Goal: Task Accomplishment & Management: Complete application form

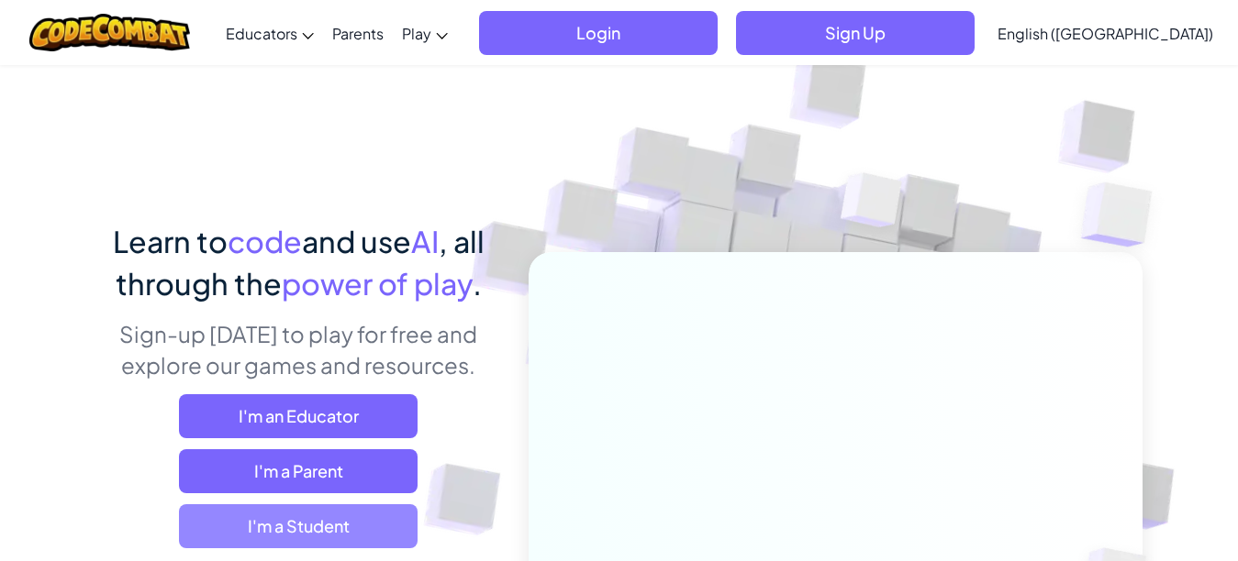
click at [203, 520] on span "I'm a Student" at bounding box center [298, 527] width 239 height 44
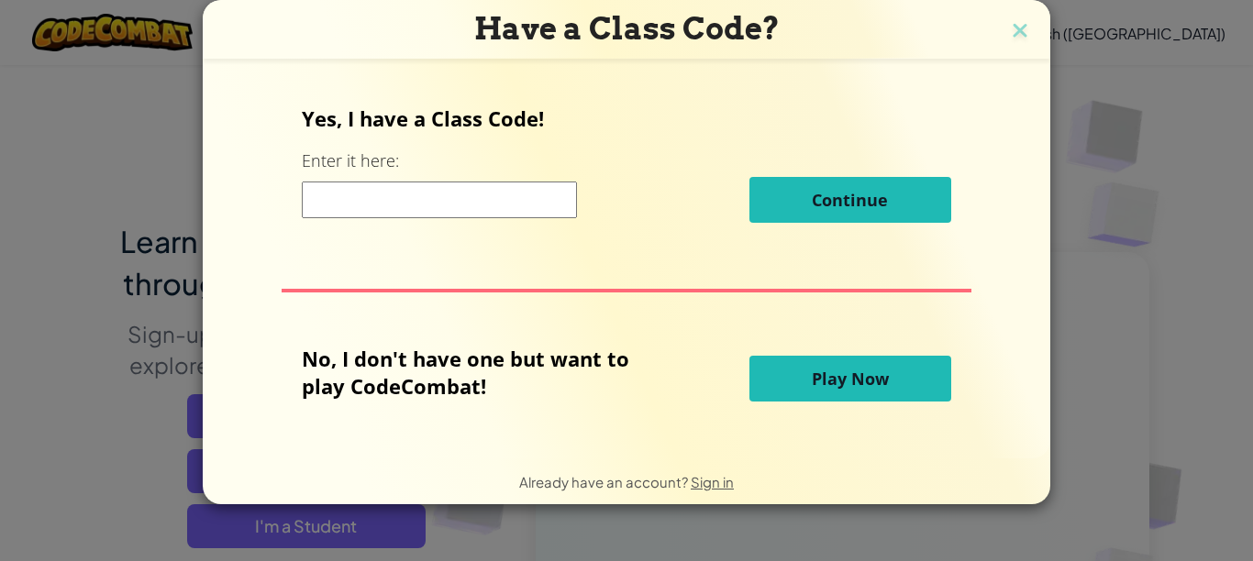
click at [486, 183] on input at bounding box center [439, 200] width 275 height 37
type input "โ"
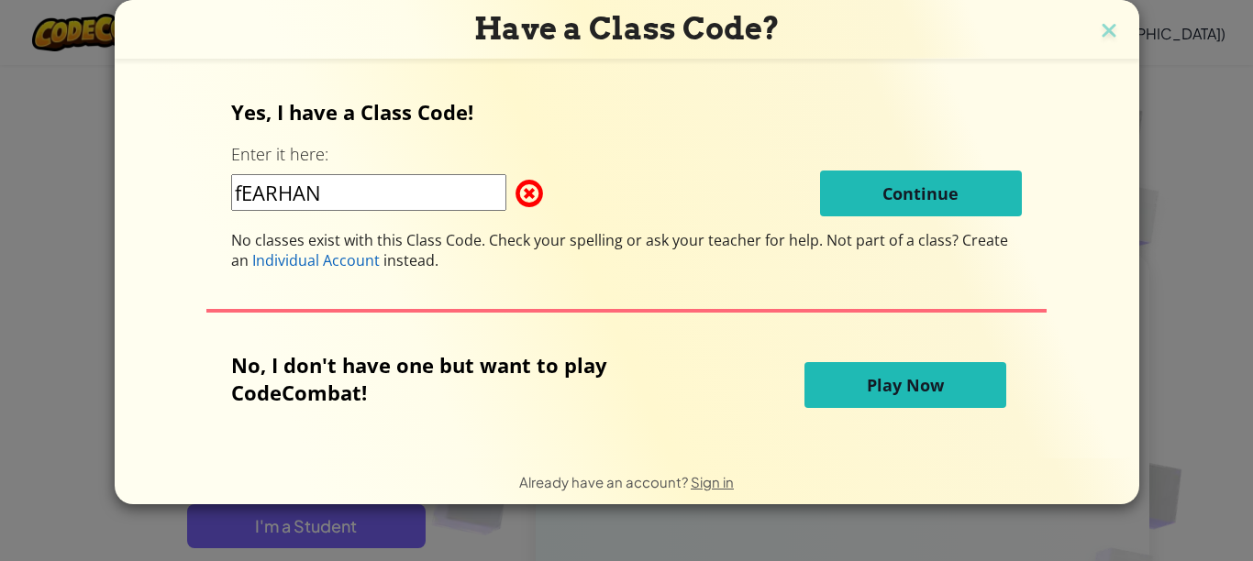
type input "FearHandGoat"
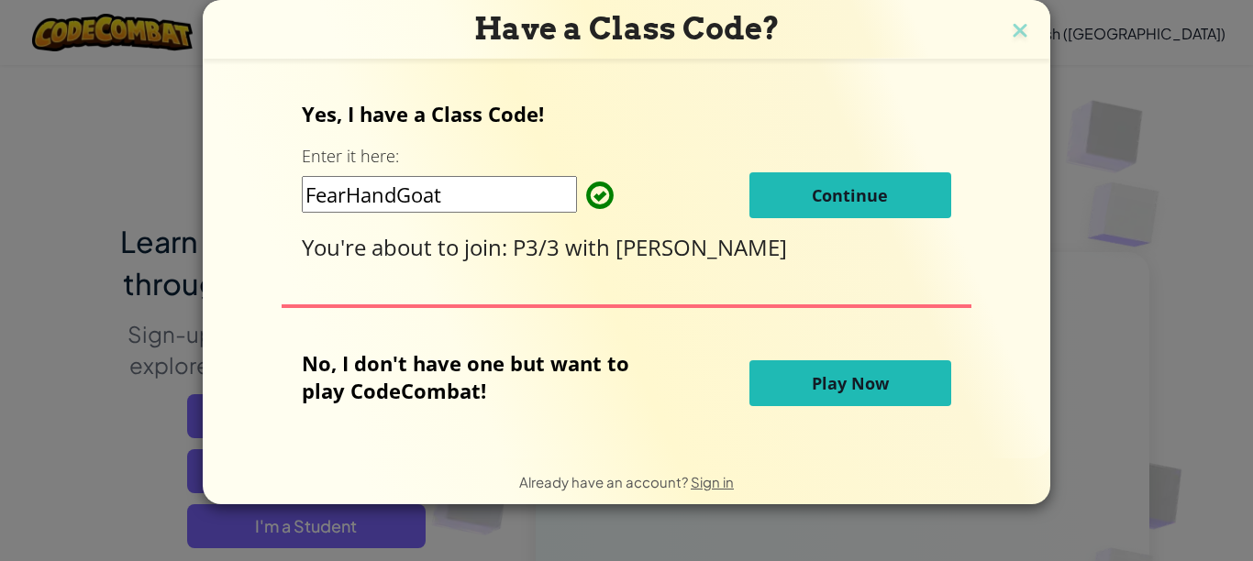
click at [847, 179] on button "Continue" at bounding box center [851, 195] width 202 height 46
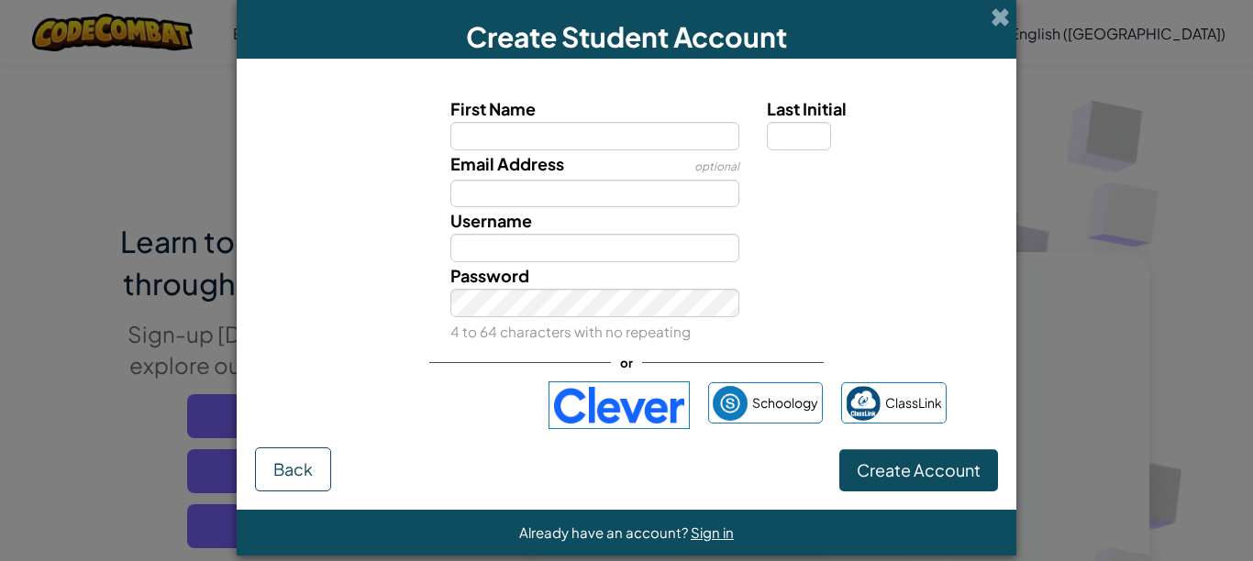
click at [682, 139] on input "First Name" at bounding box center [595, 136] width 290 height 28
type input "ฌ"
type input "เจ้านาย"
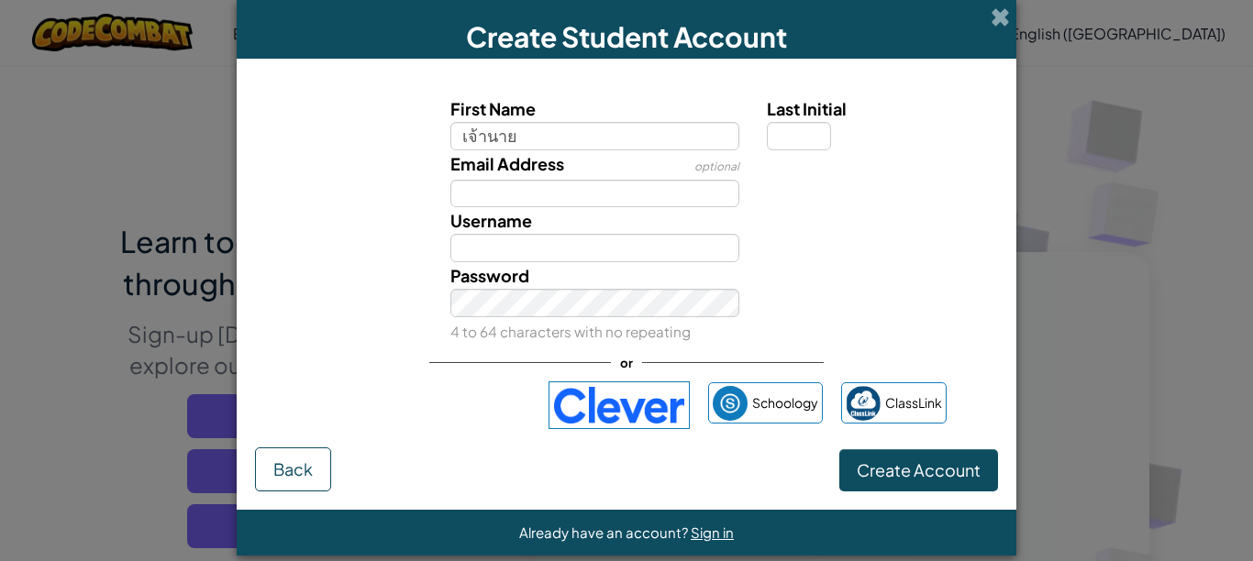
type input "เจ้านาย"
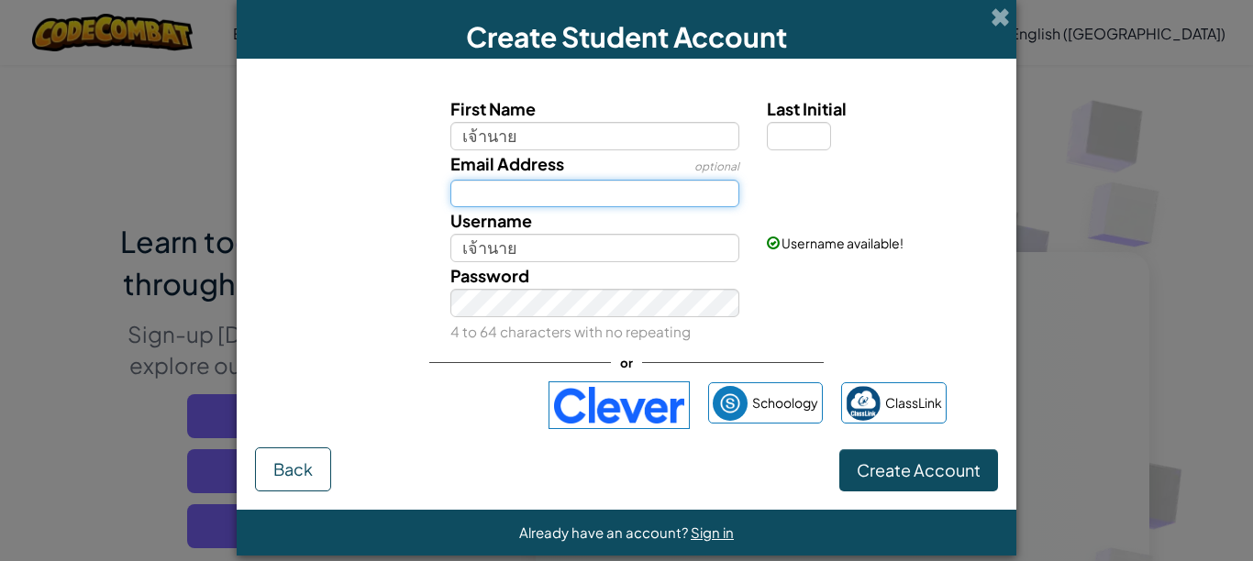
click at [566, 194] on input "Email Address" at bounding box center [595, 194] width 290 height 28
drag, startPoint x: 721, startPoint y: 79, endPoint x: 735, endPoint y: 36, distance: 45.3
click at [751, 48] on div "Create Student Account First Name เจ้านาย Last Initial Email Address optional U…" at bounding box center [627, 278] width 780 height 556
click at [788, 206] on div "Email Address optional" at bounding box center [626, 179] width 761 height 58
click at [967, 172] on div at bounding box center [880, 163] width 254 height 27
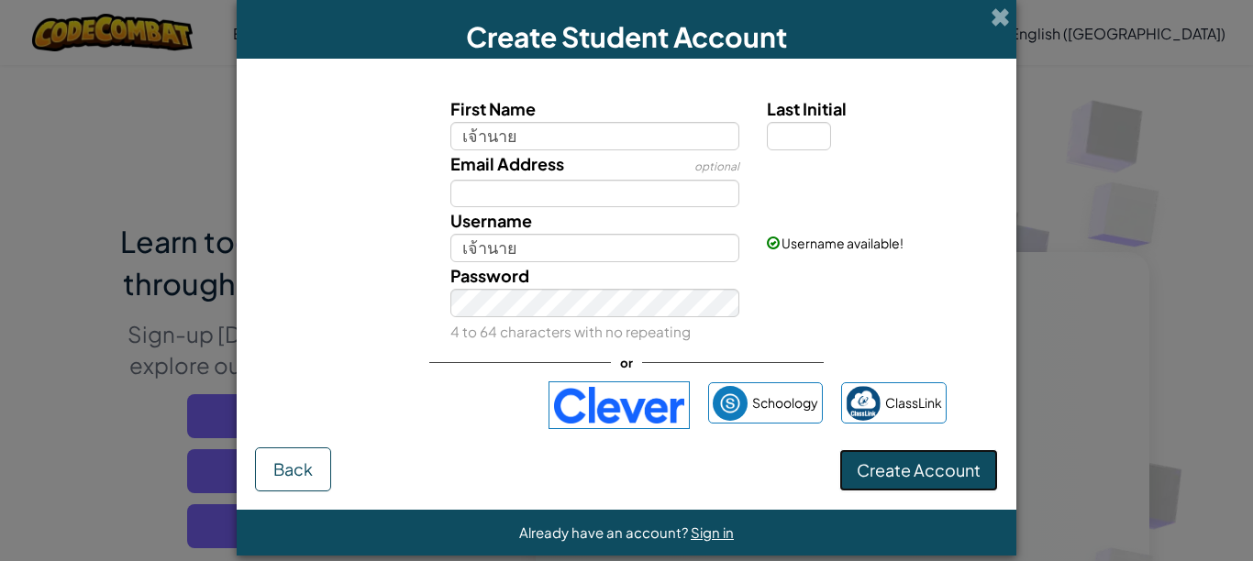
click at [916, 468] on span "Create Account" at bounding box center [919, 470] width 124 height 21
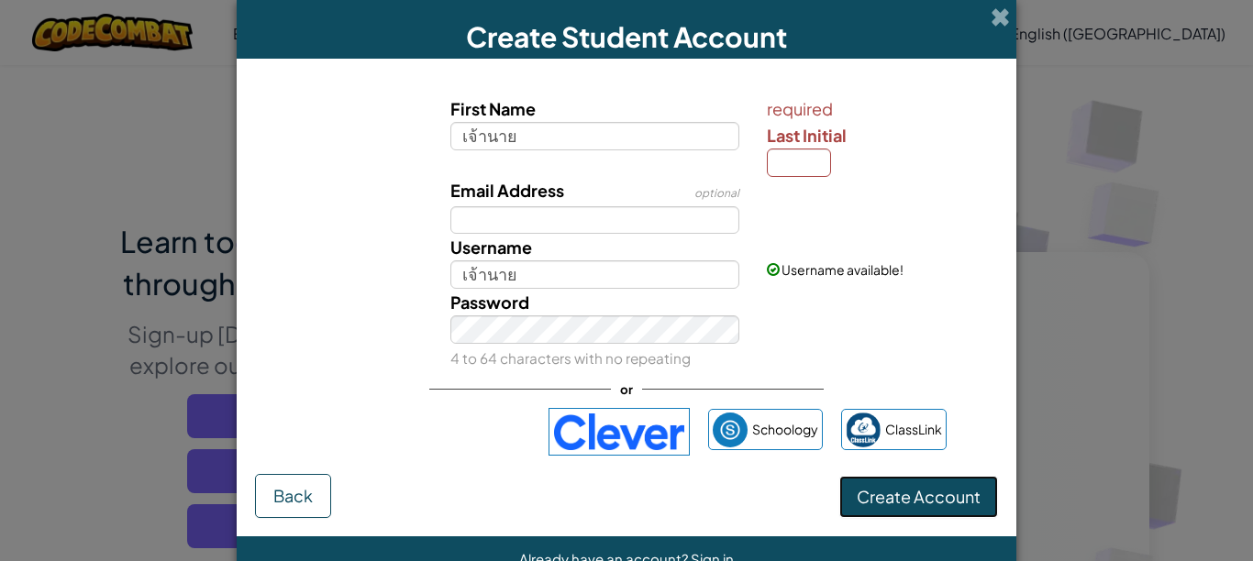
click at [895, 486] on span "Create Account" at bounding box center [919, 496] width 124 height 21
click at [796, 144] on span "Last Initial" at bounding box center [807, 135] width 80 height 21
click at [796, 149] on input "Last Initial" at bounding box center [799, 163] width 64 height 28
click at [796, 175] on input "Last Initial" at bounding box center [799, 163] width 64 height 28
type input "1"
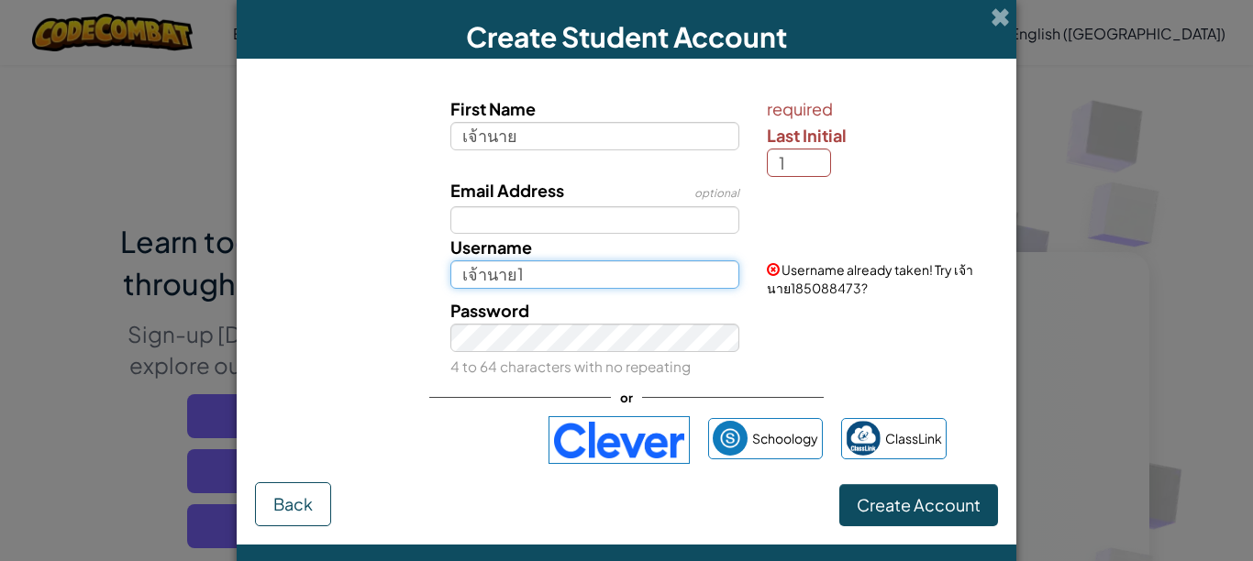
click at [565, 269] on input "เจ้านาย1" at bounding box center [595, 275] width 290 height 28
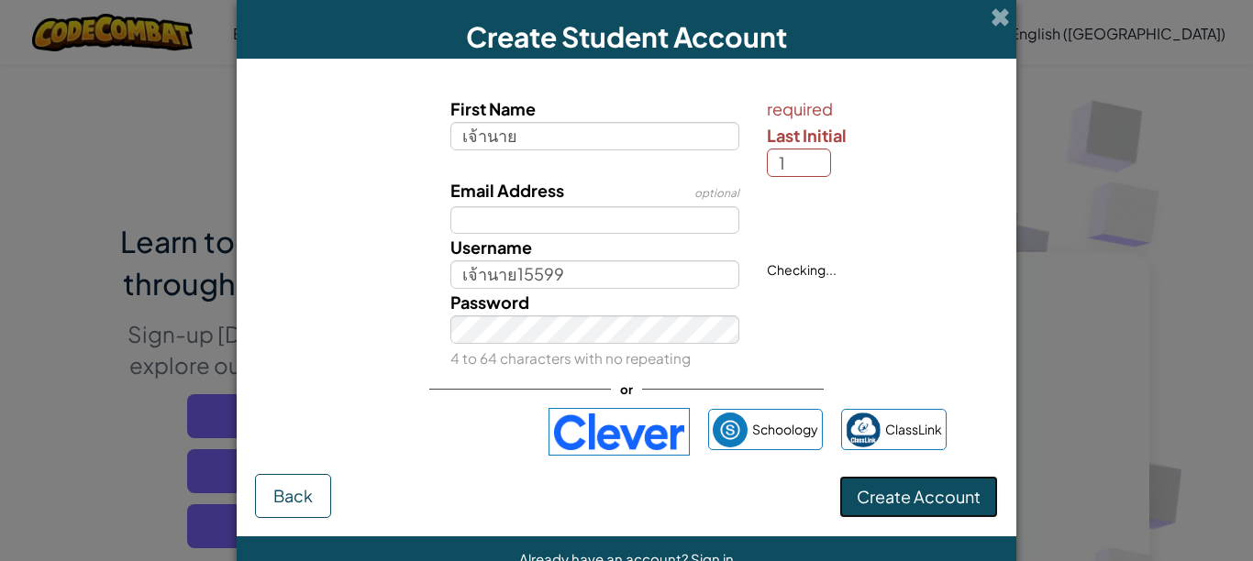
click at [922, 501] on span "Create Account" at bounding box center [919, 496] width 124 height 21
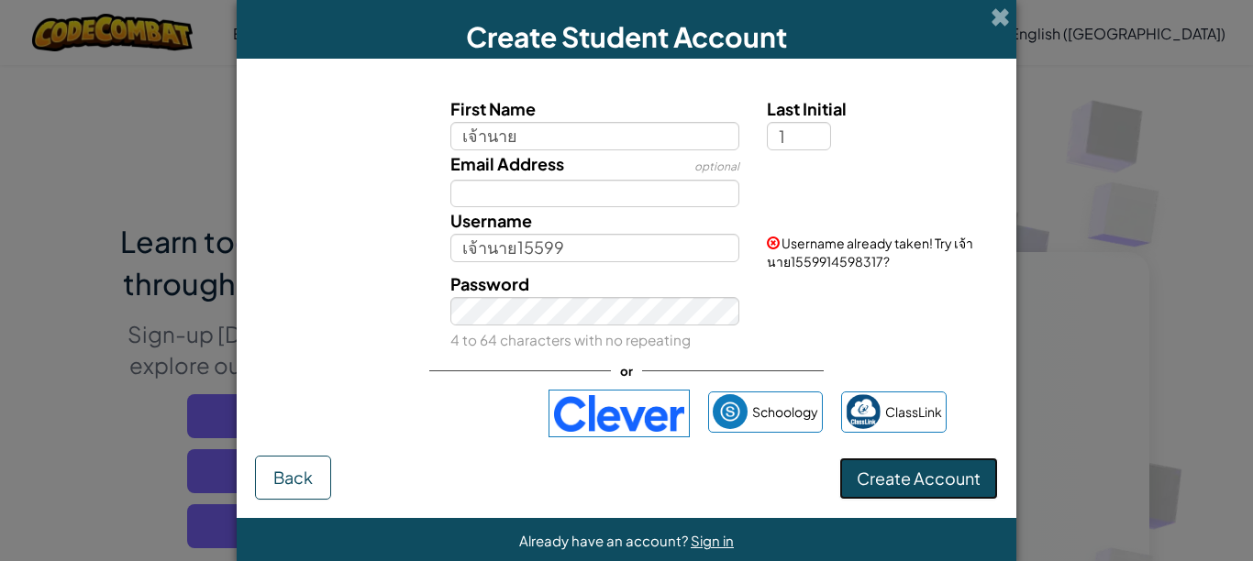
click at [927, 482] on button "Create Account" at bounding box center [918, 479] width 159 height 42
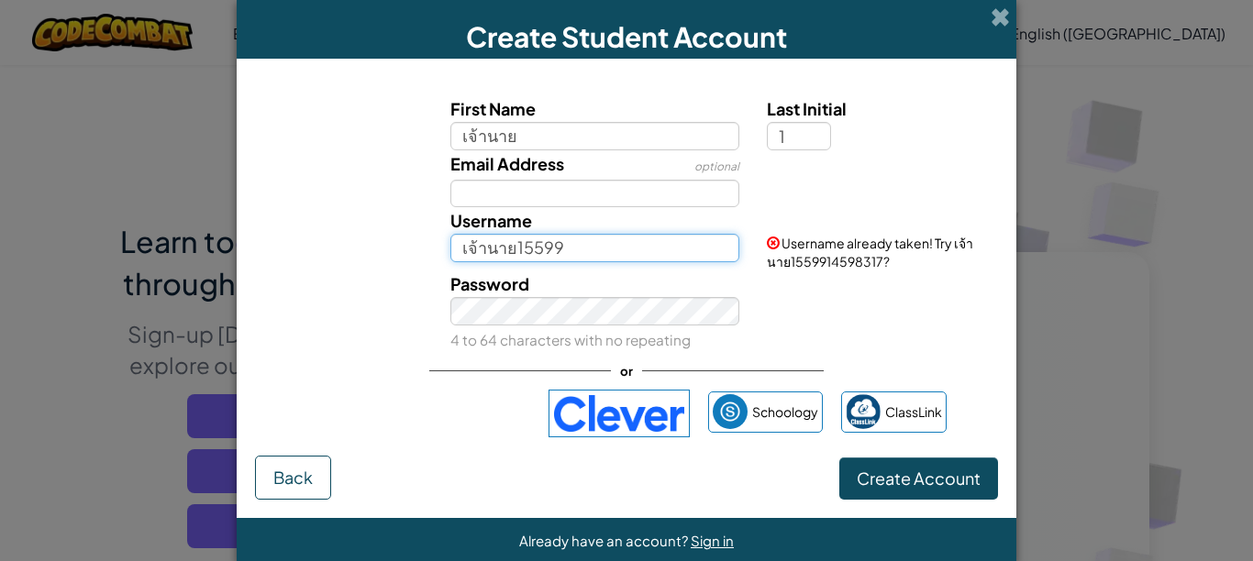
click at [670, 246] on input "เจ้านาย15599" at bounding box center [595, 248] width 290 height 28
type input "เจ้านาย158888888"
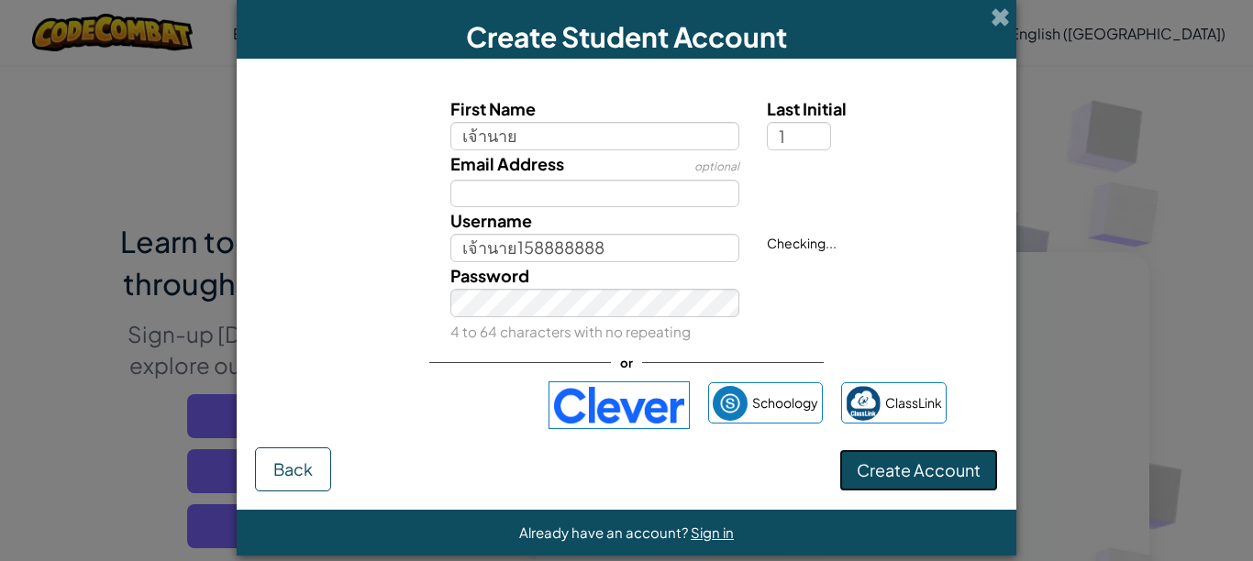
drag, startPoint x: 867, startPoint y: 459, endPoint x: 855, endPoint y: 461, distance: 12.2
click at [858, 461] on button "Create Account" at bounding box center [918, 471] width 159 height 42
click at [863, 466] on button "Create Account" at bounding box center [918, 471] width 159 height 42
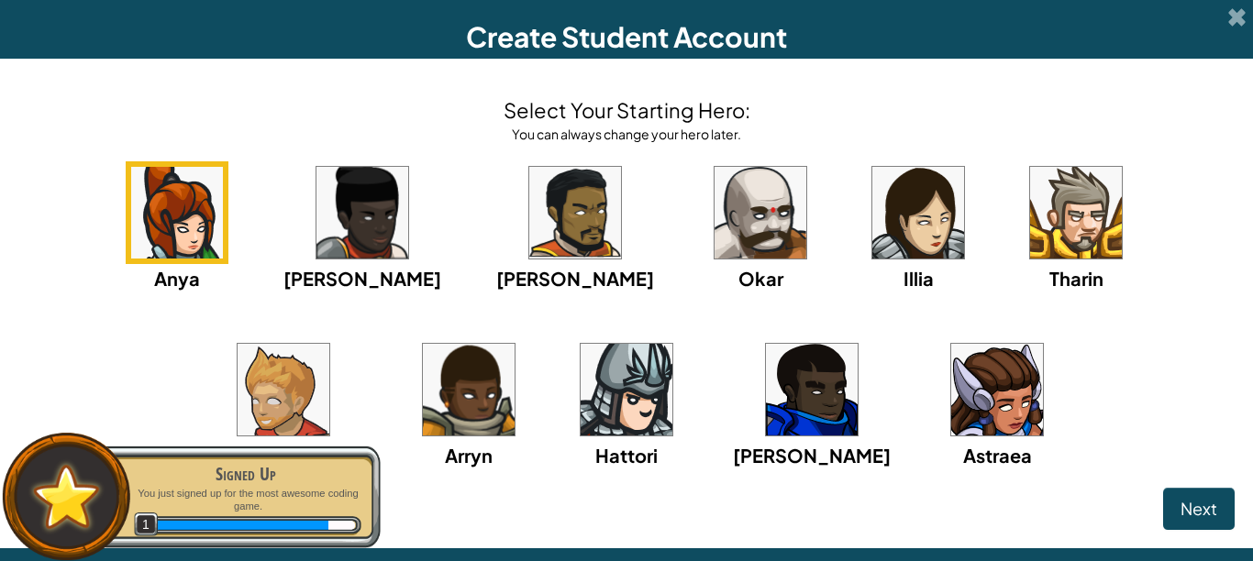
click at [766, 414] on img at bounding box center [812, 390] width 92 height 92
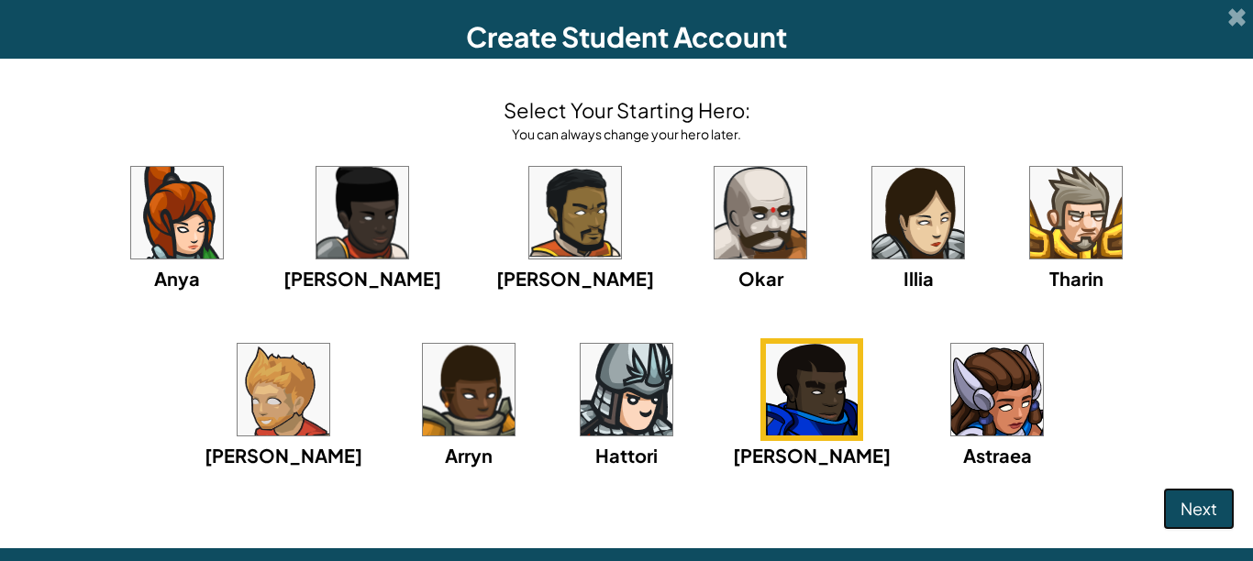
click at [1195, 498] on button "Next" at bounding box center [1199, 509] width 72 height 42
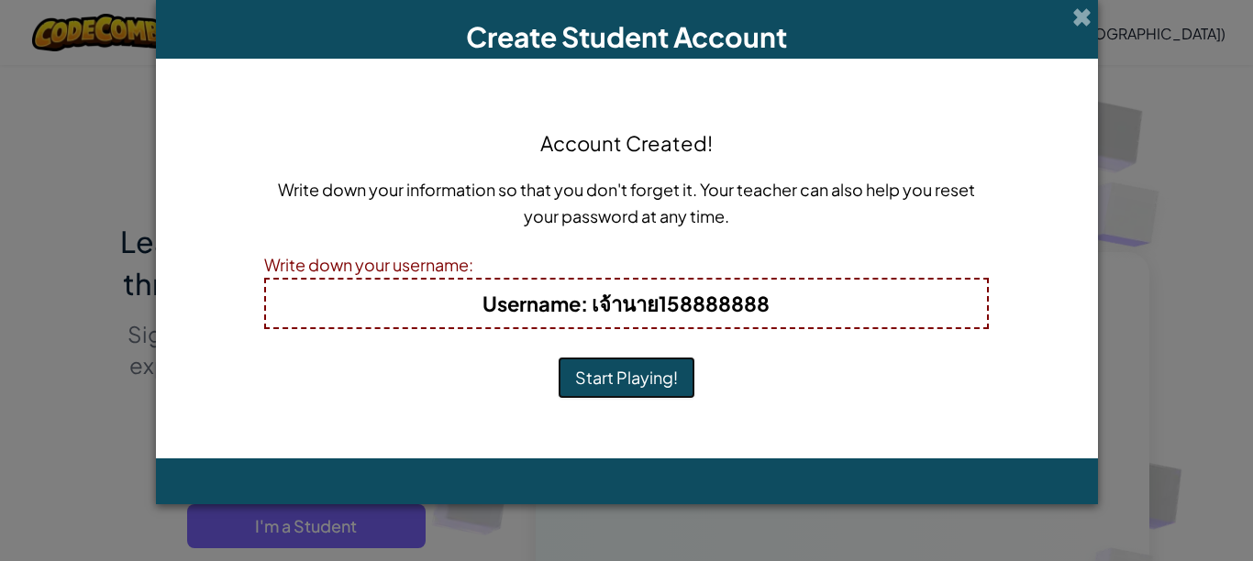
click at [647, 377] on button "Start Playing!" at bounding box center [627, 378] width 138 height 42
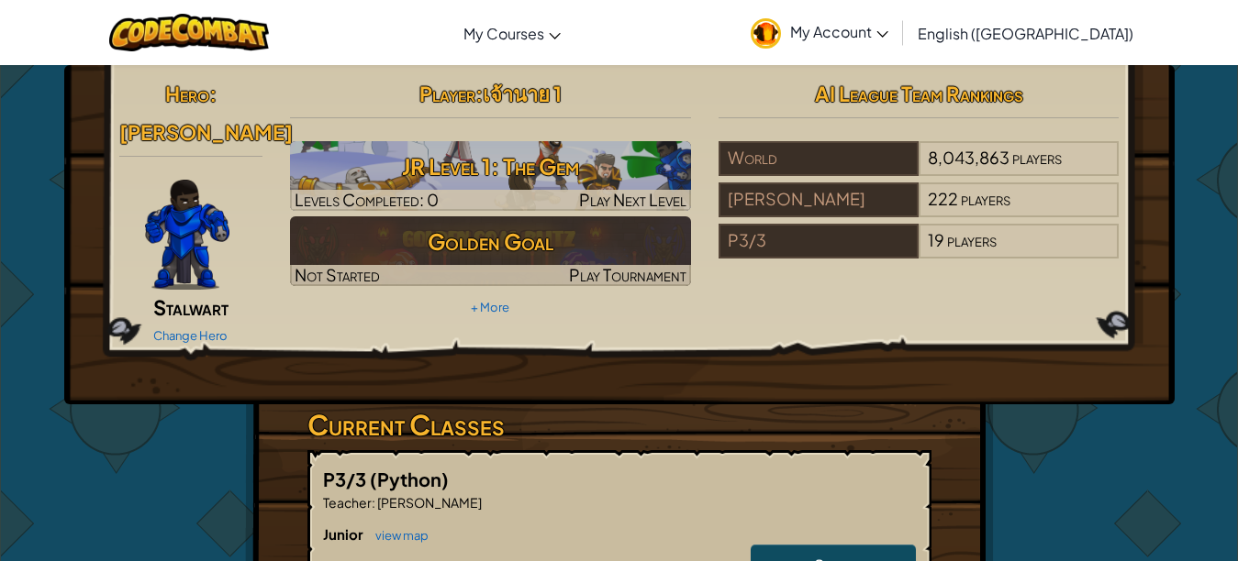
scroll to position [275, 0]
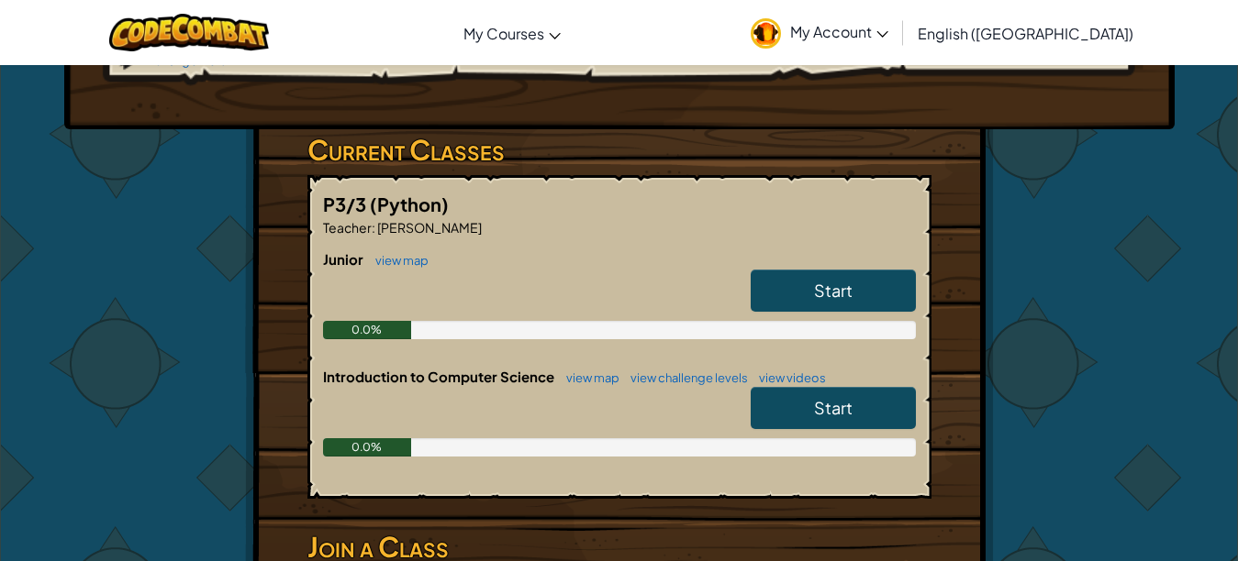
click at [1080, 39] on span "English ([GEOGRAPHIC_DATA])" at bounding box center [1025, 33] width 216 height 19
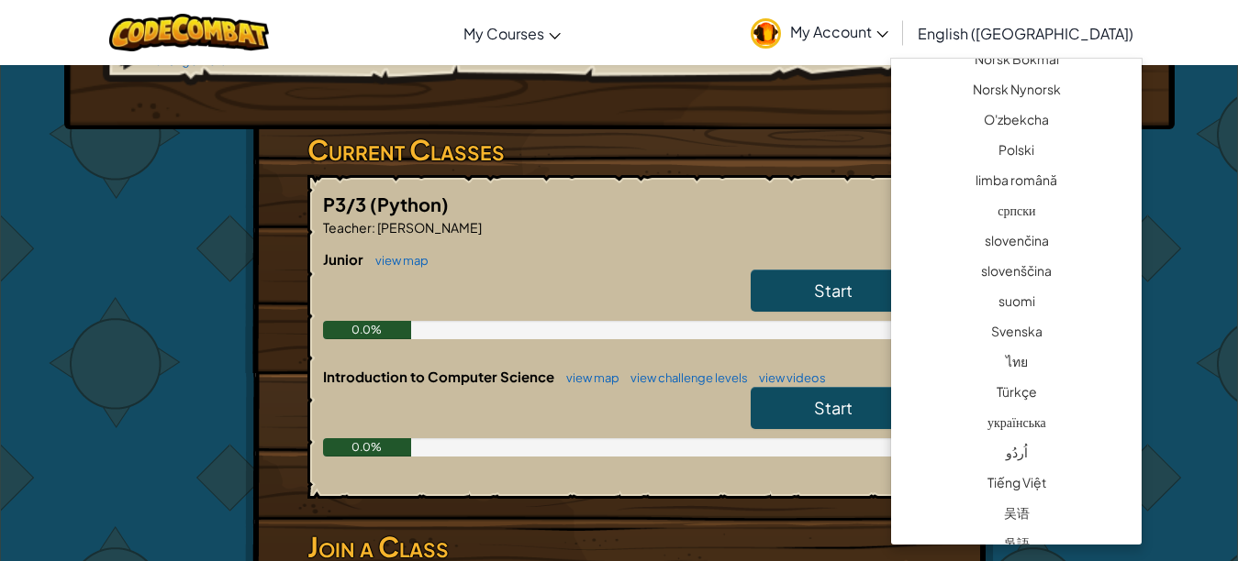
scroll to position [1376, 0]
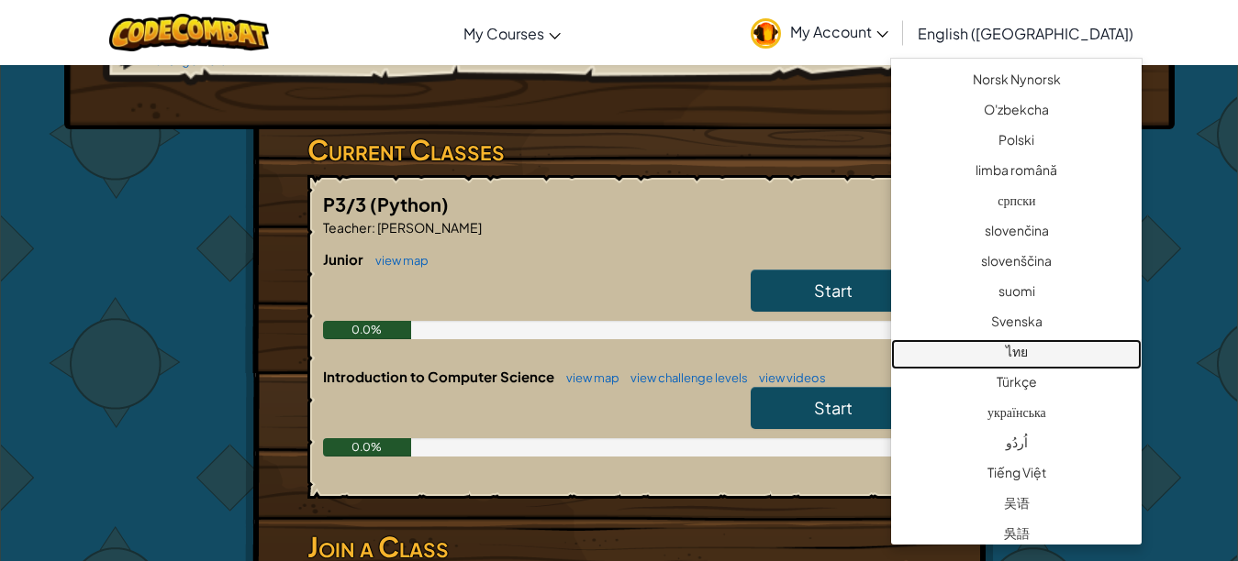
click at [1028, 342] on link "ไทย" at bounding box center [1016, 354] width 250 height 30
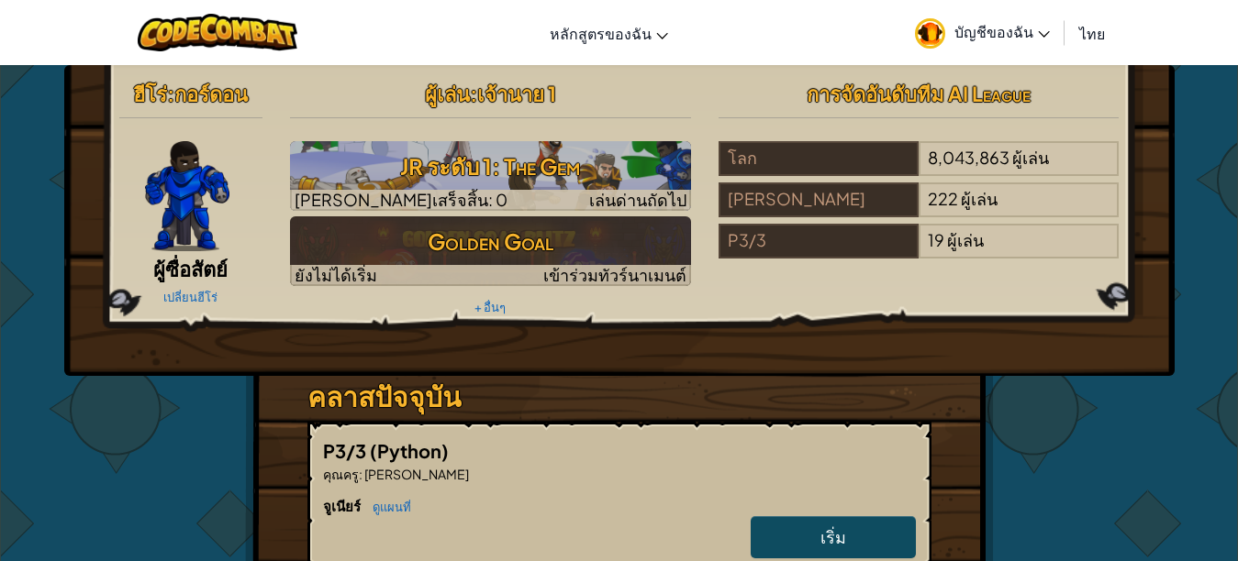
click at [890, 524] on link "เริ่ม" at bounding box center [832, 538] width 165 height 42
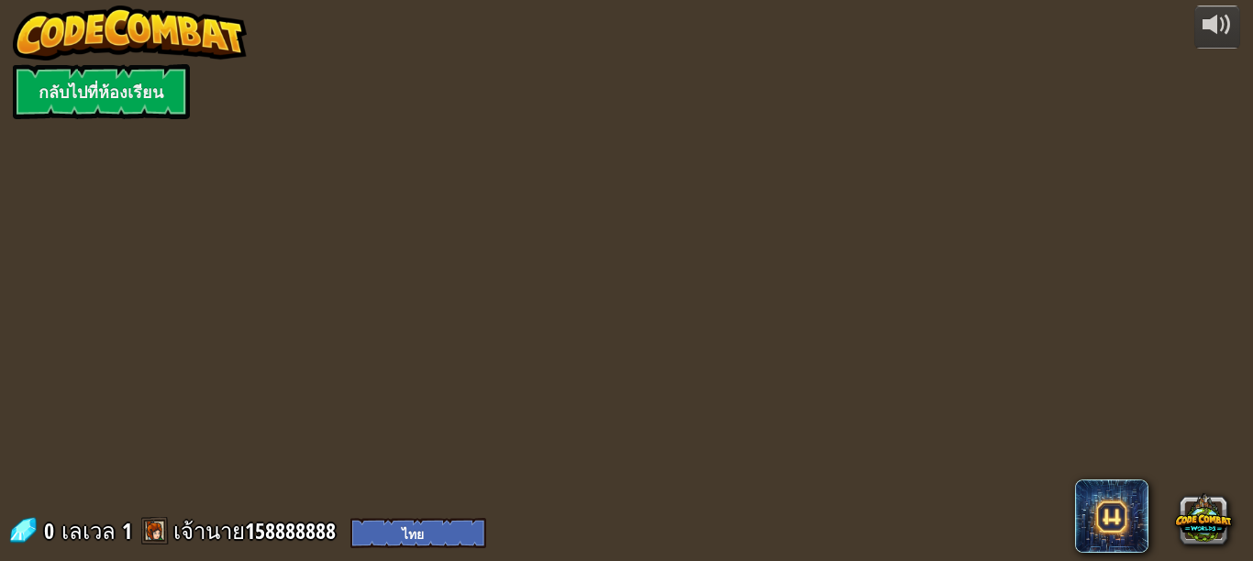
select select "th"
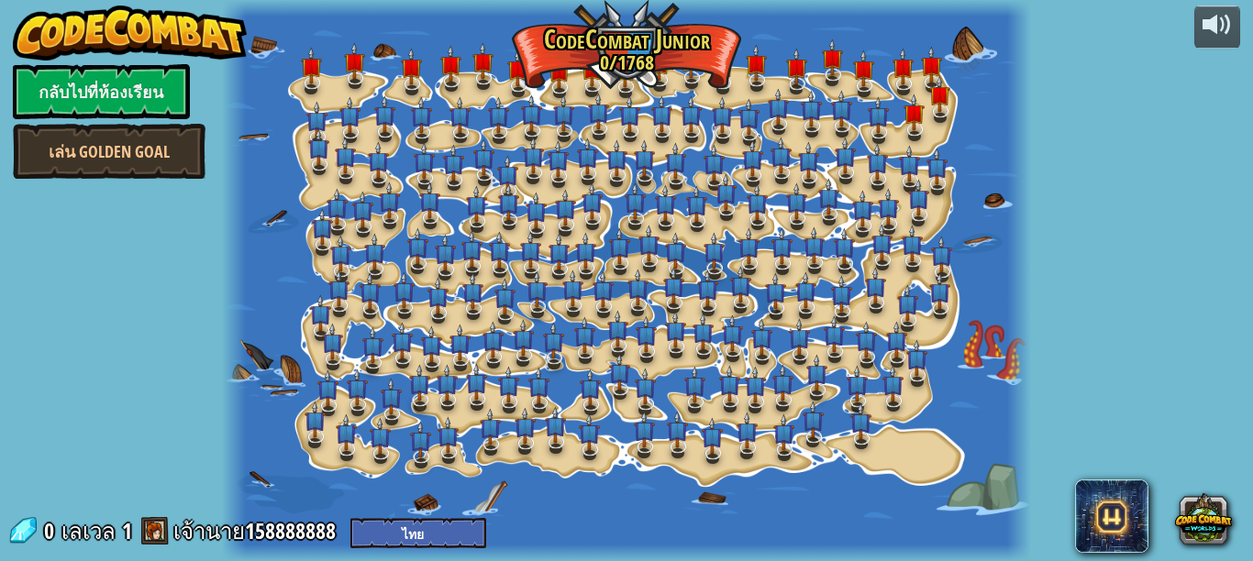
select select "th"
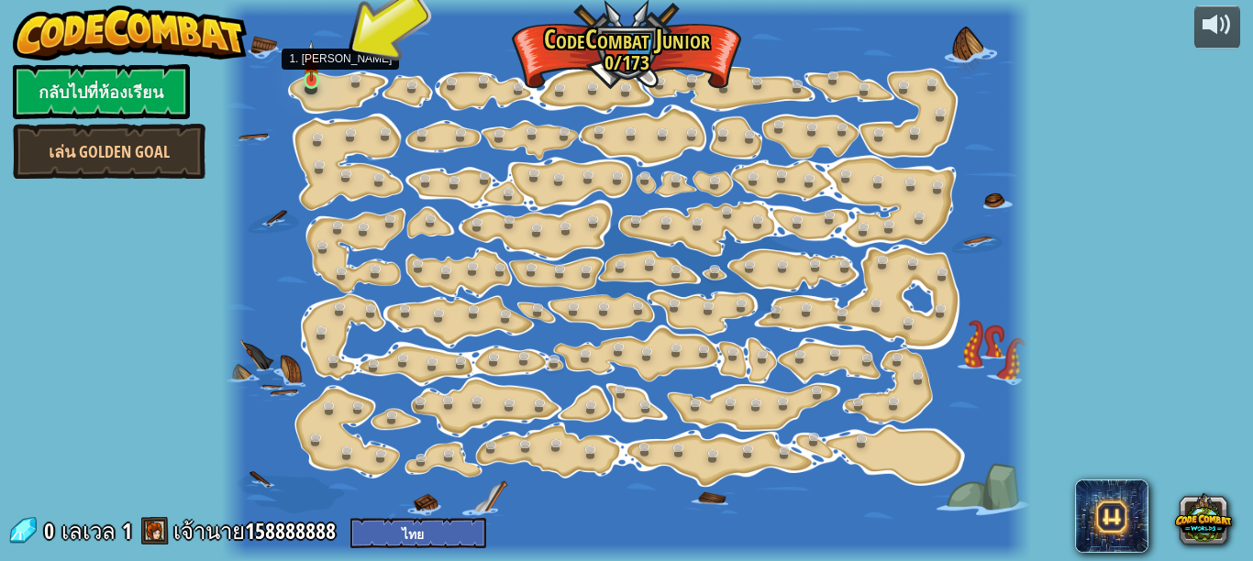
click at [309, 80] on img at bounding box center [312, 60] width 18 height 41
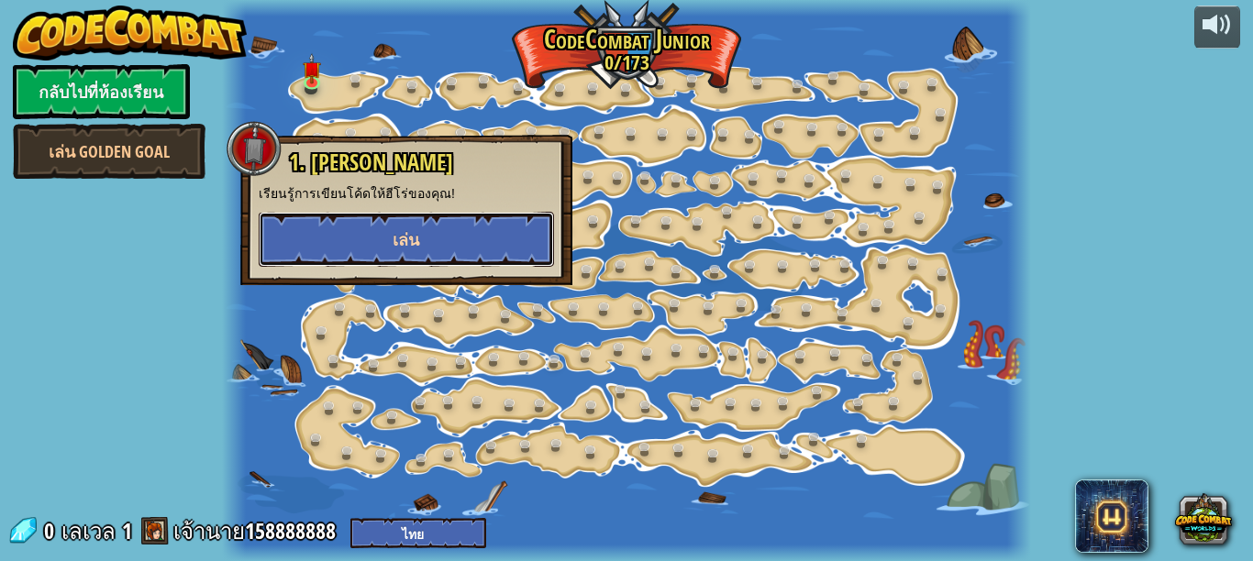
click at [393, 246] on span "เล่น" at bounding box center [406, 239] width 27 height 23
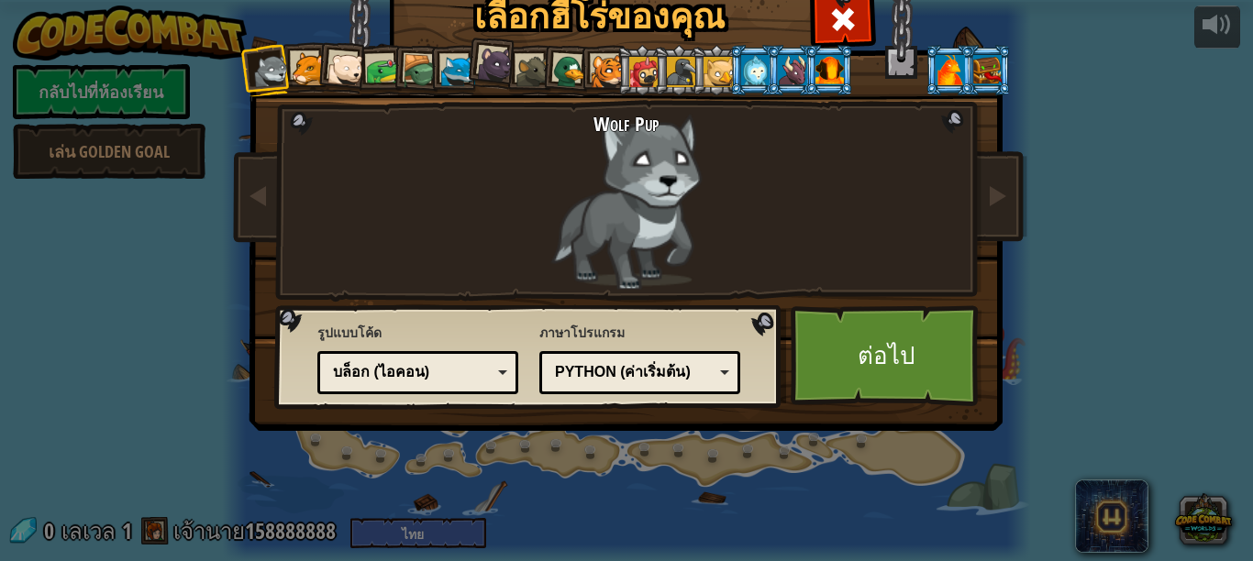
click at [674, 66] on div at bounding box center [681, 71] width 29 height 29
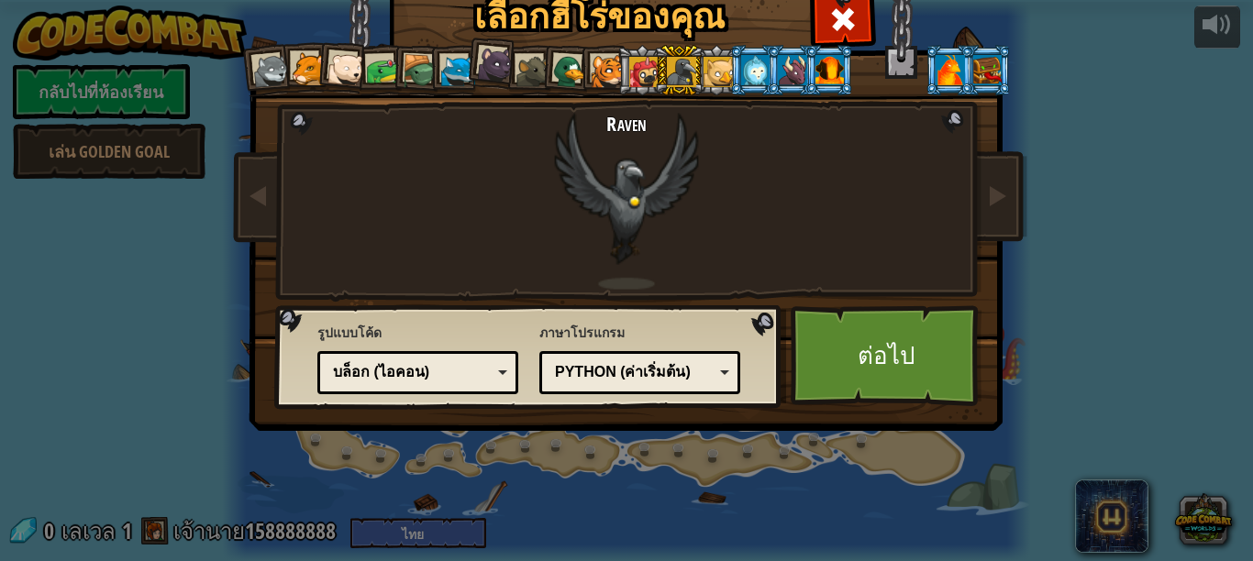
click at [637, 65] on div at bounding box center [643, 71] width 29 height 29
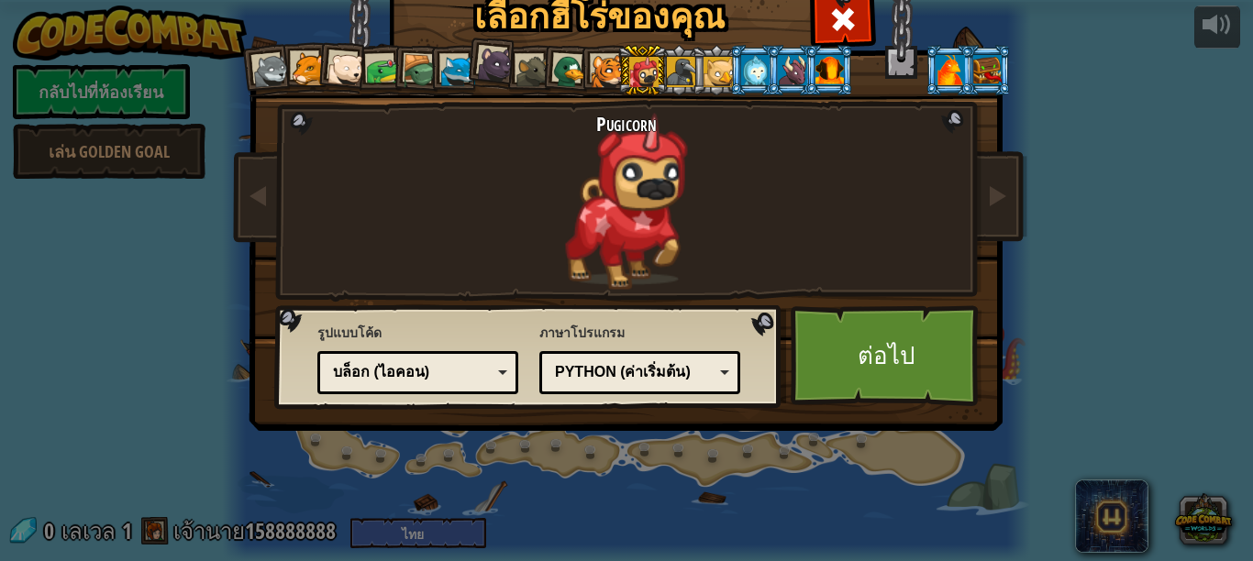
click at [942, 68] on div at bounding box center [950, 69] width 28 height 29
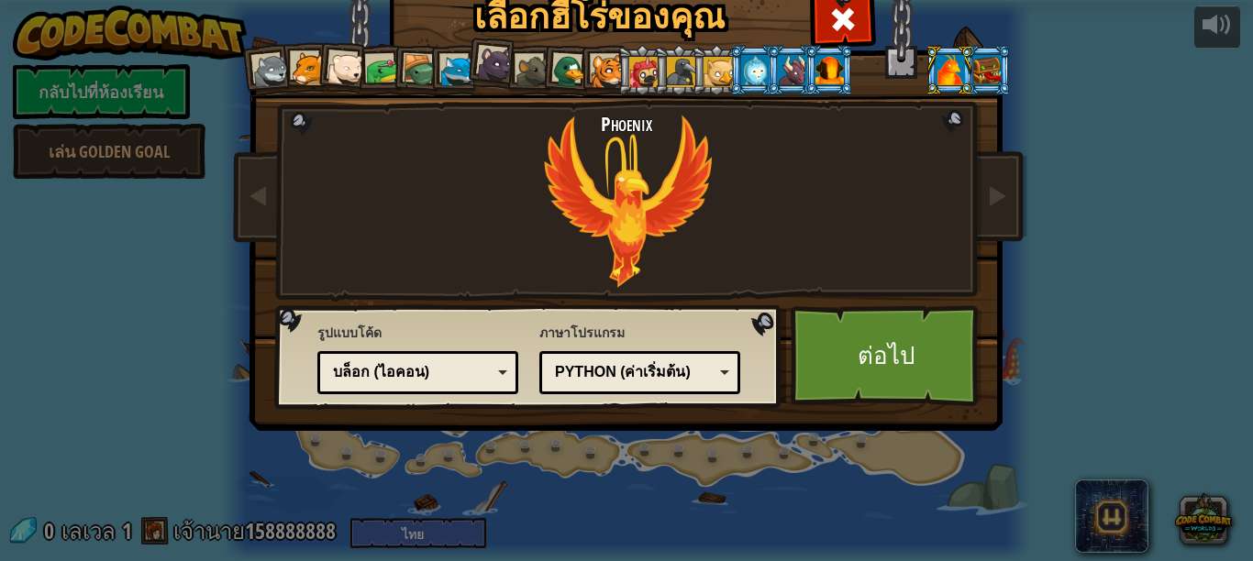
click at [778, 64] on div at bounding box center [792, 69] width 28 height 29
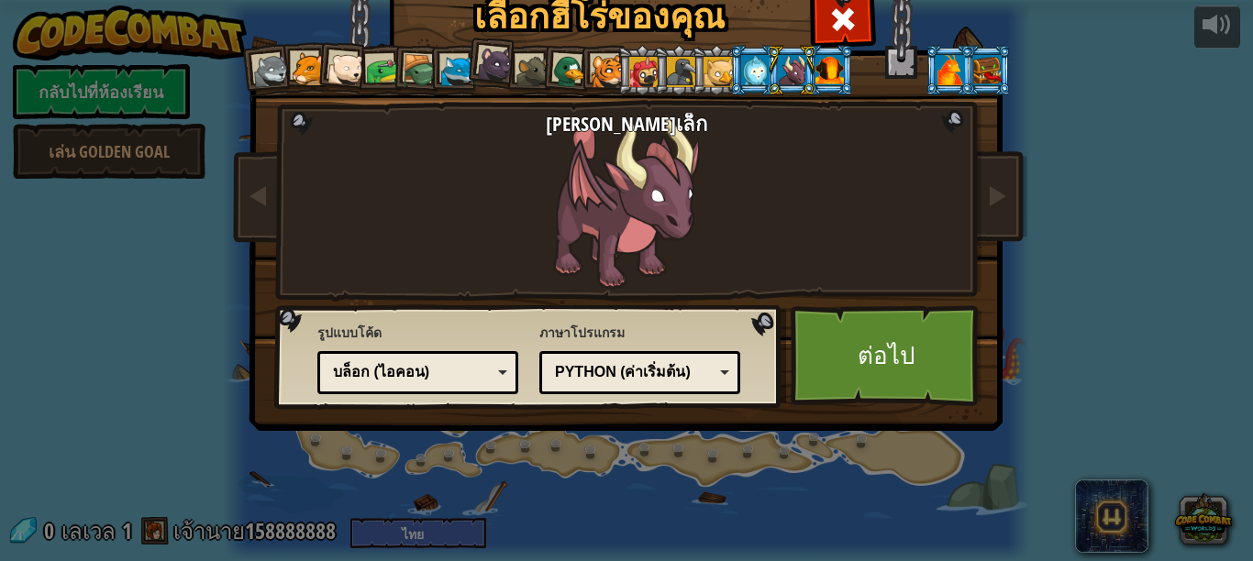
click at [817, 66] on div at bounding box center [830, 69] width 28 height 29
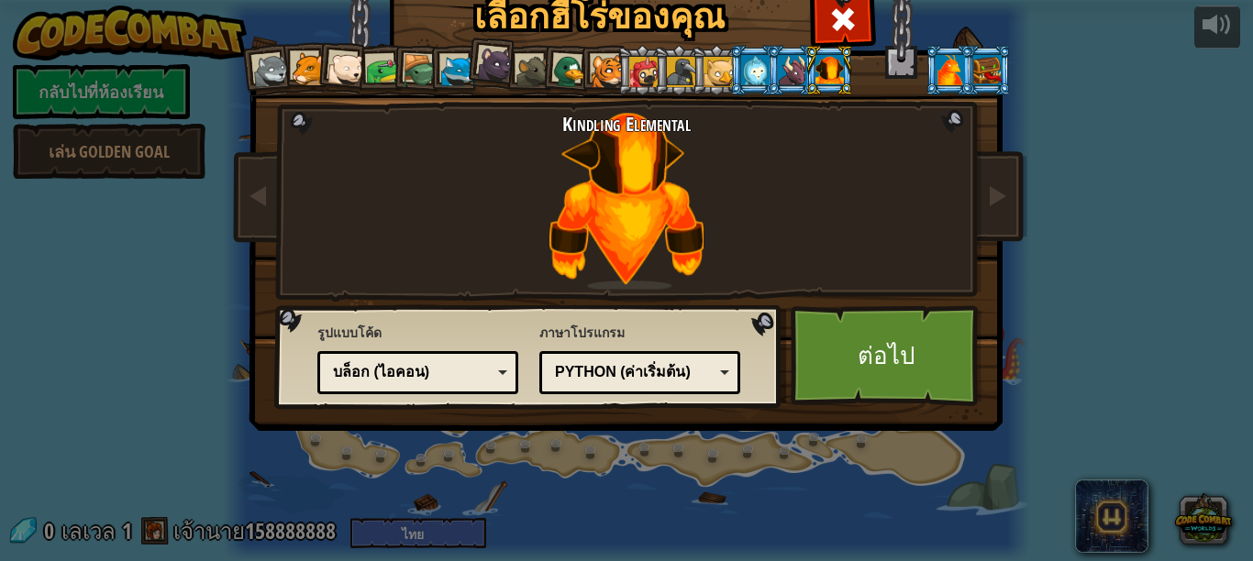
click at [741, 65] on div at bounding box center [755, 69] width 28 height 29
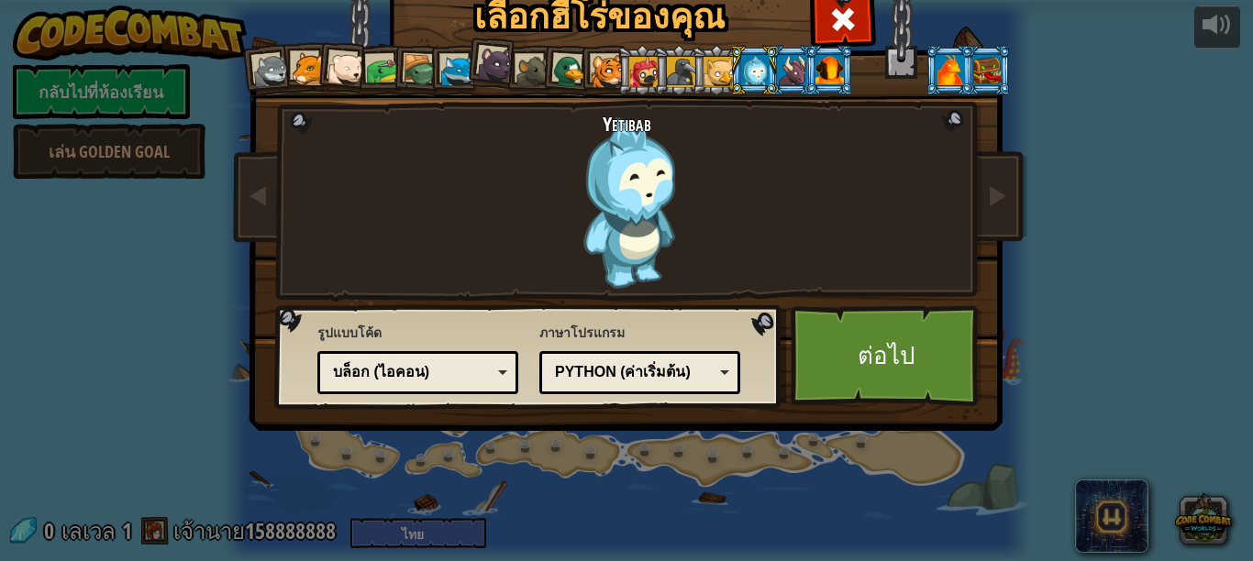
click at [295, 62] on div at bounding box center [309, 69] width 34 height 34
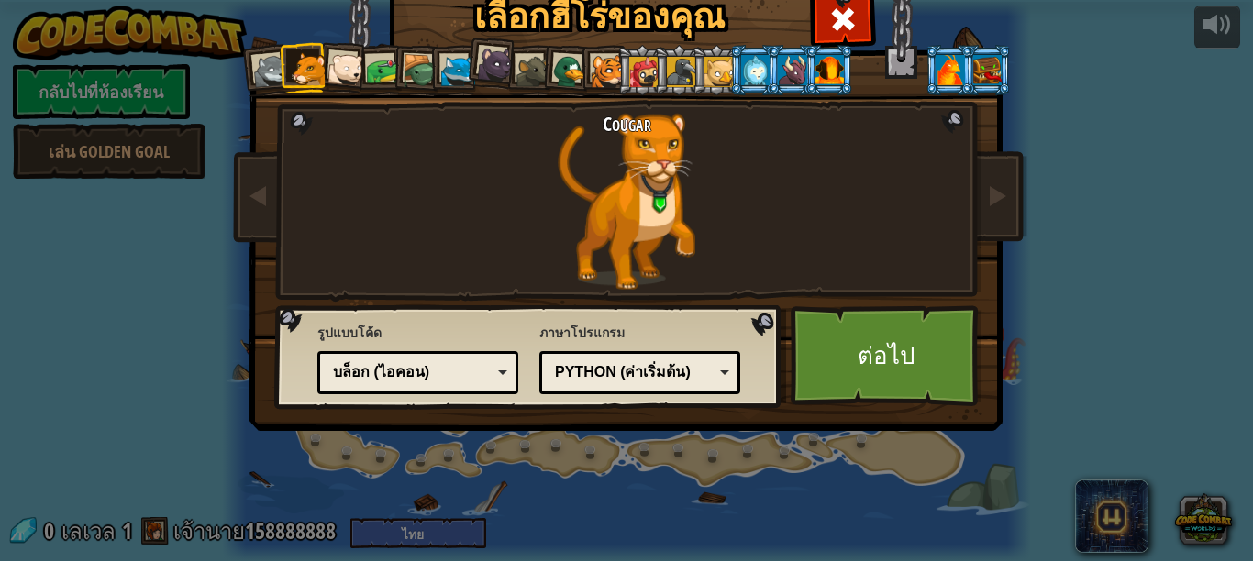
click at [337, 62] on div at bounding box center [346, 69] width 37 height 37
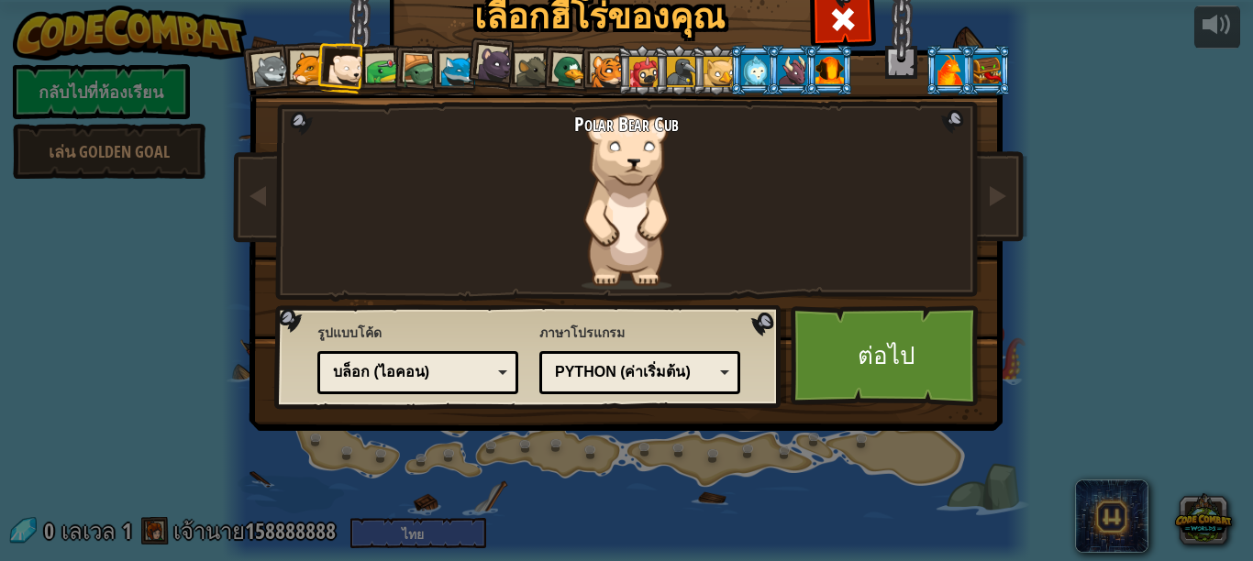
click at [301, 74] on div at bounding box center [309, 69] width 34 height 34
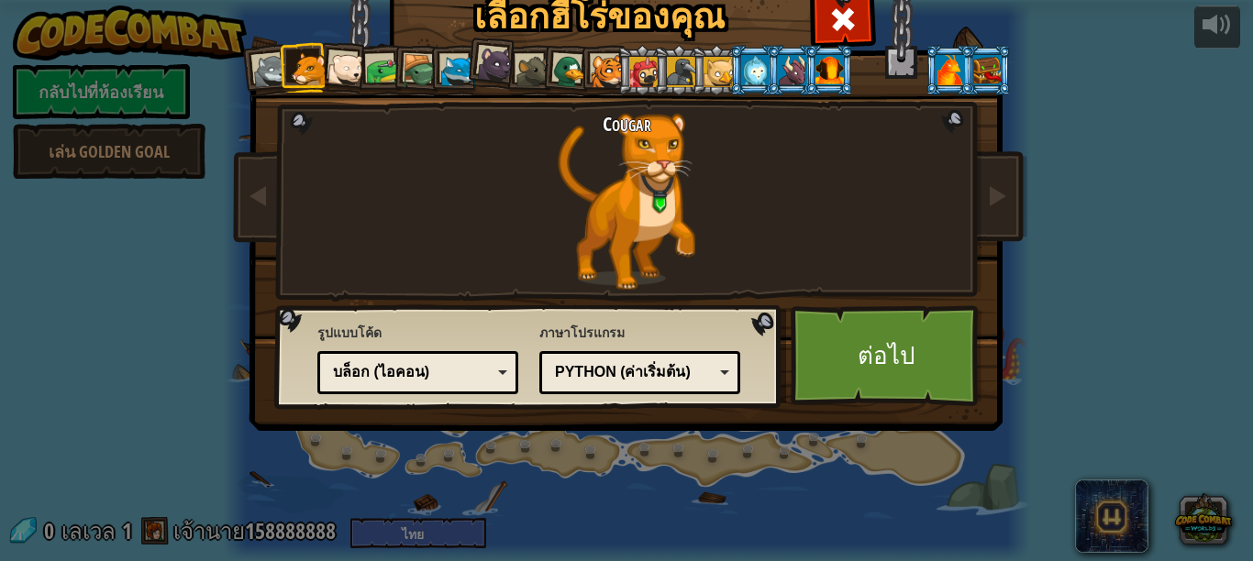
drag, startPoint x: 382, startPoint y: 78, endPoint x: 372, endPoint y: 80, distance: 9.4
click at [372, 79] on div at bounding box center [383, 71] width 34 height 34
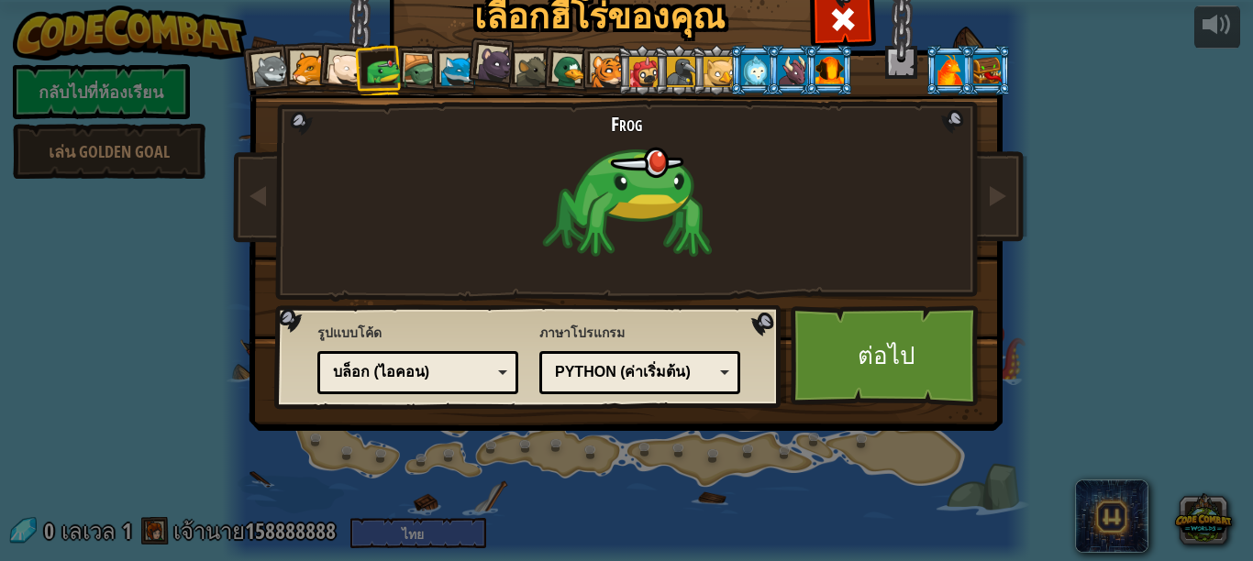
click at [302, 73] on div at bounding box center [309, 69] width 34 height 34
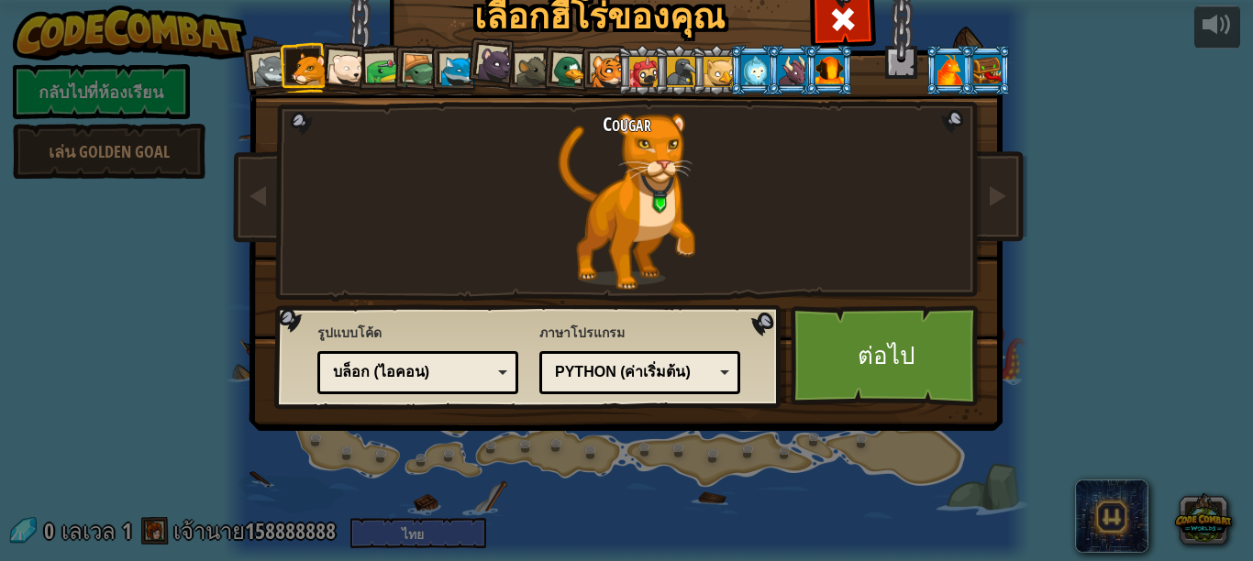
click at [487, 62] on div at bounding box center [495, 64] width 37 height 37
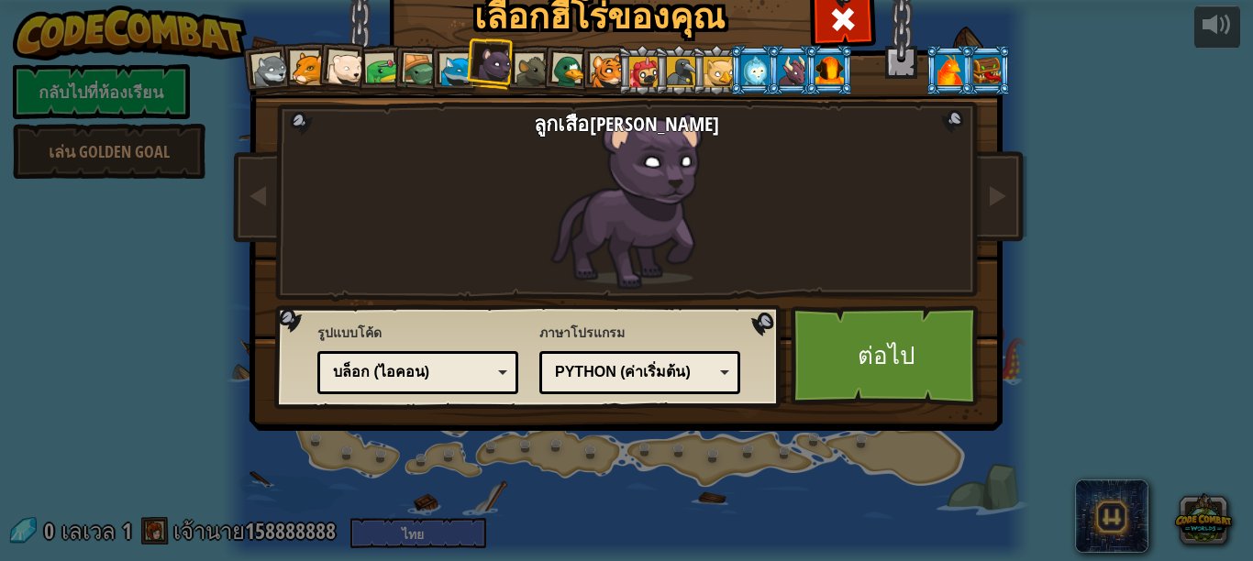
click at [636, 73] on div at bounding box center [643, 71] width 29 height 29
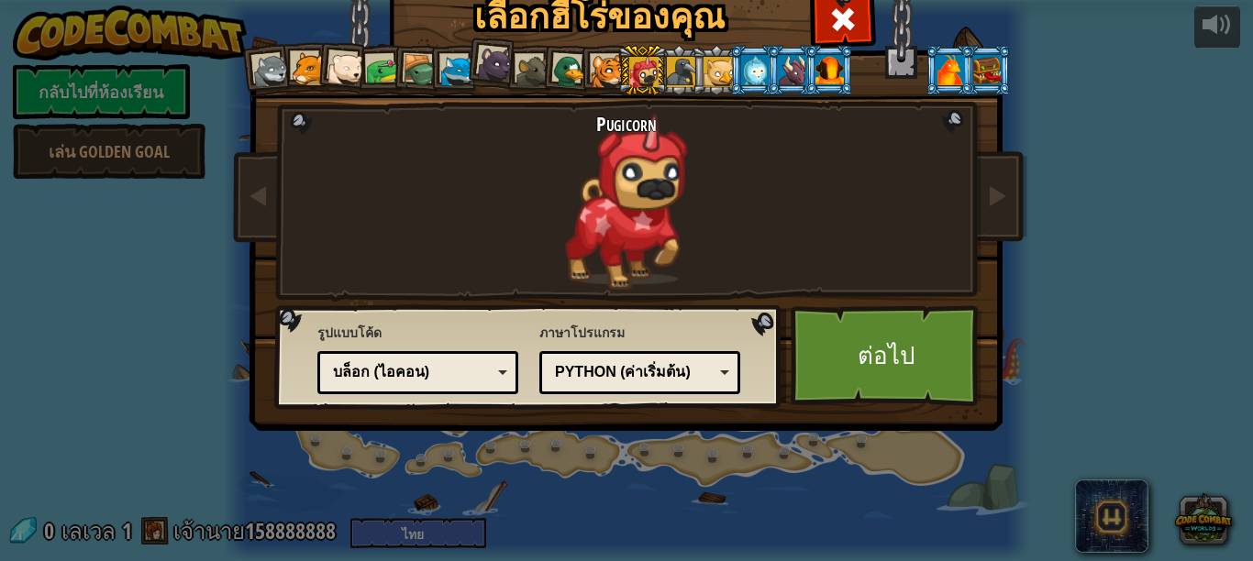
click at [595, 72] on div at bounding box center [608, 72] width 34 height 34
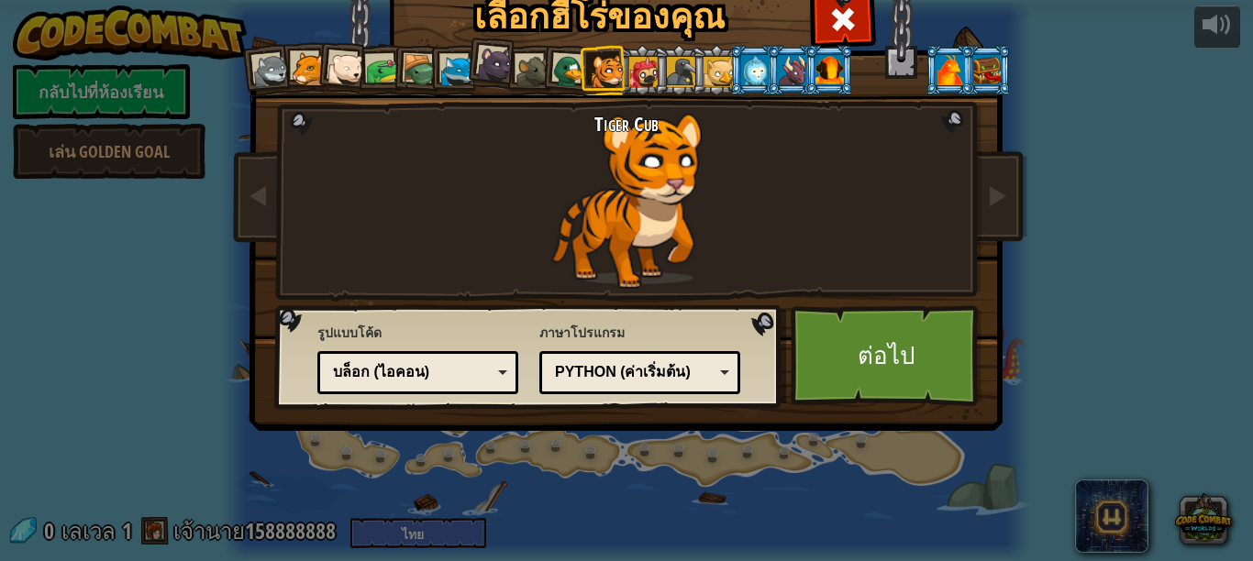
click at [817, 61] on div at bounding box center [830, 69] width 28 height 29
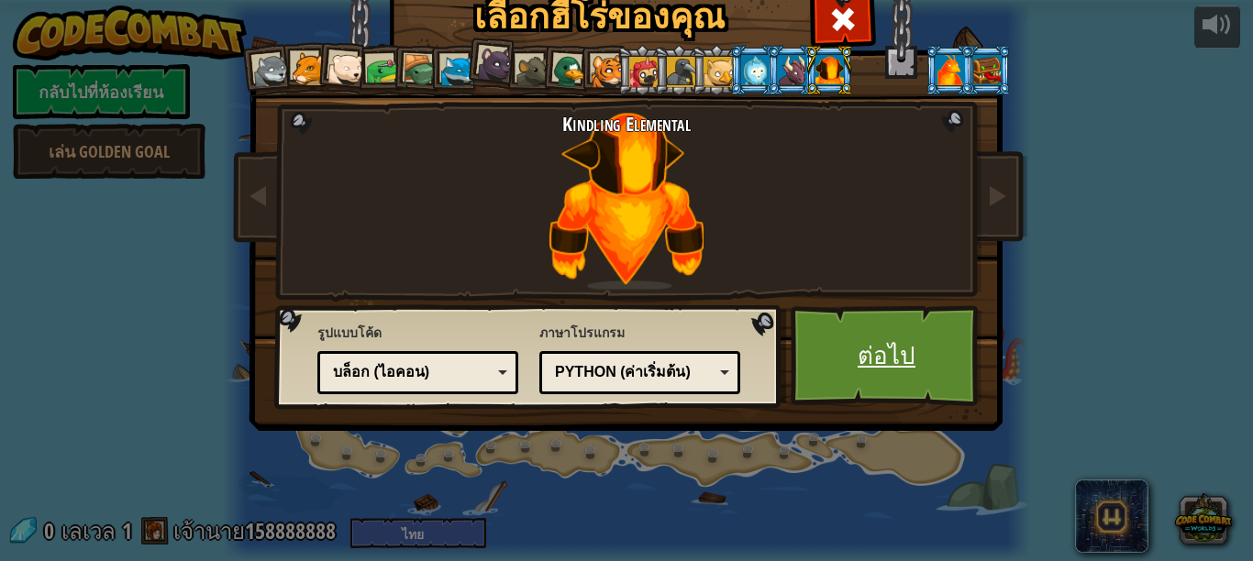
click at [883, 368] on link "ต่อไป" at bounding box center [887, 356] width 192 height 101
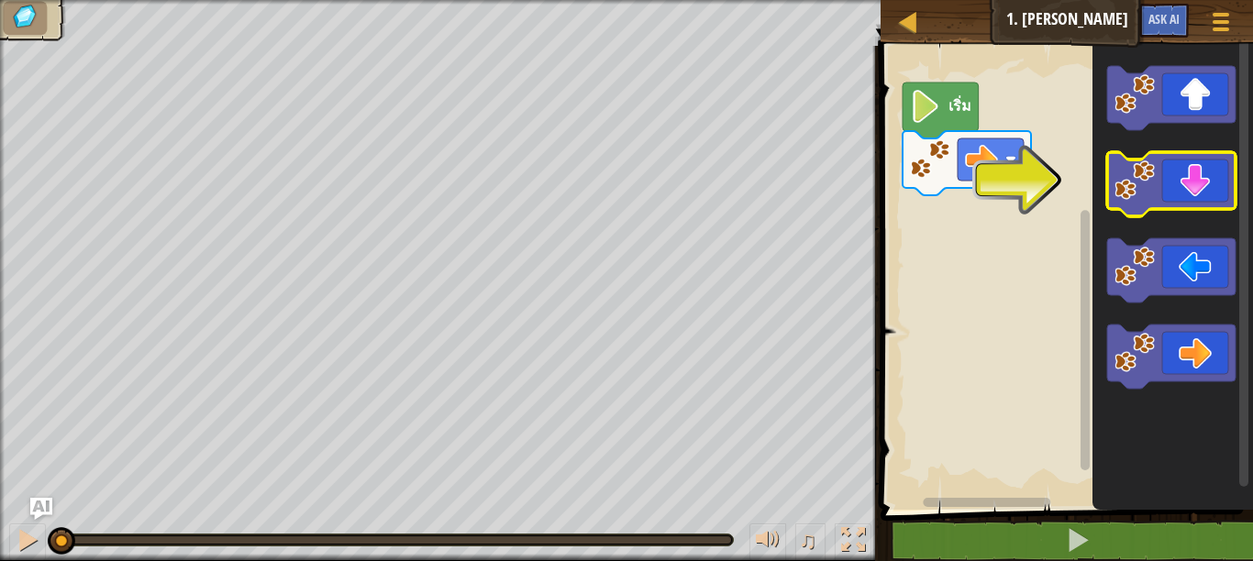
click at [1109, 183] on icon "พื้นที่ทำงาน Blockly" at bounding box center [1171, 184] width 128 height 64
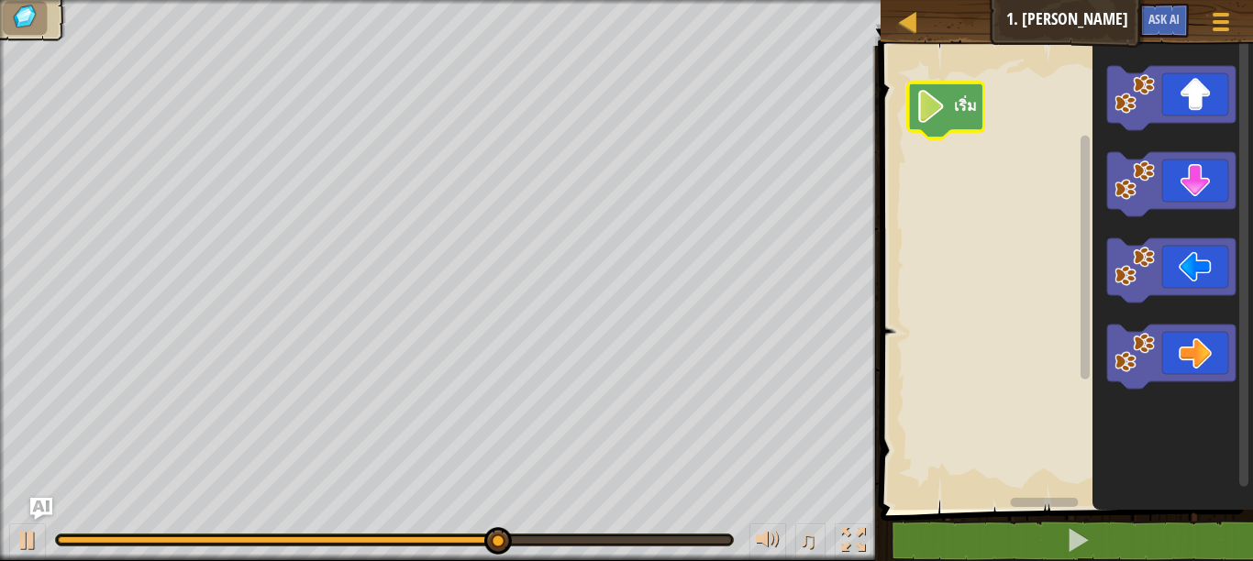
click at [947, 102] on icon "พื้นที่ทำงาน Blockly" at bounding box center [946, 111] width 76 height 56
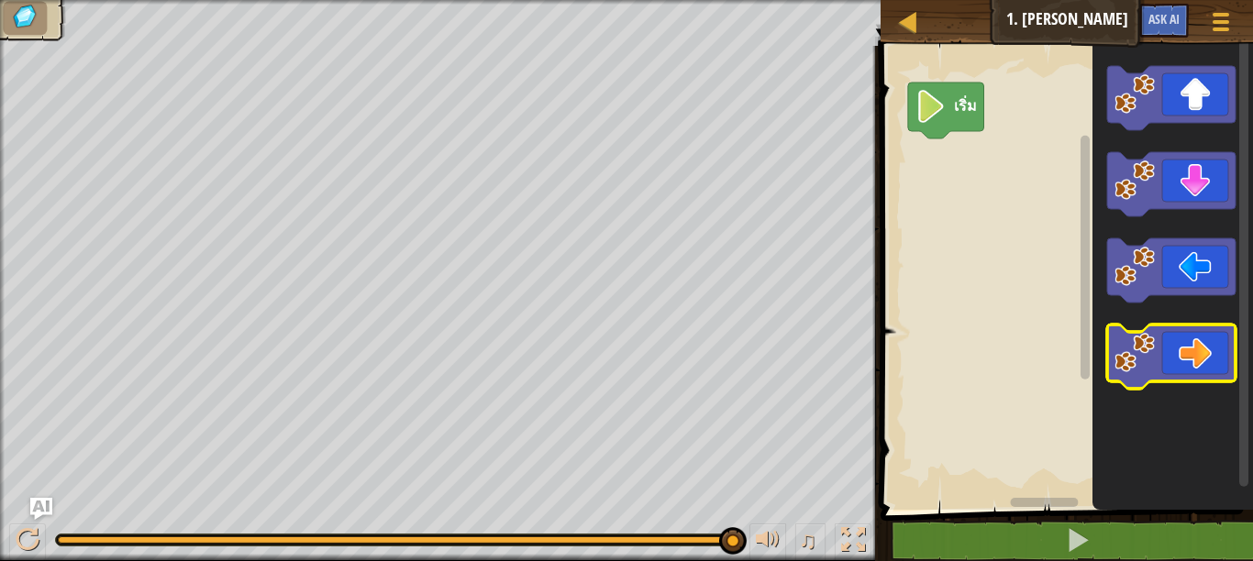
click at [1117, 366] on image "พื้นที่ทำงาน Blockly" at bounding box center [1135, 353] width 40 height 40
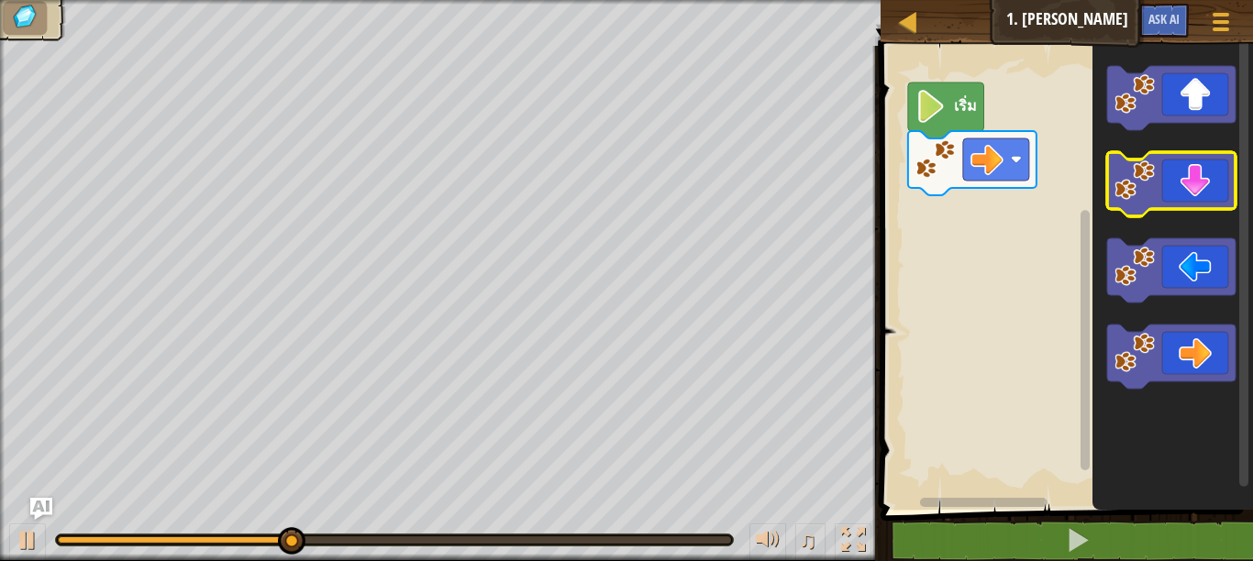
click at [1158, 206] on icon "พื้นที่ทำงาน Blockly" at bounding box center [1171, 184] width 128 height 64
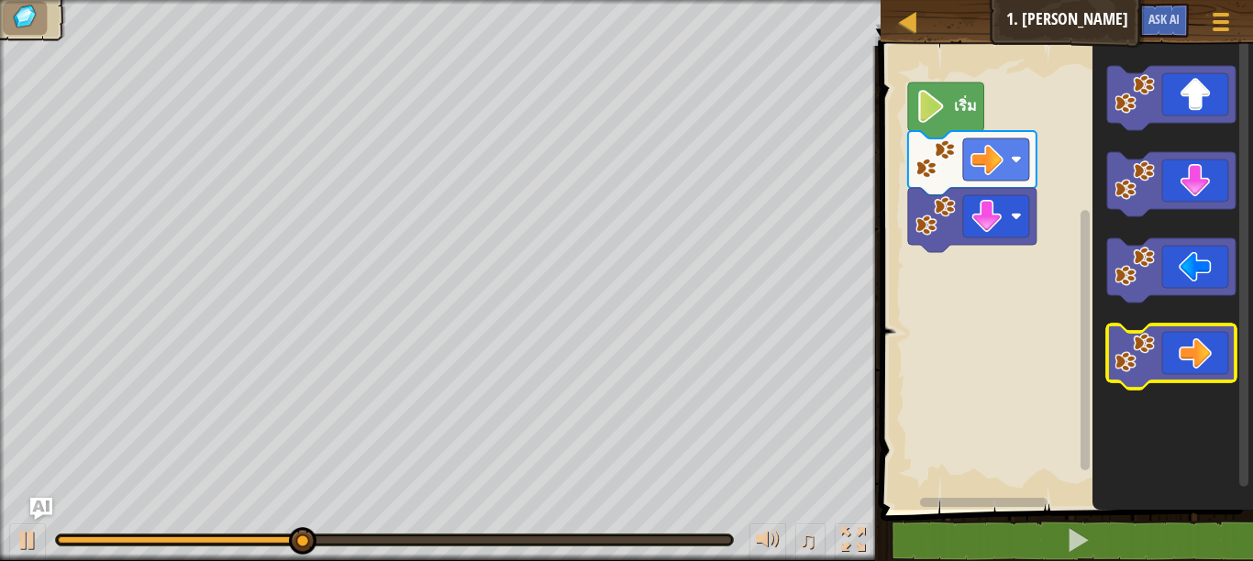
click at [1139, 332] on icon "พื้นที่ทำงาน Blockly" at bounding box center [1171, 357] width 128 height 64
click at [1130, 356] on image "พื้นที่ทำงาน Blockly" at bounding box center [1135, 353] width 40 height 40
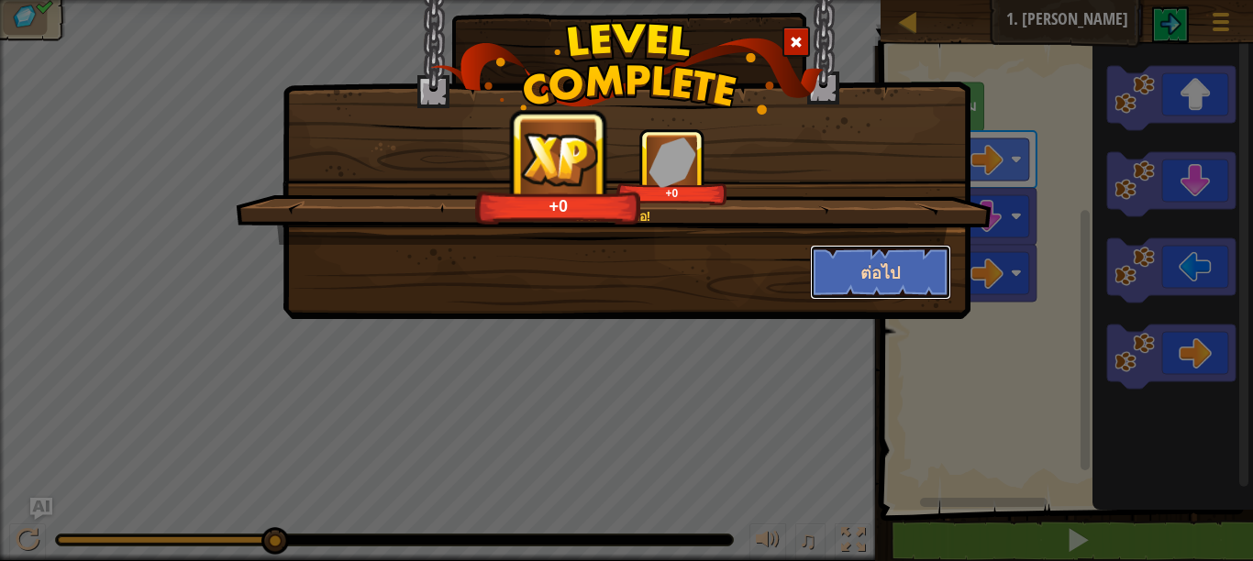
click at [919, 273] on button "ต่อไป" at bounding box center [881, 272] width 142 height 55
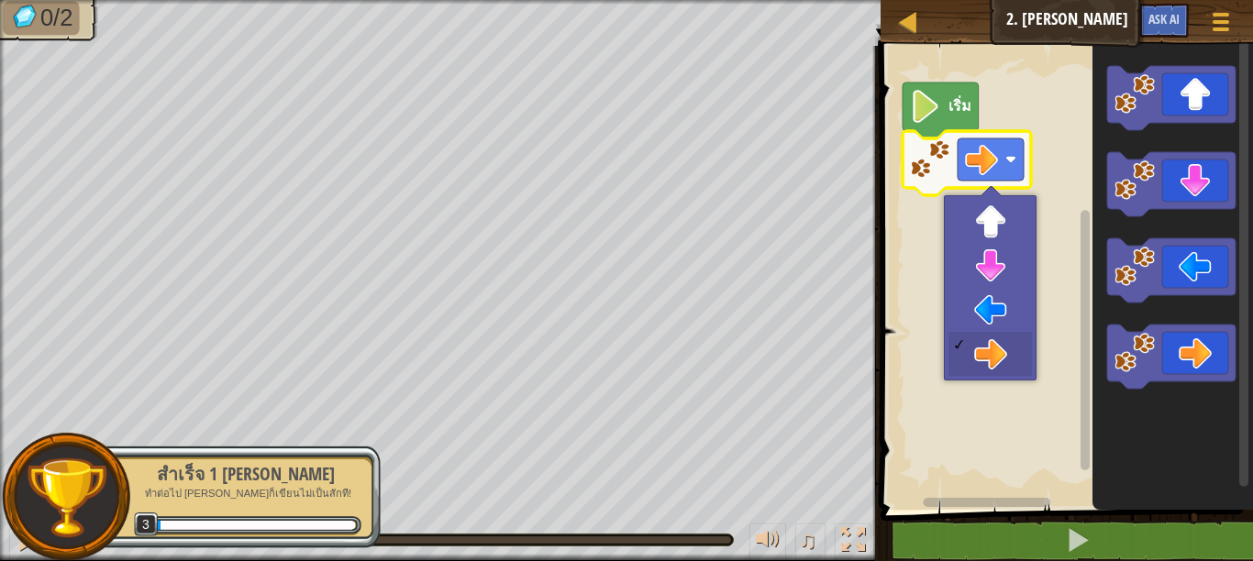
click at [1069, 213] on rect "พื้นที่ทำงาน Blockly" at bounding box center [1064, 273] width 378 height 473
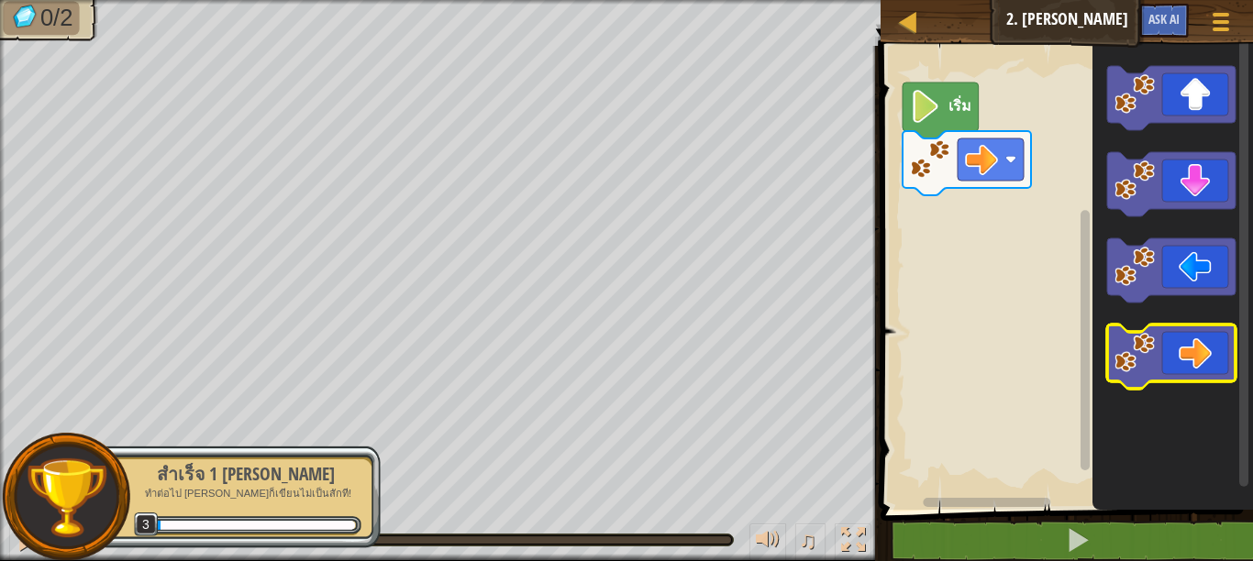
click at [1171, 336] on icon "พื้นที่ทำงาน Blockly" at bounding box center [1171, 357] width 128 height 64
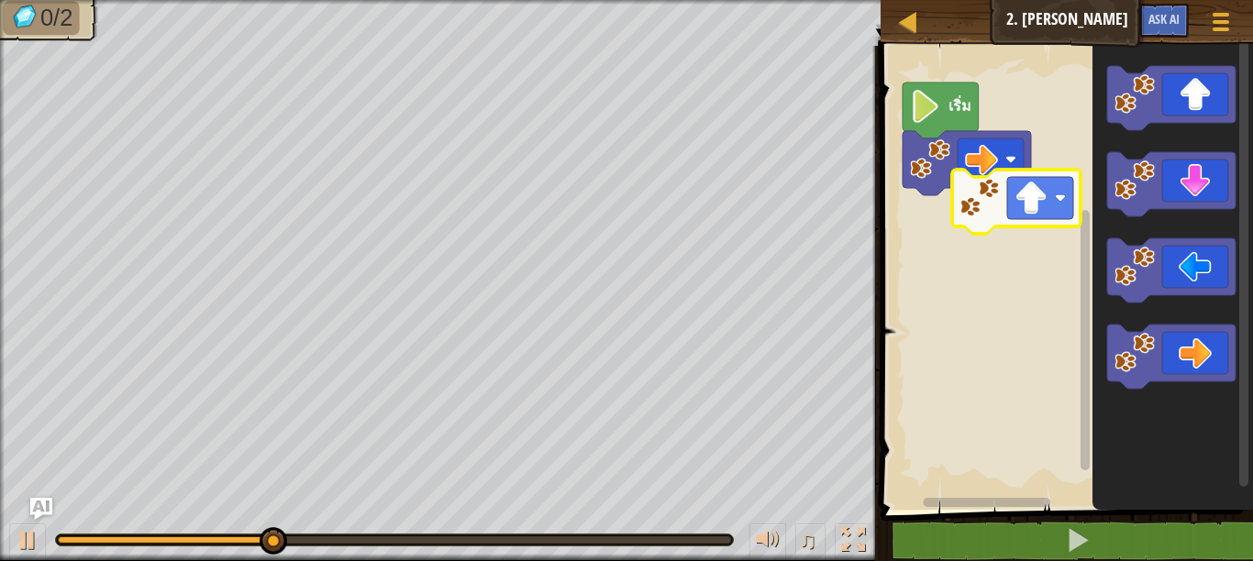
click at [982, 234] on div "เริ่ม" at bounding box center [1064, 273] width 378 height 473
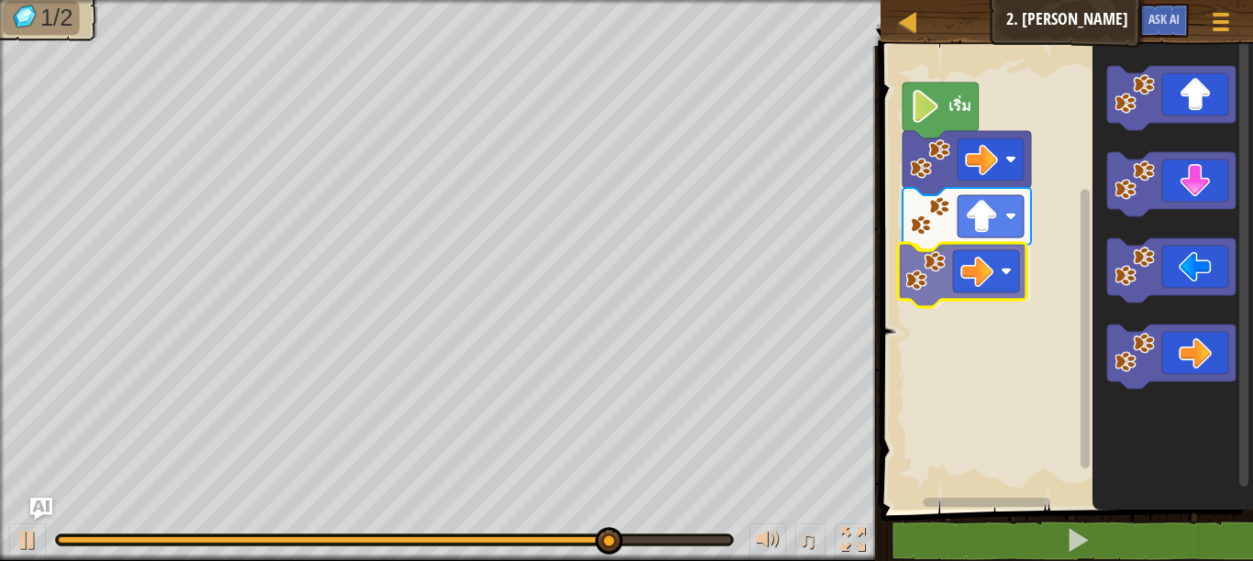
click at [923, 275] on div "เริ่ม" at bounding box center [1064, 273] width 378 height 473
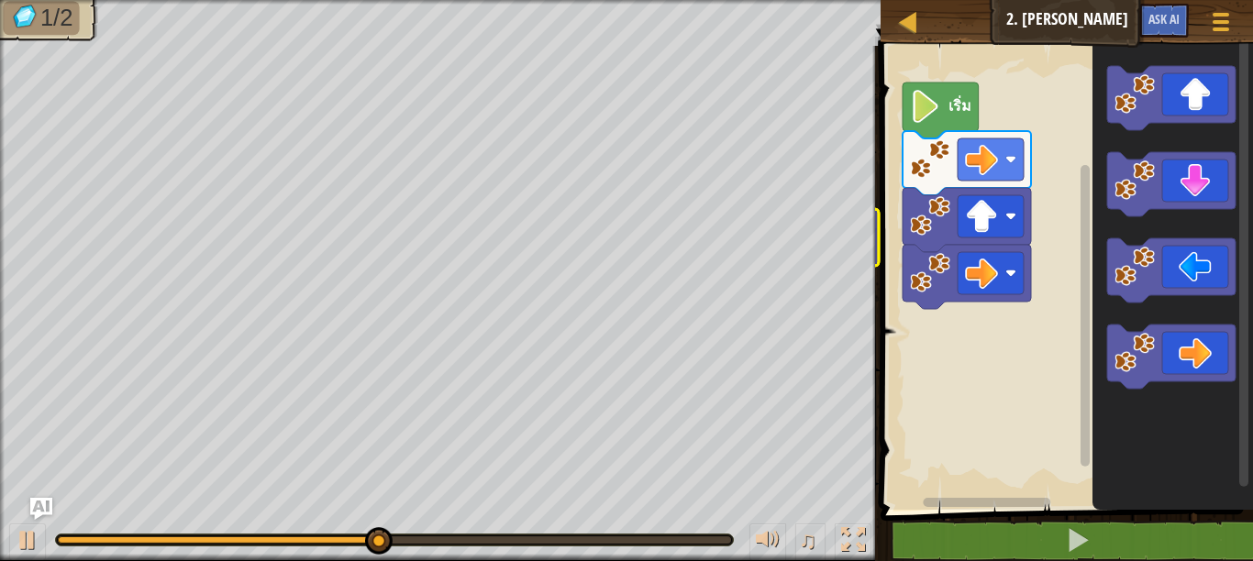
click at [792, 254] on div "แผนที่ จูเนียร์ 2. ลุยเลย ลุยเลย ลุยเลย เมนูเกม Ask AI 1 הההההההההההההההההההההה…" at bounding box center [626, 280] width 1253 height 561
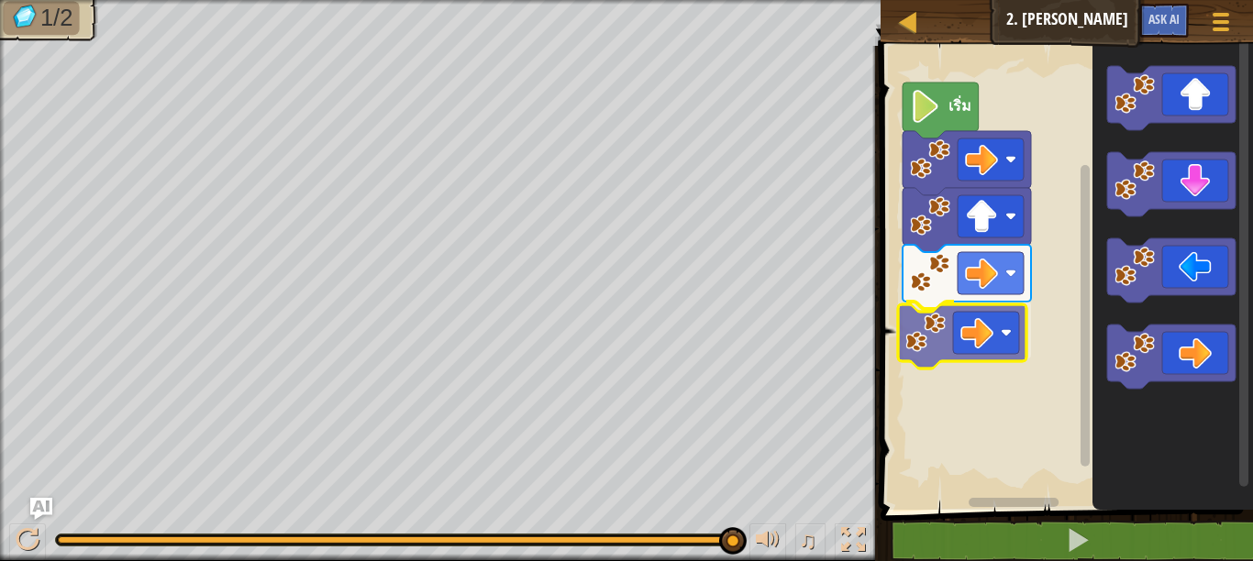
click at [938, 328] on div "เริ่ม" at bounding box center [1064, 273] width 378 height 473
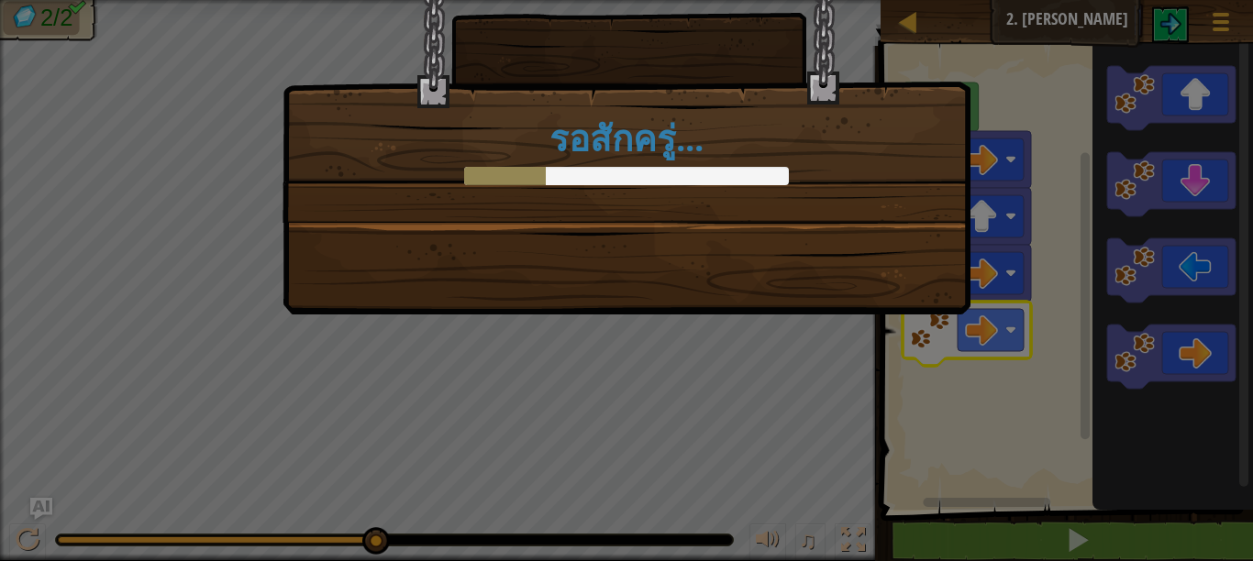
click at [953, 112] on div "รอสักครู่..." at bounding box center [626, 88] width 686 height 268
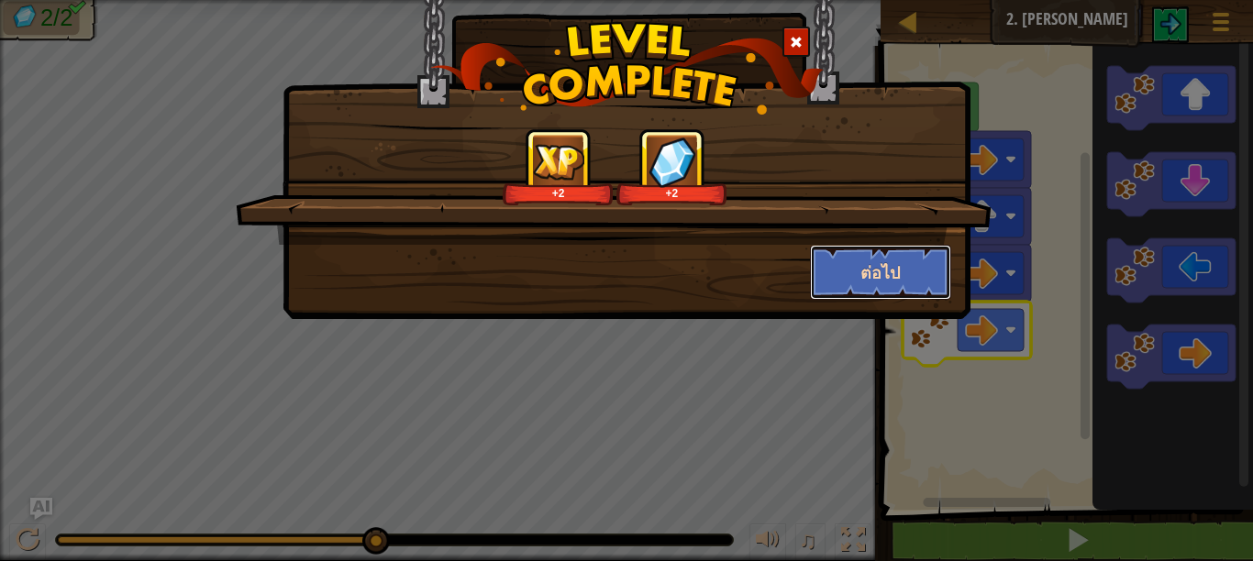
click at [887, 261] on button "ต่อไป" at bounding box center [881, 272] width 142 height 55
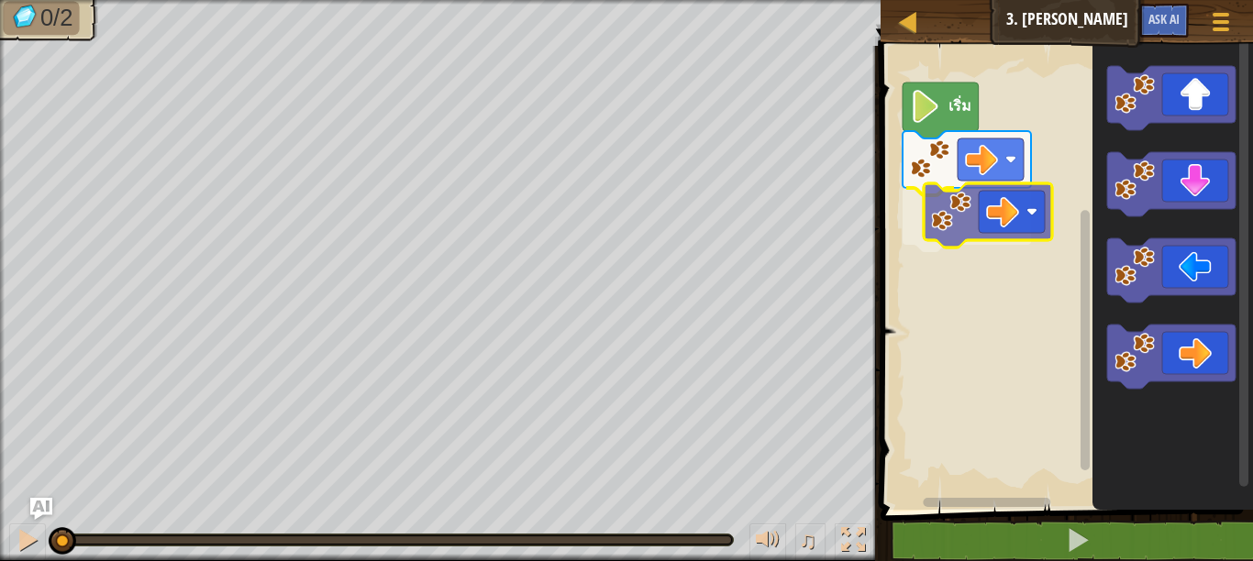
click at [990, 211] on div "เริ่ม" at bounding box center [1064, 273] width 378 height 473
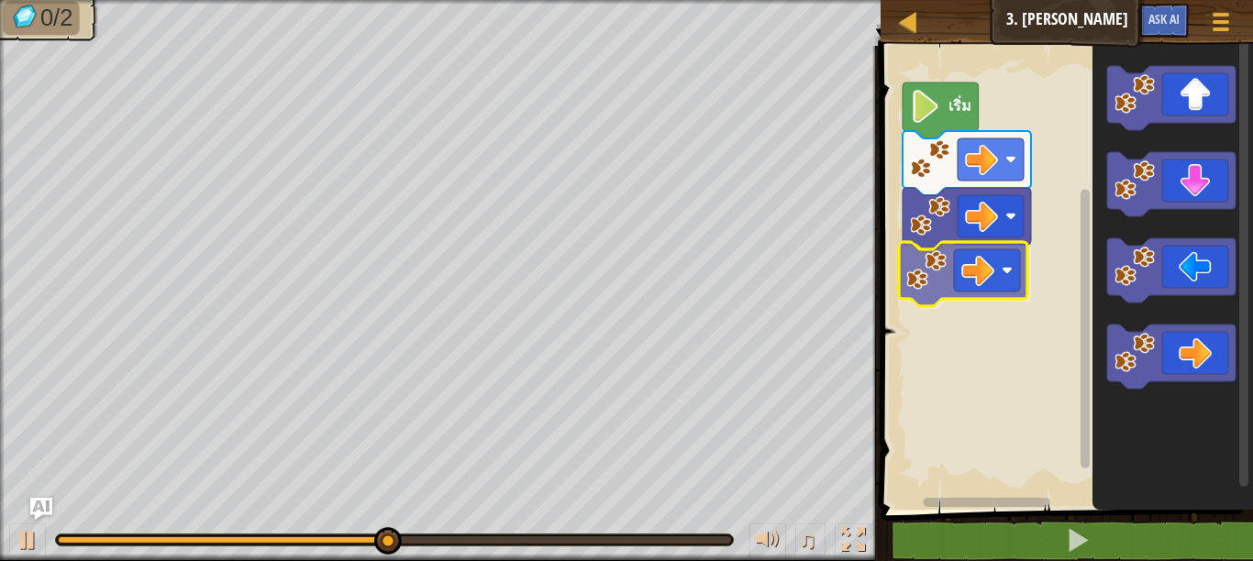
click at [962, 247] on div "เริ่ม" at bounding box center [1064, 273] width 378 height 473
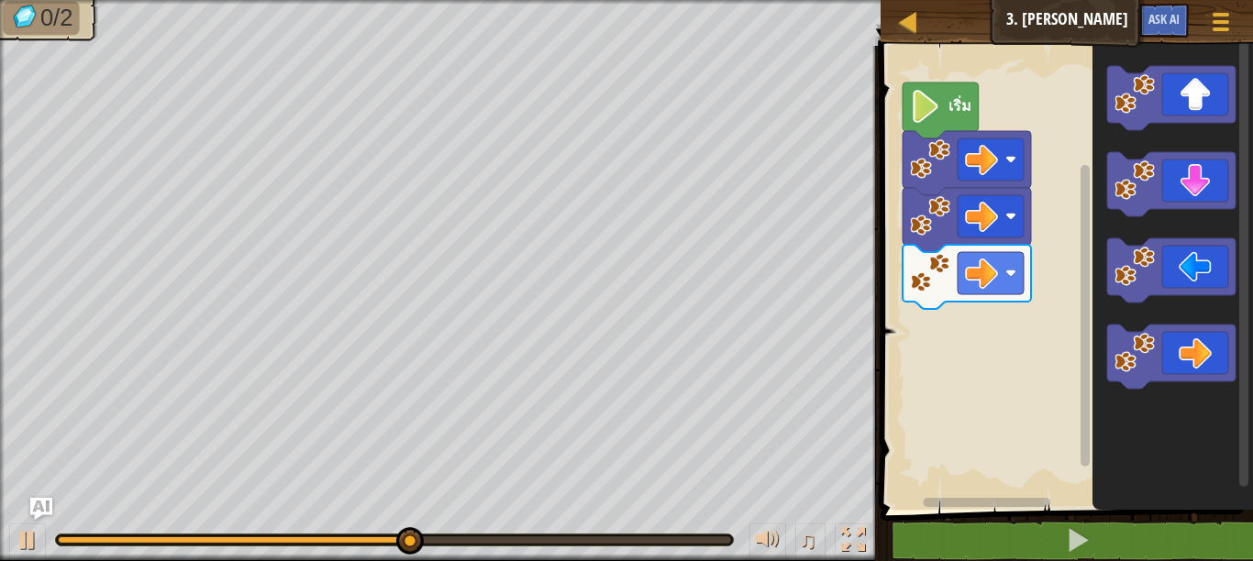
click at [1043, 309] on div "เริ่ม" at bounding box center [1064, 273] width 378 height 473
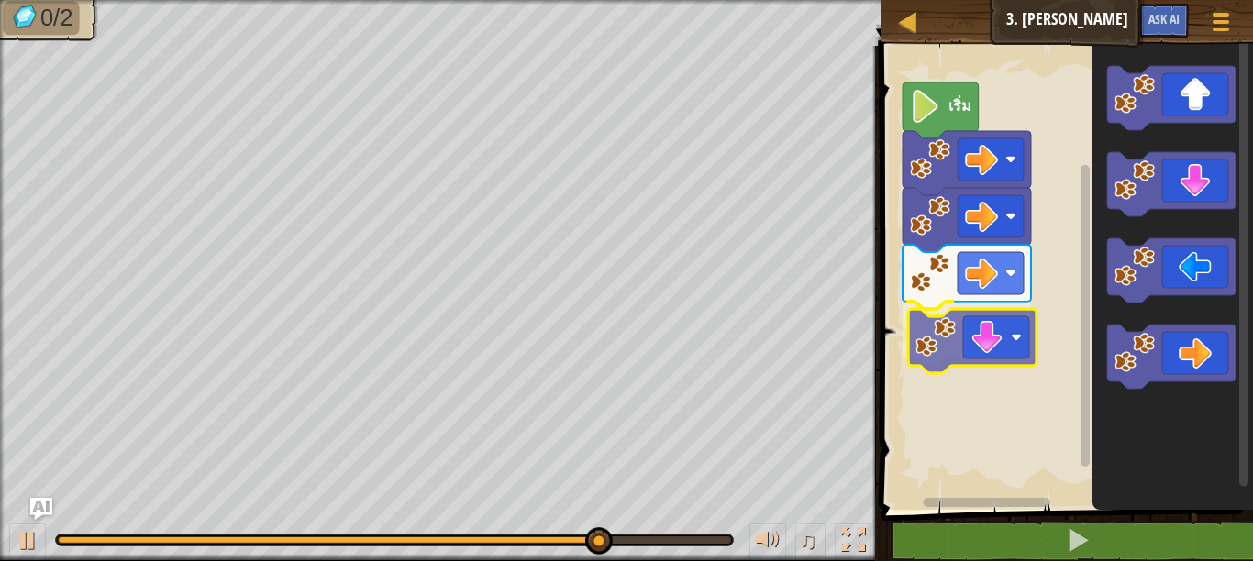
click at [947, 335] on div "เริ่ม" at bounding box center [1064, 273] width 378 height 473
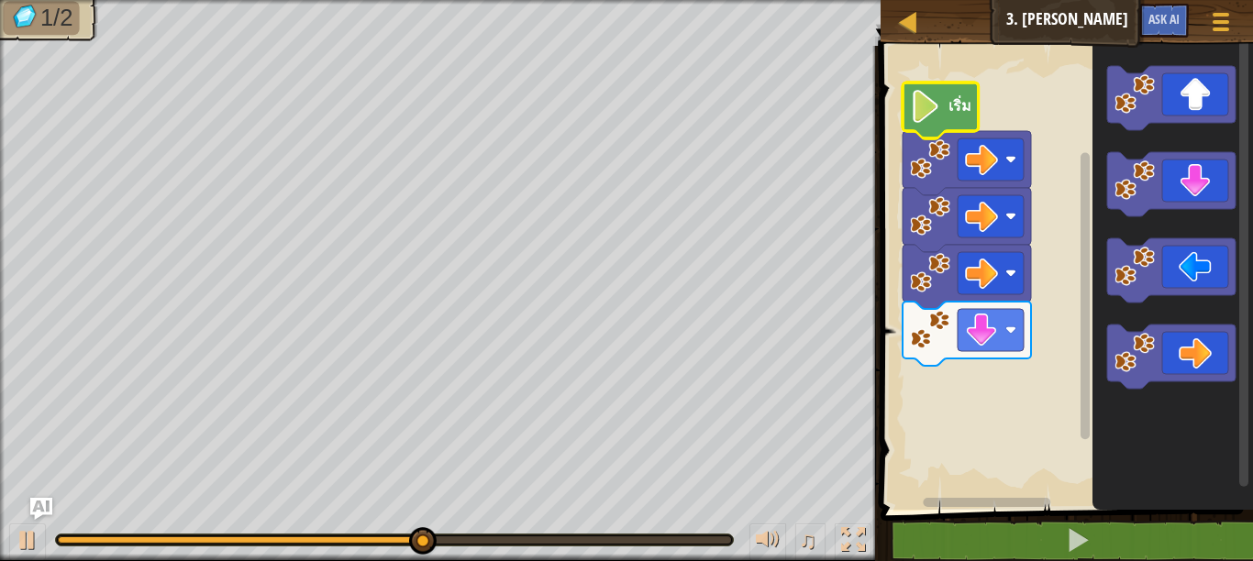
click at [957, 119] on icon "พื้นที่ทำงาน Blockly" at bounding box center [941, 111] width 76 height 56
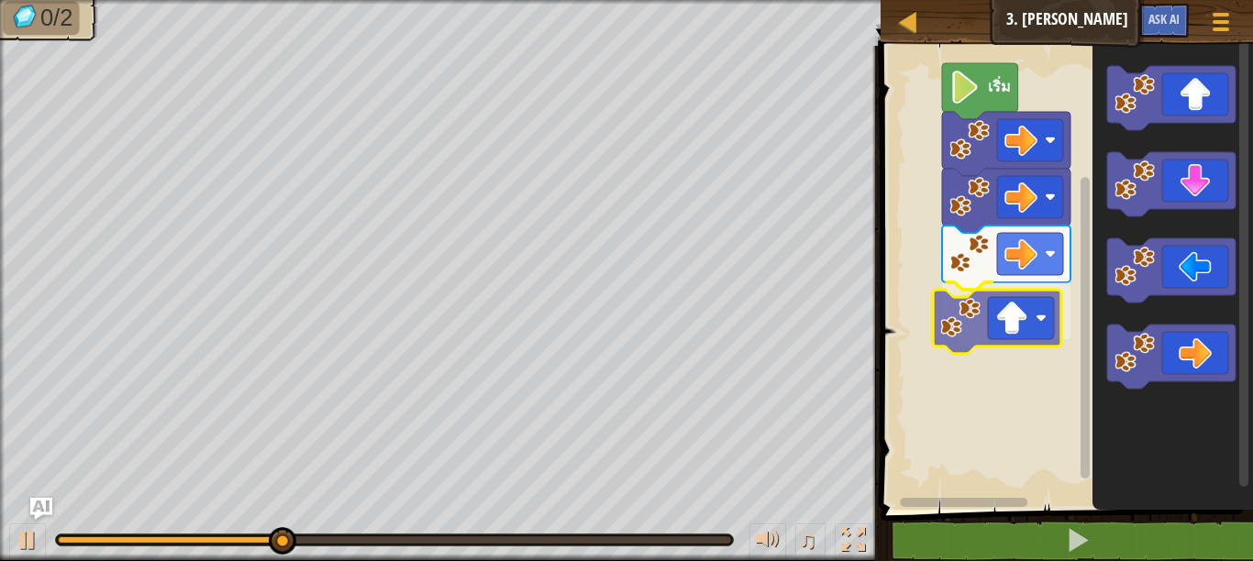
click at [1004, 337] on div "เริ่ม" at bounding box center [1064, 273] width 378 height 473
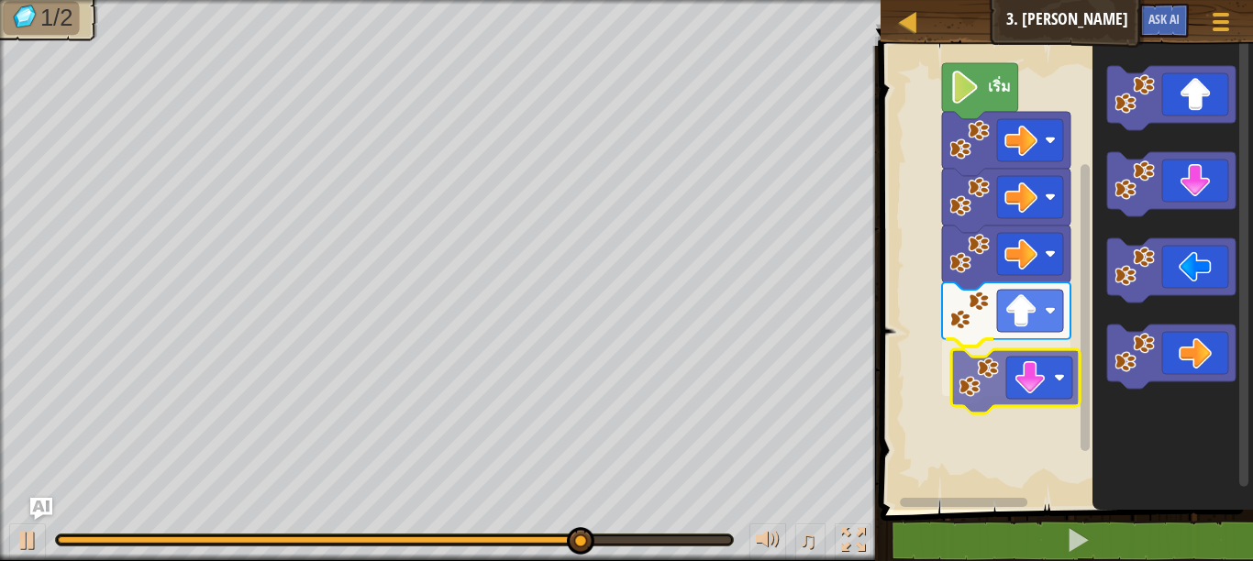
click at [1021, 395] on div "เริ่ม" at bounding box center [1064, 273] width 378 height 473
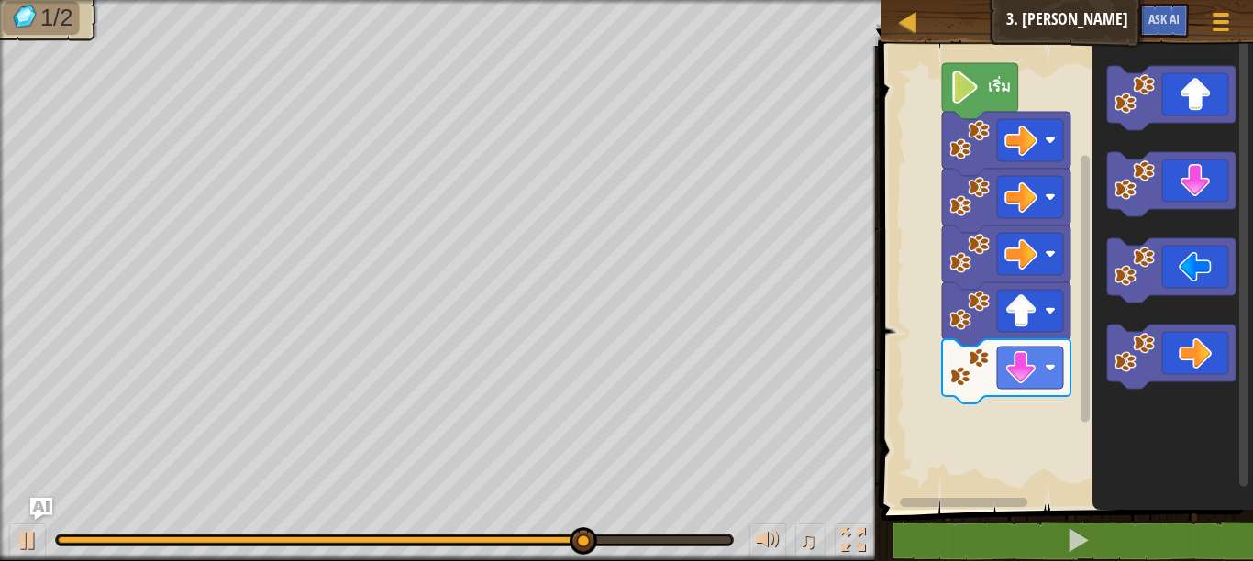
click at [1030, 376] on div "เริ่ม" at bounding box center [1064, 273] width 378 height 473
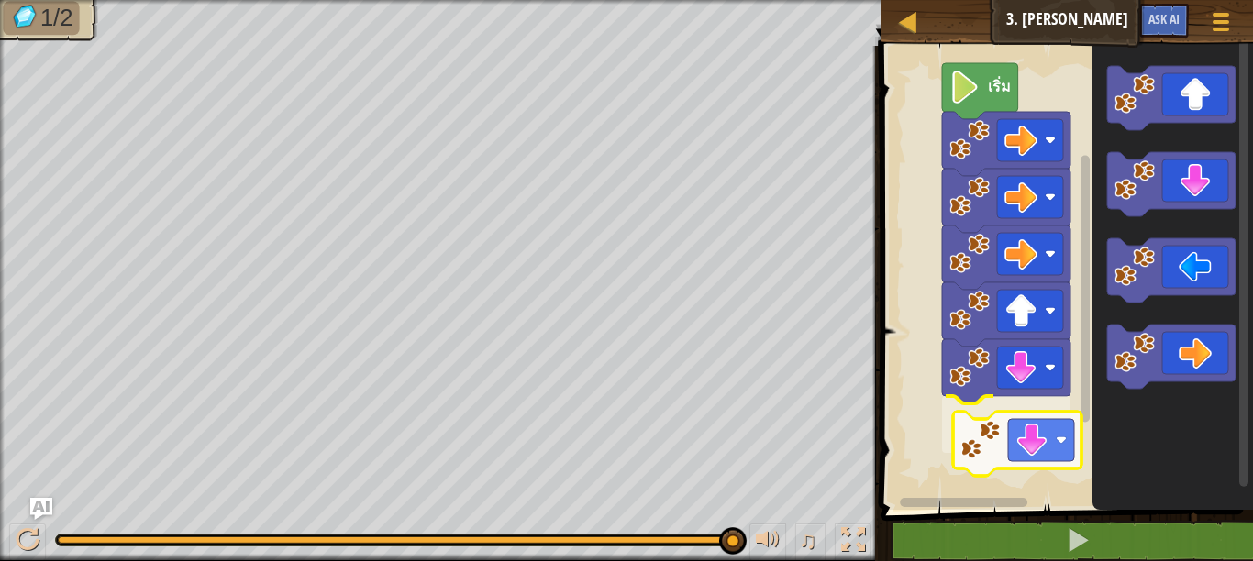
click at [972, 459] on div "เริ่ม" at bounding box center [1064, 273] width 378 height 473
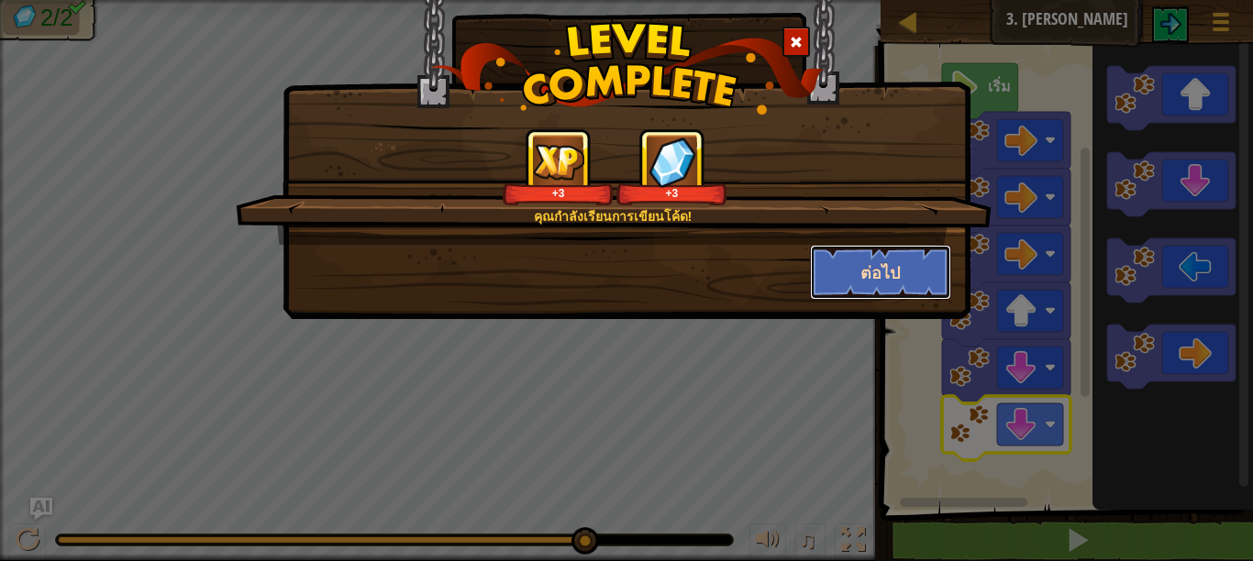
click at [895, 248] on button "ต่อไป" at bounding box center [881, 272] width 142 height 55
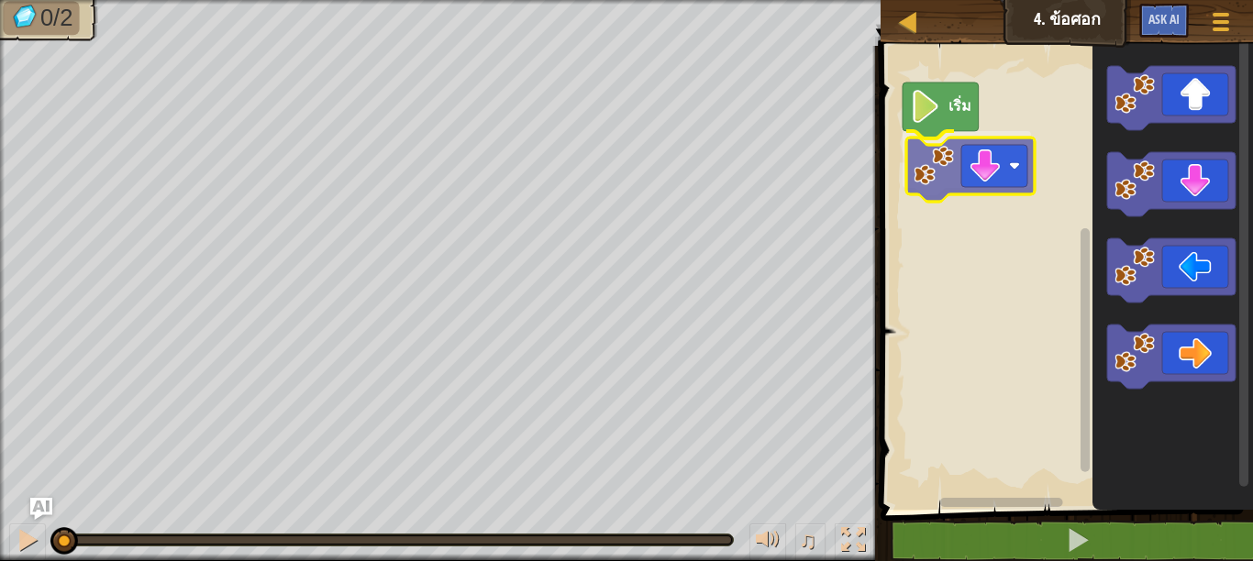
click at [974, 162] on div "เริ่ม" at bounding box center [1064, 273] width 378 height 473
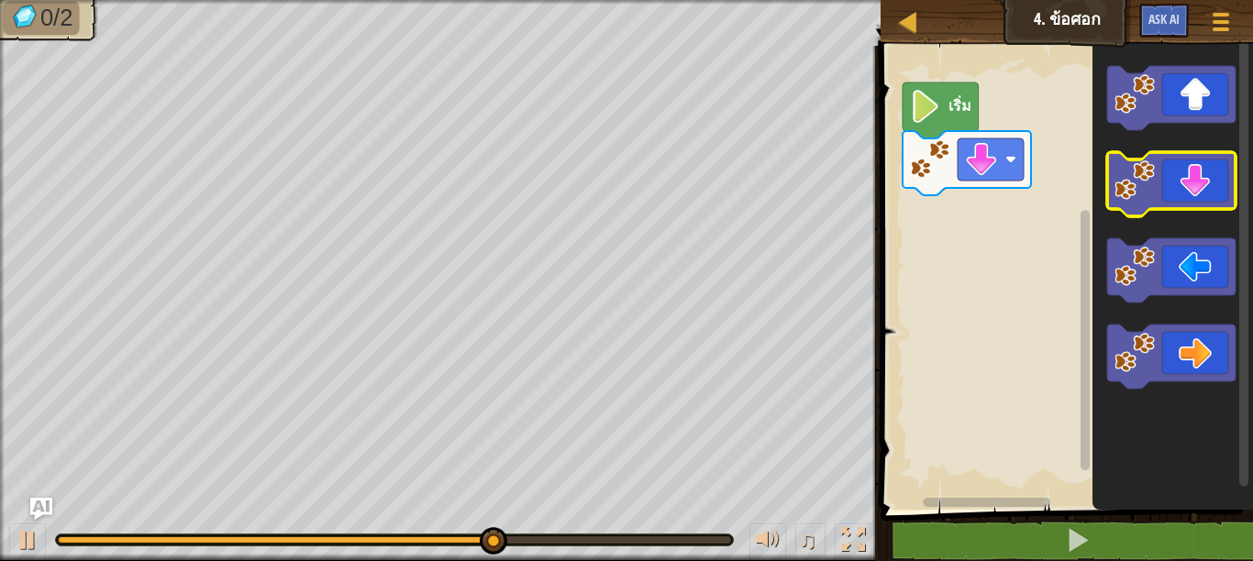
click at [1167, 194] on icon "พื้นที่ทำงาน Blockly" at bounding box center [1171, 184] width 128 height 64
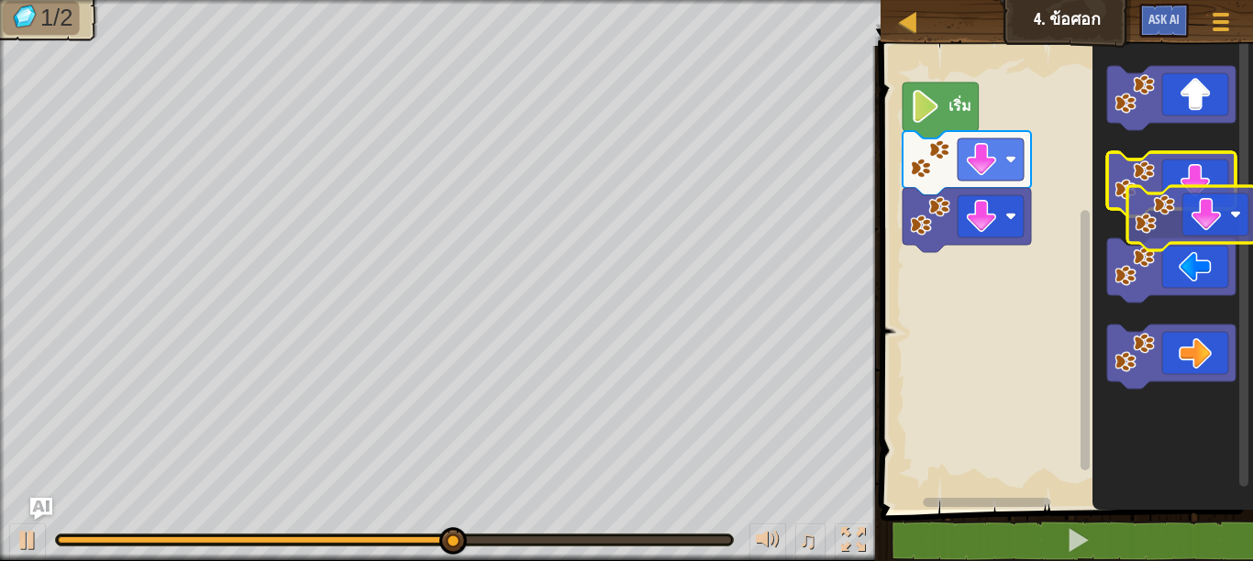
click at [1218, 190] on icon "พื้นที่ทำงาน Blockly" at bounding box center [1171, 184] width 128 height 64
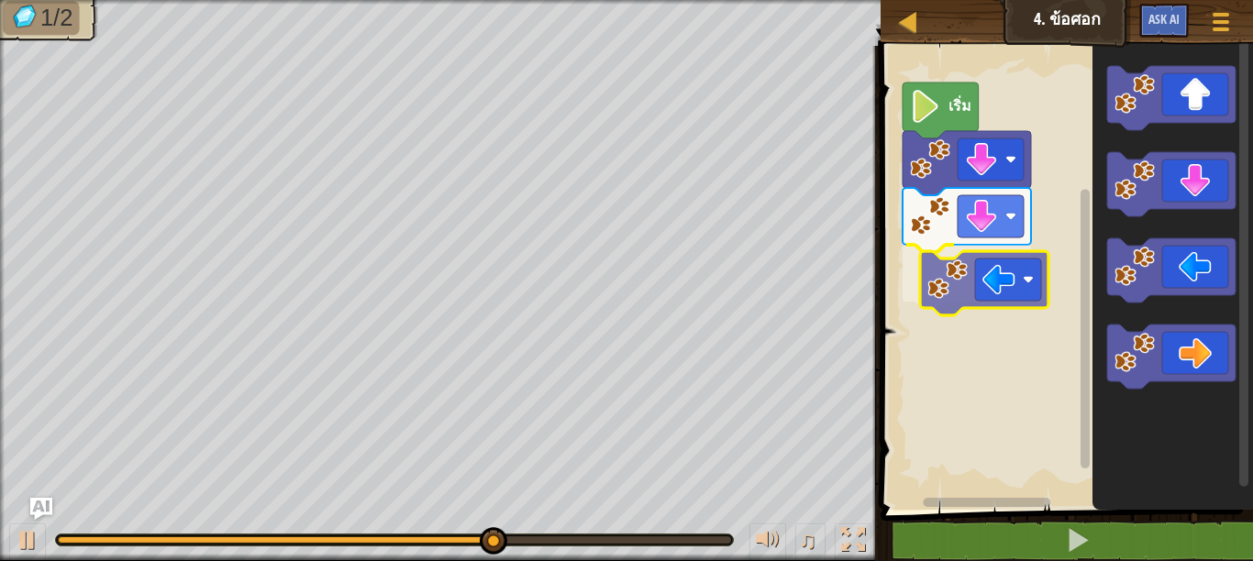
click at [1004, 263] on div "เริ่ม" at bounding box center [1064, 273] width 378 height 473
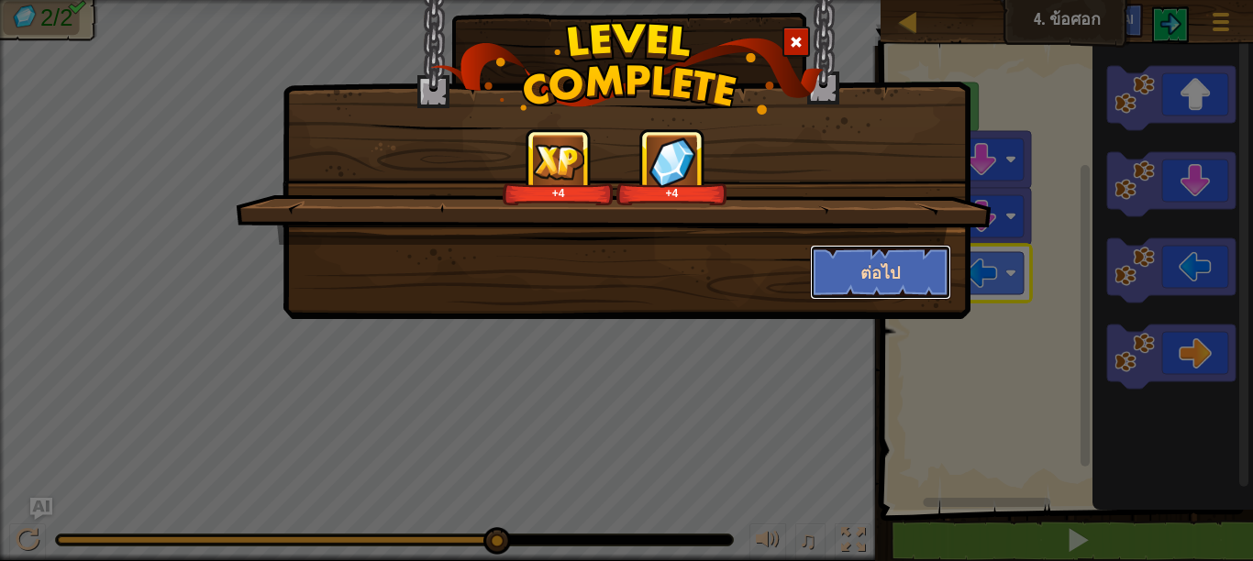
click at [897, 259] on button "ต่อไป" at bounding box center [881, 272] width 142 height 55
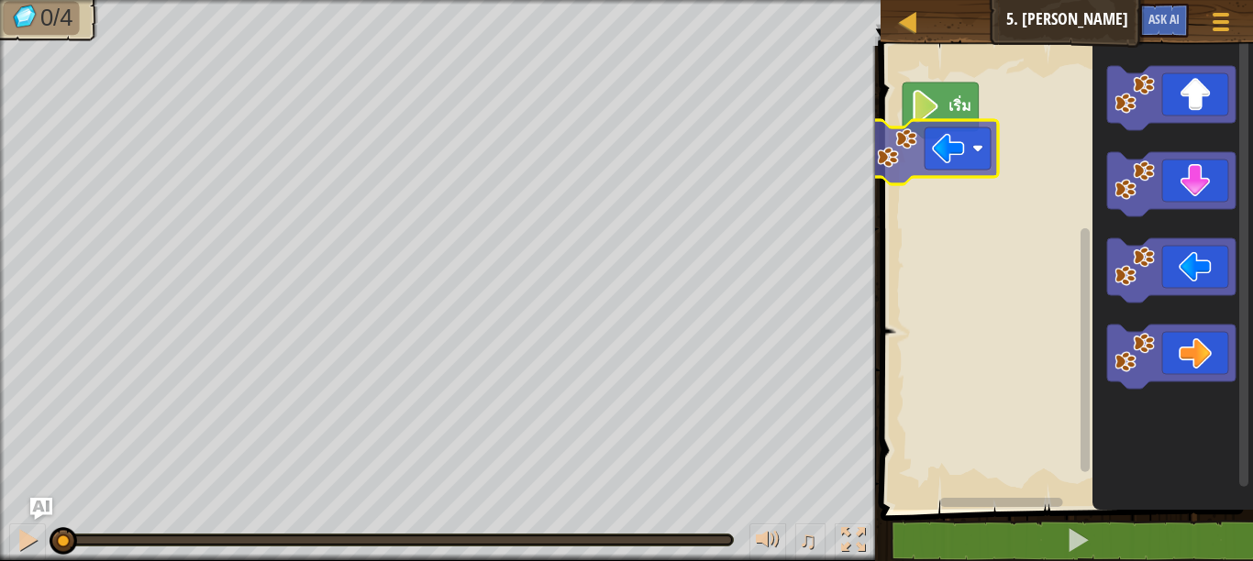
click at [928, 170] on div "เริ่ม" at bounding box center [1064, 273] width 378 height 473
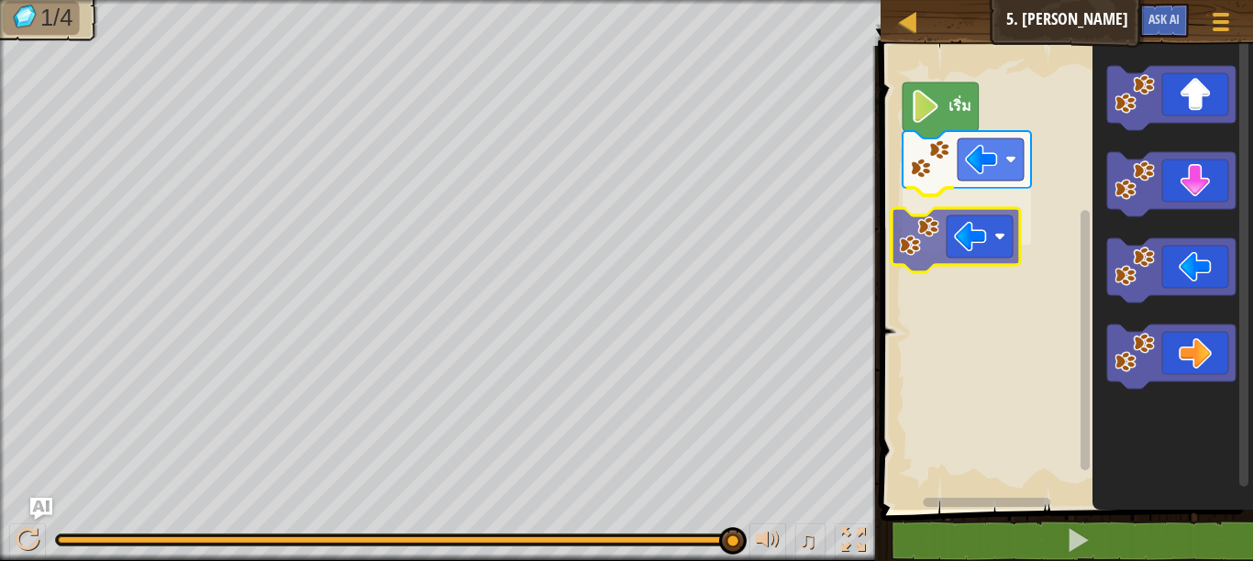
click at [944, 254] on div "เริ่ม" at bounding box center [1064, 273] width 378 height 473
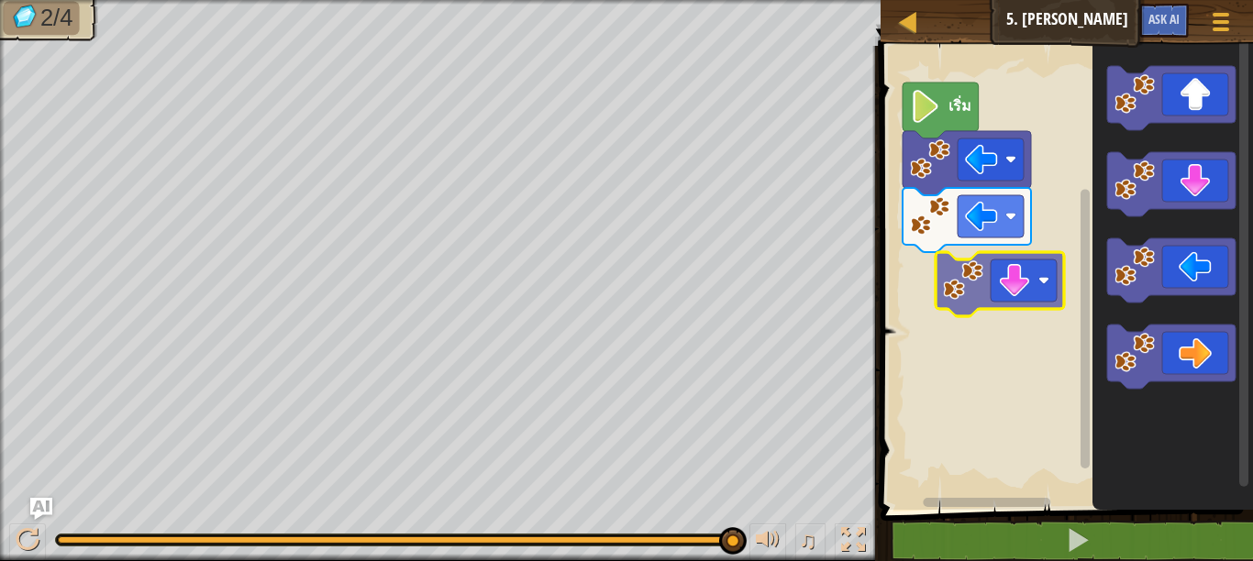
click at [996, 280] on div "เริ่ม" at bounding box center [1064, 273] width 378 height 473
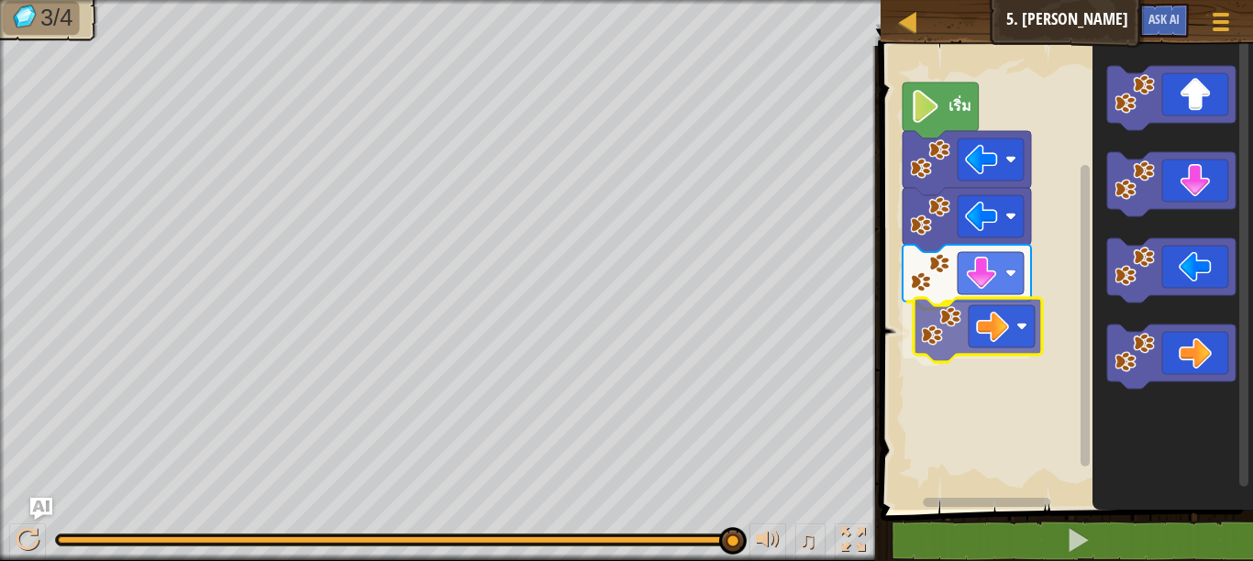
click at [961, 318] on div "เริ่ม" at bounding box center [1064, 273] width 378 height 473
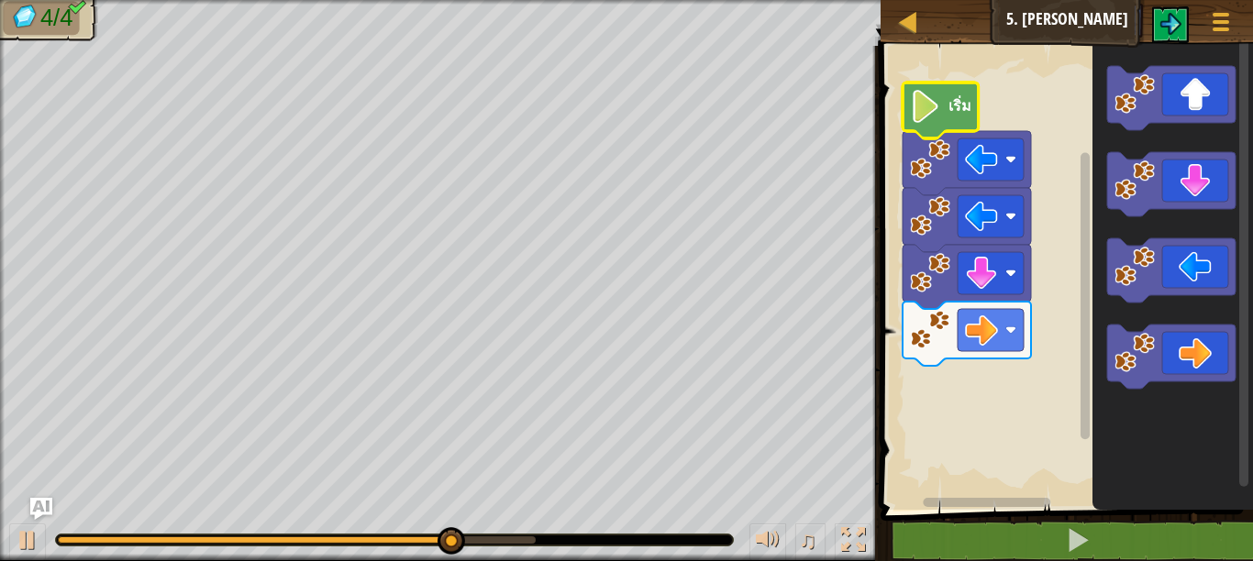
click at [932, 108] on image "พื้นที่ทำงาน Blockly" at bounding box center [925, 106] width 31 height 33
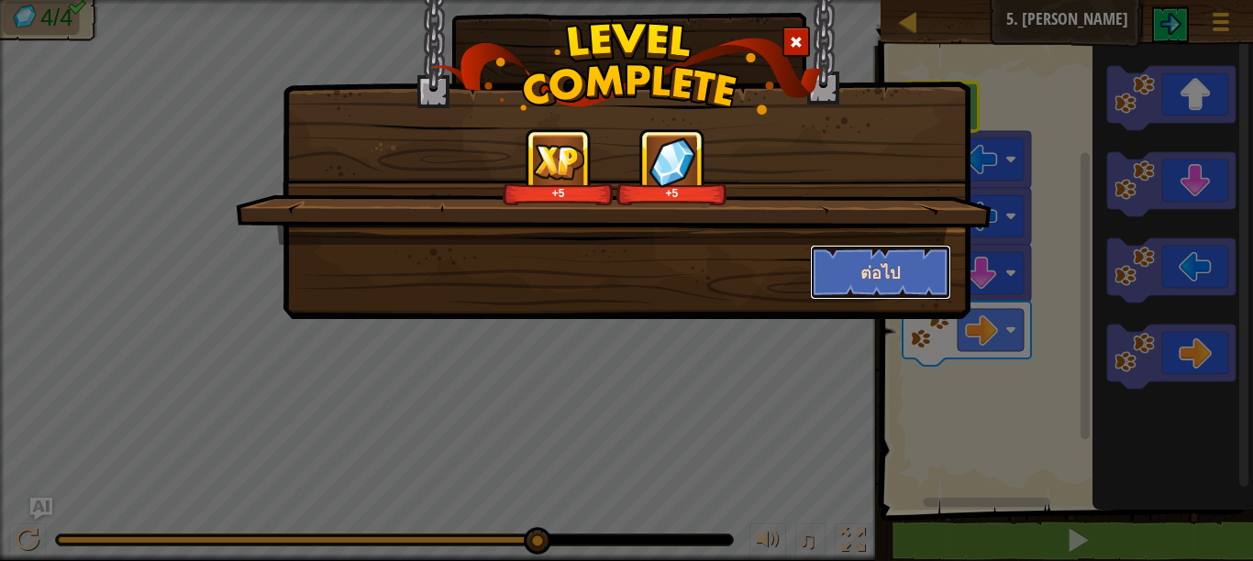
click at [910, 265] on button "ต่อไป" at bounding box center [881, 272] width 142 height 55
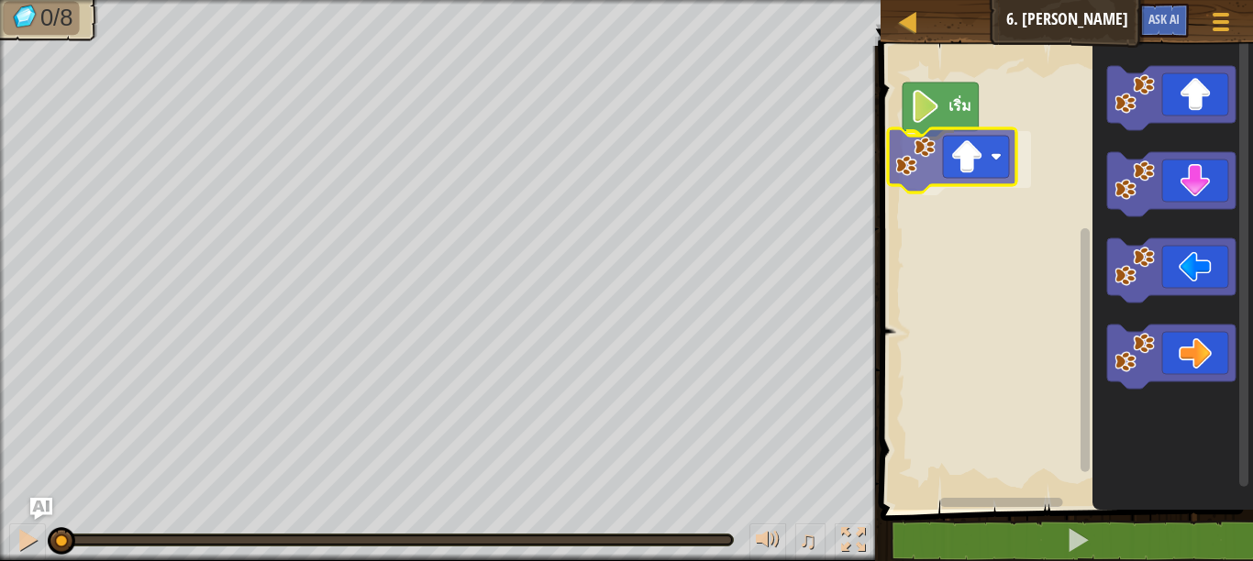
click at [941, 184] on div "เริ่ม" at bounding box center [1064, 273] width 378 height 473
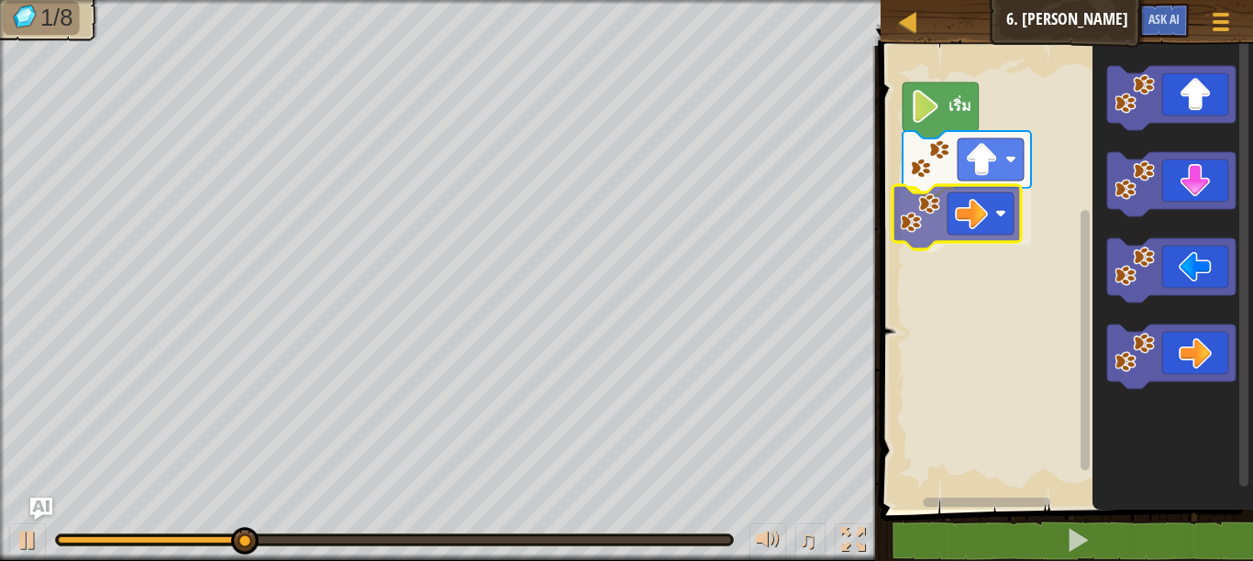
click at [938, 202] on div "เริ่ม" at bounding box center [1064, 273] width 378 height 473
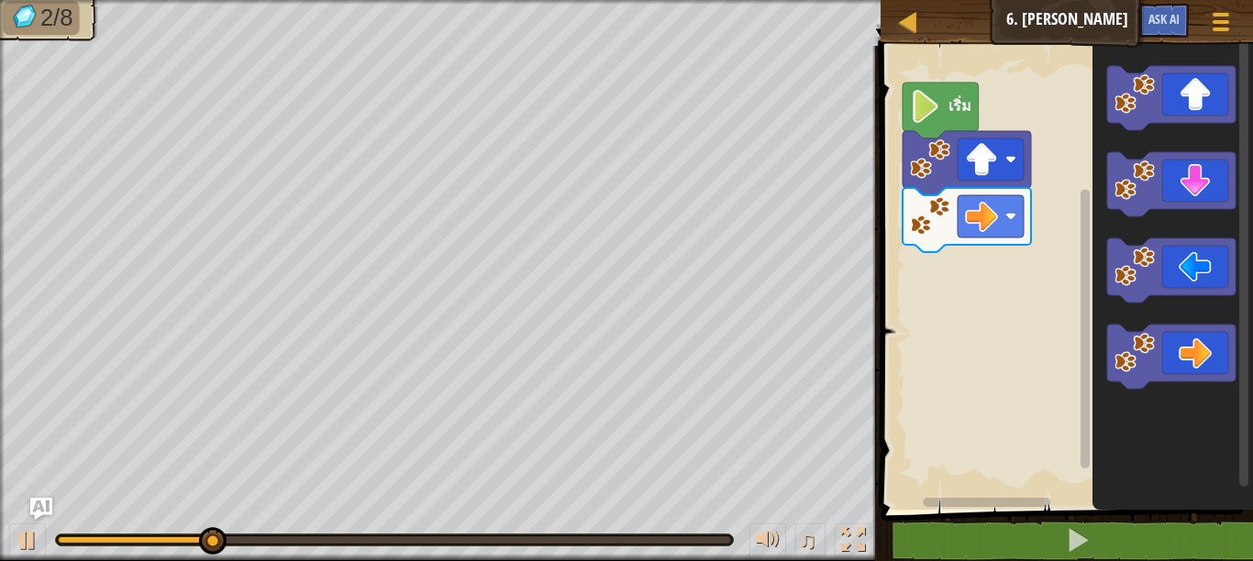
click at [1039, 286] on div "เริ่ม" at bounding box center [1064, 273] width 378 height 473
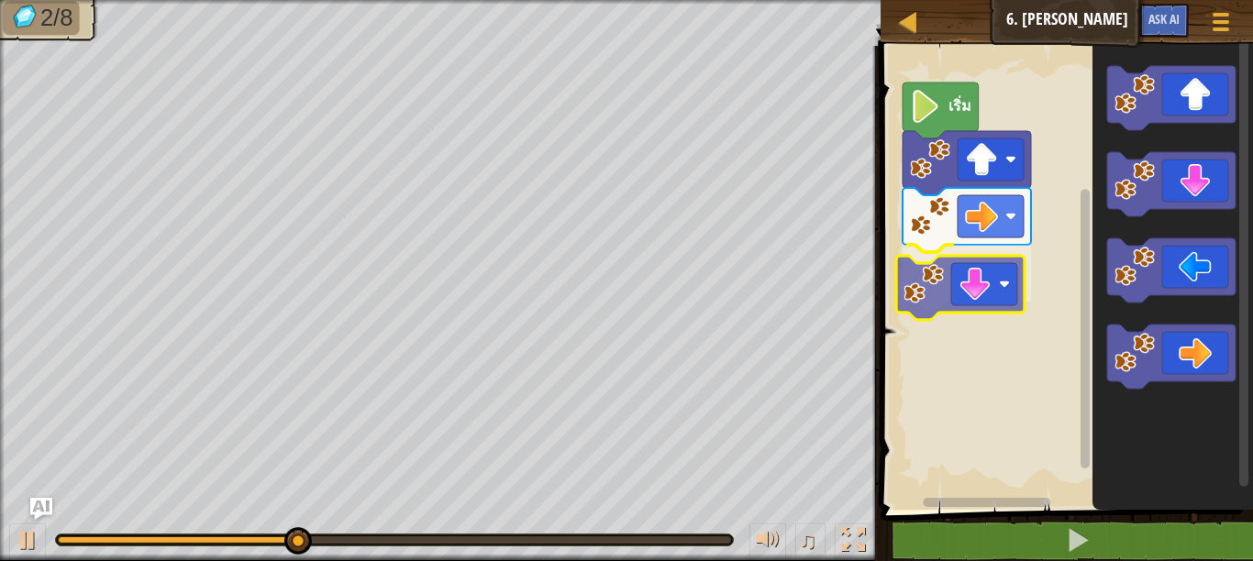
click at [987, 273] on div "เริ่ม" at bounding box center [1064, 273] width 378 height 473
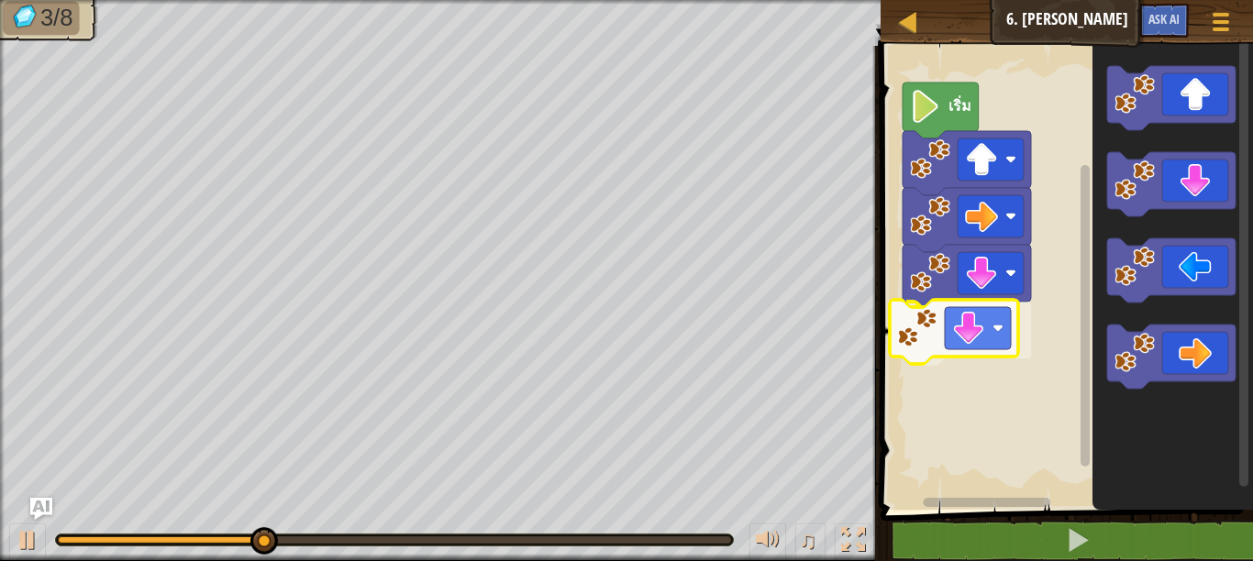
click at [984, 339] on div "เริ่ม" at bounding box center [1064, 273] width 378 height 473
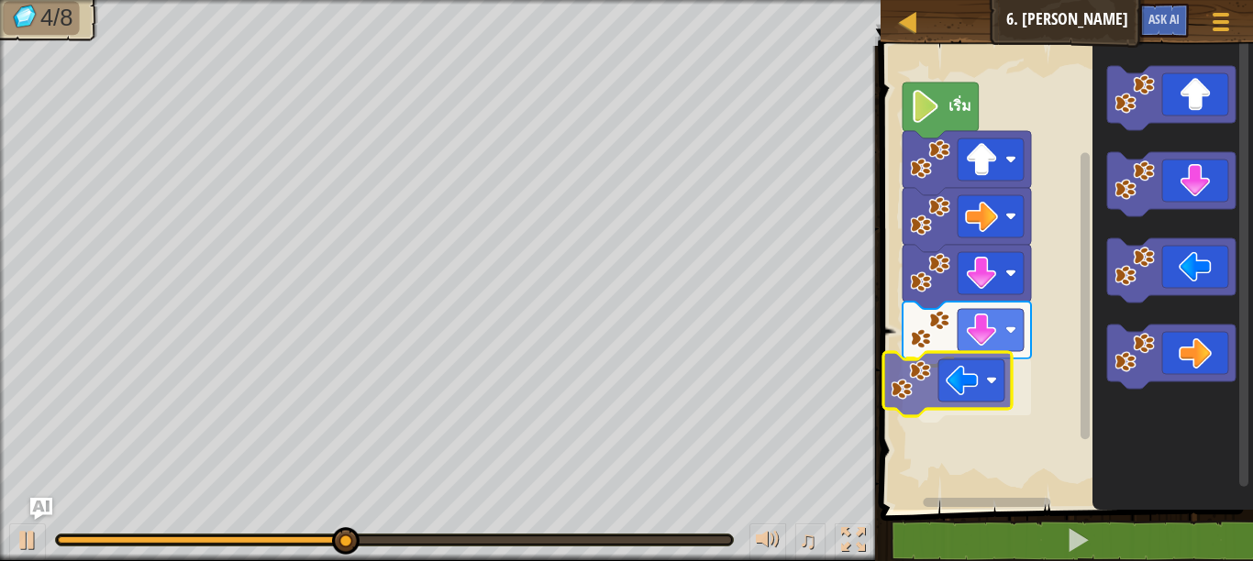
click at [955, 407] on div "เริ่ม" at bounding box center [1064, 273] width 378 height 473
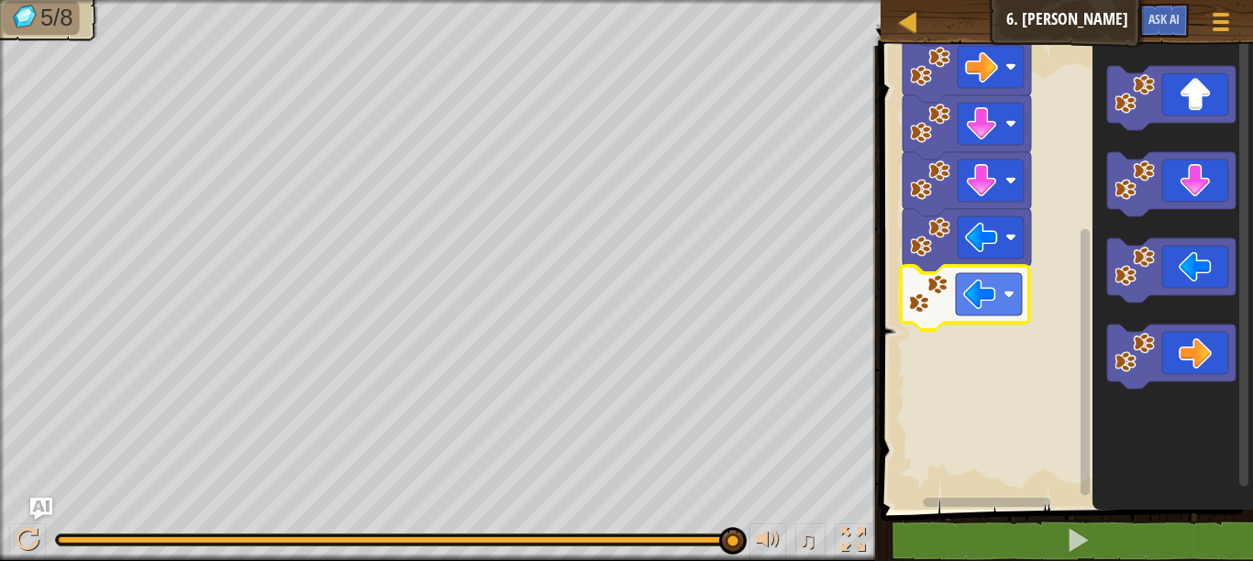
click at [992, 283] on div "เริ่ม" at bounding box center [1064, 273] width 378 height 473
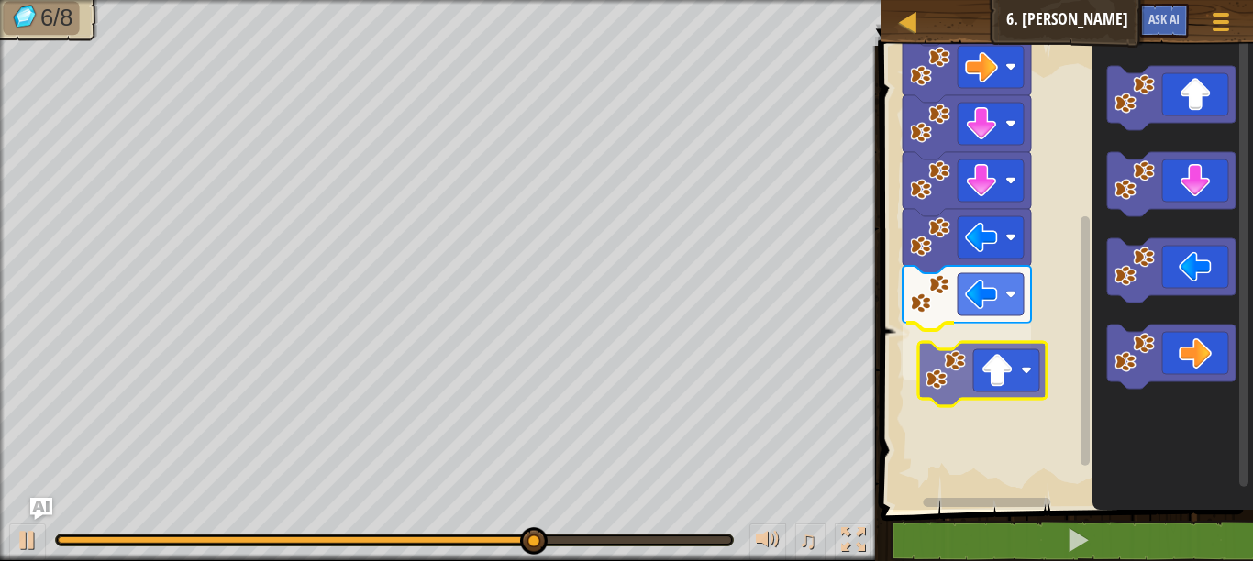
click at [962, 379] on div "เริ่ม" at bounding box center [1064, 273] width 378 height 473
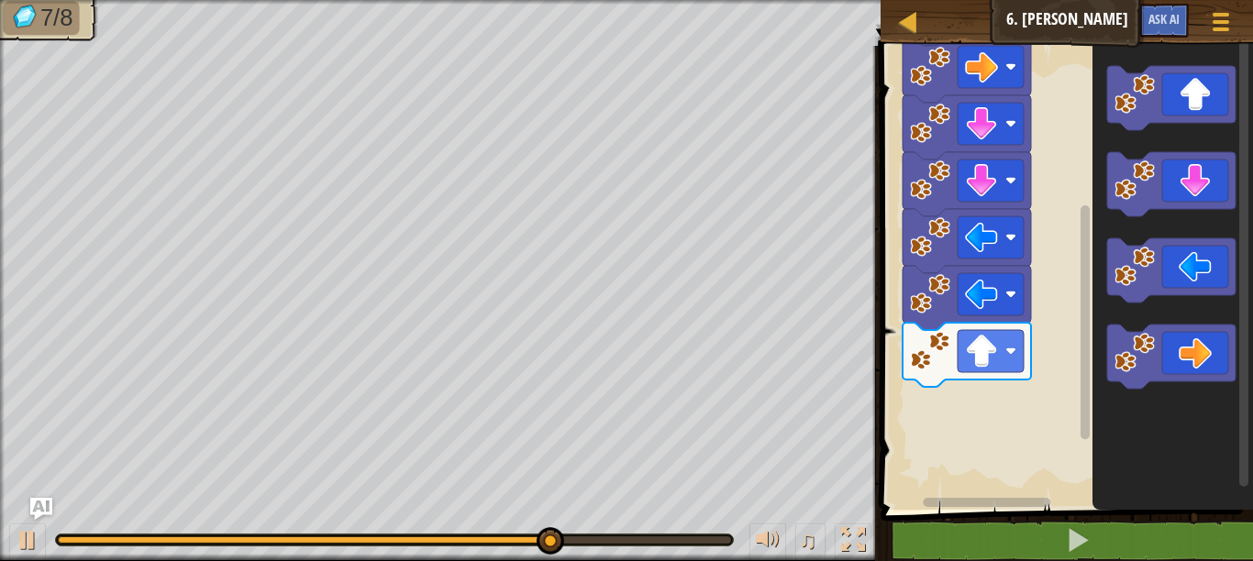
click at [1012, 325] on div "เริ่ม" at bounding box center [1064, 273] width 378 height 473
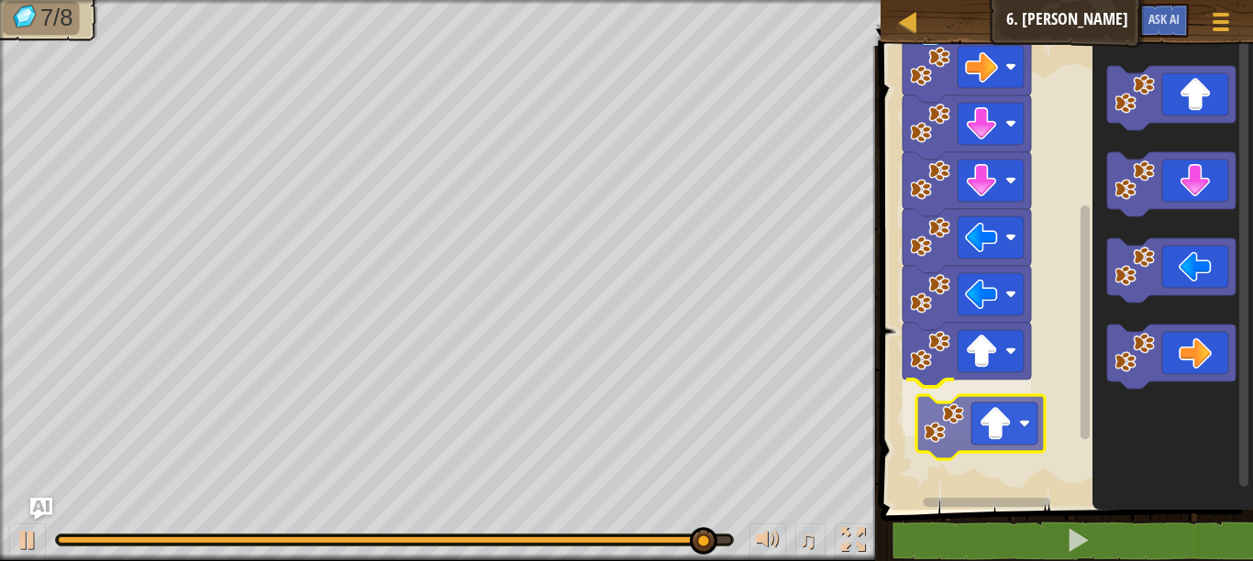
click at [988, 420] on div "เริ่ม" at bounding box center [1064, 273] width 378 height 473
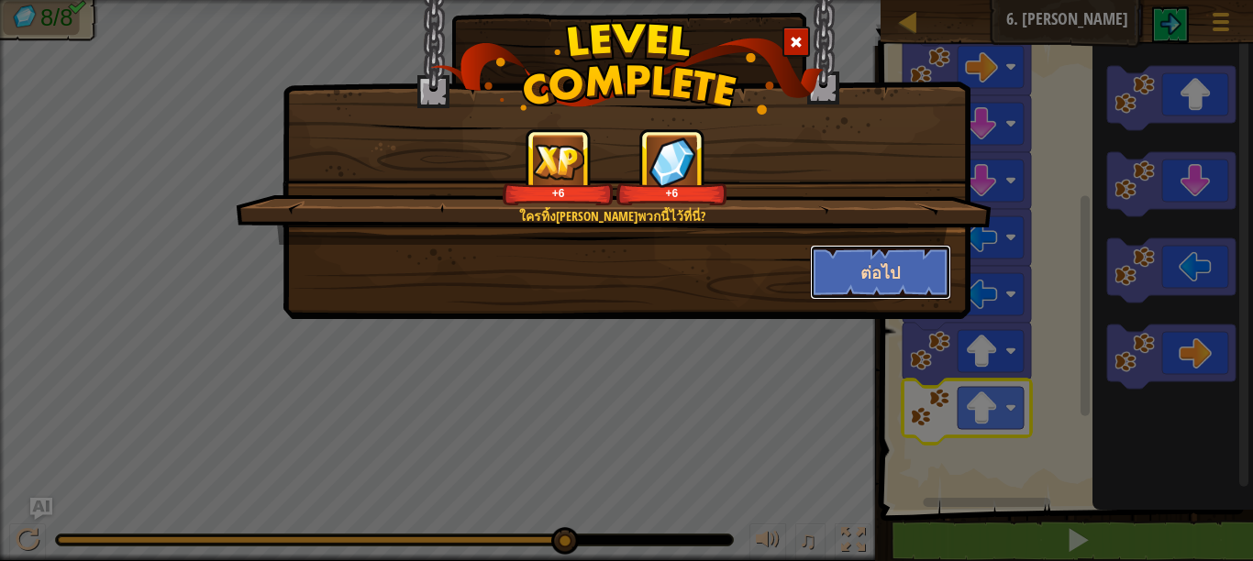
click at [866, 249] on button "ต่อไป" at bounding box center [881, 272] width 142 height 55
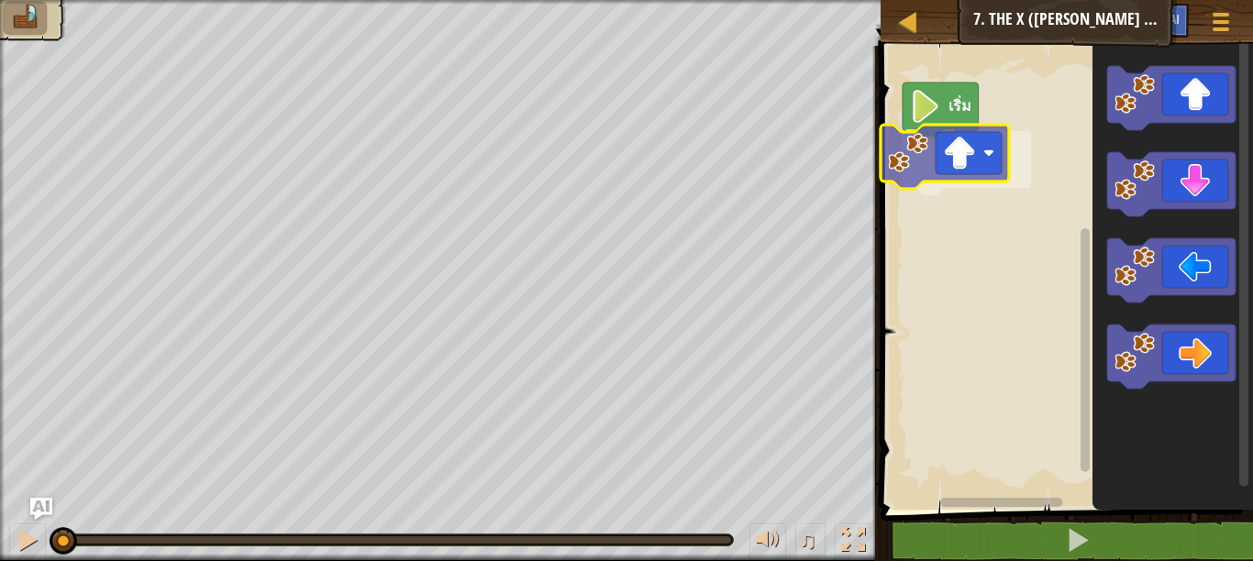
click at [955, 190] on div "เริ่ม" at bounding box center [1064, 273] width 378 height 473
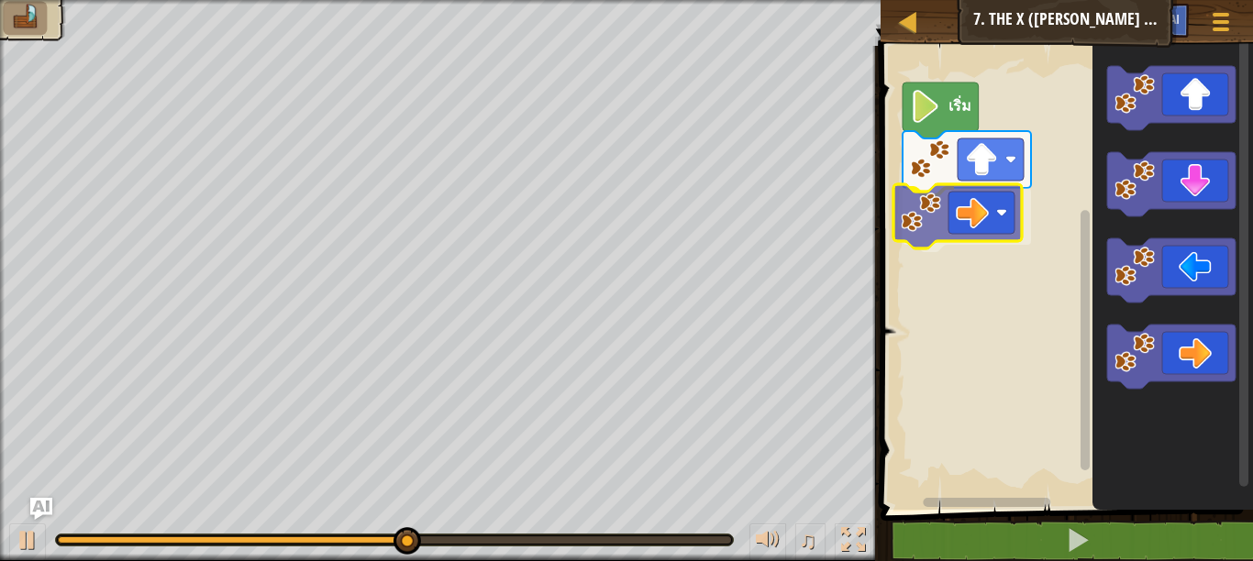
click at [956, 224] on div "เริ่ม" at bounding box center [1064, 273] width 378 height 473
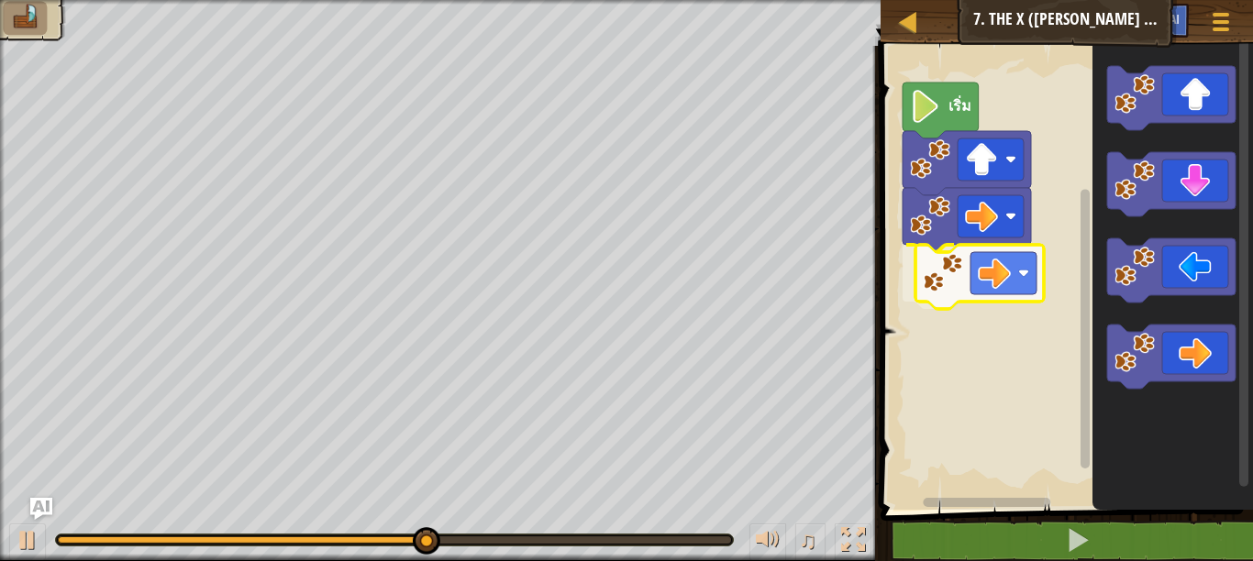
click at [1033, 250] on div "เริ่ม" at bounding box center [1064, 273] width 378 height 473
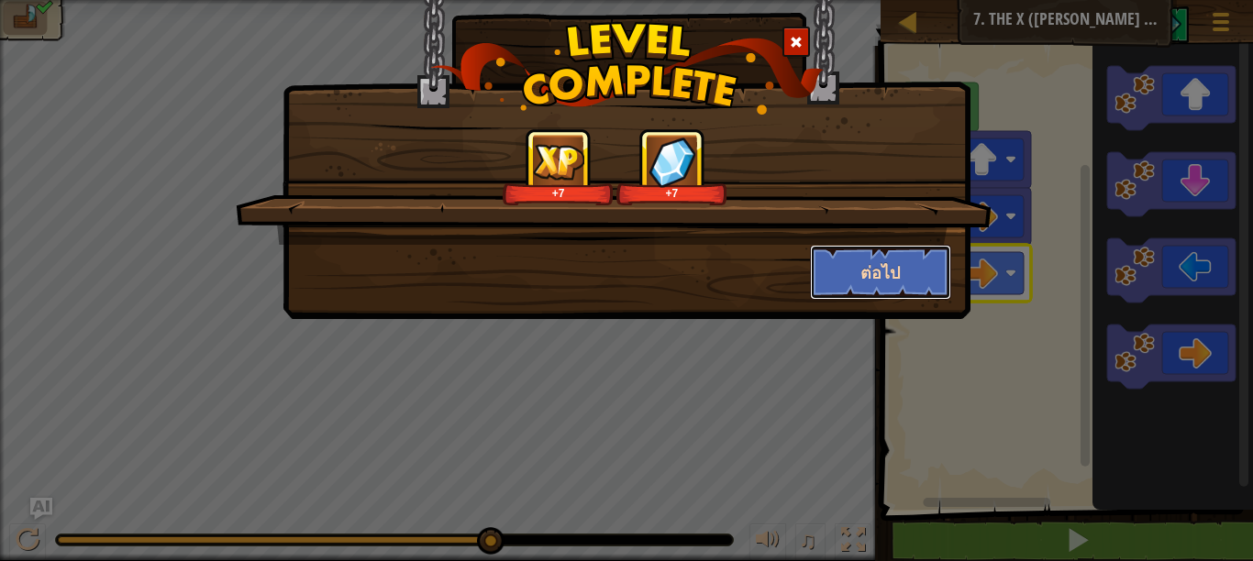
click at [919, 266] on button "ต่อไป" at bounding box center [881, 272] width 142 height 55
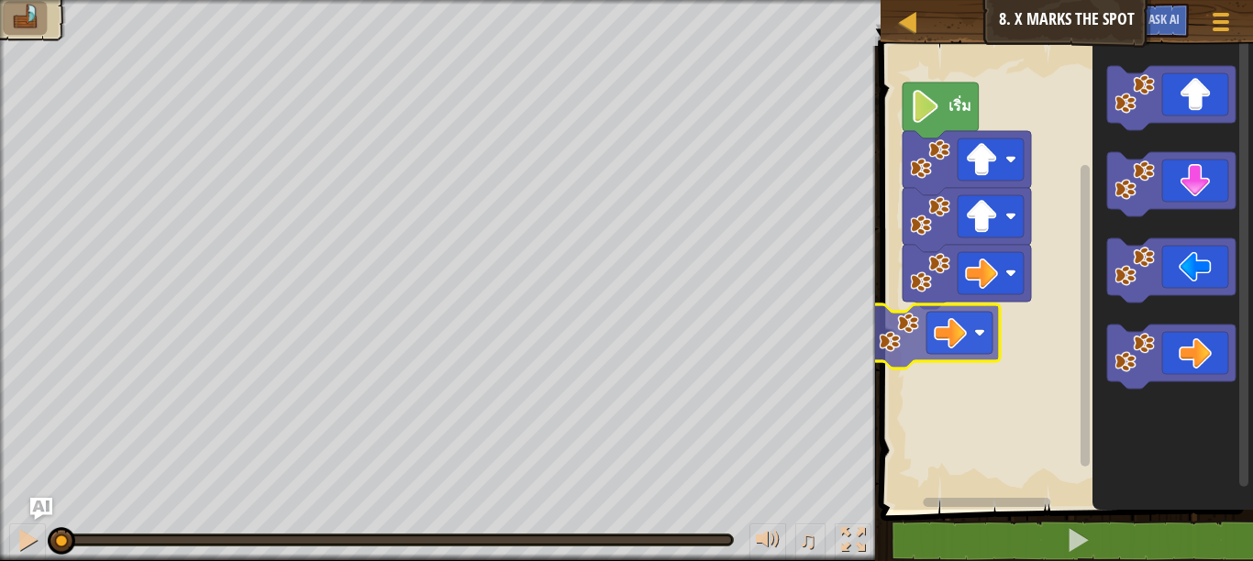
click at [951, 328] on div "เริ่ม" at bounding box center [1064, 273] width 378 height 473
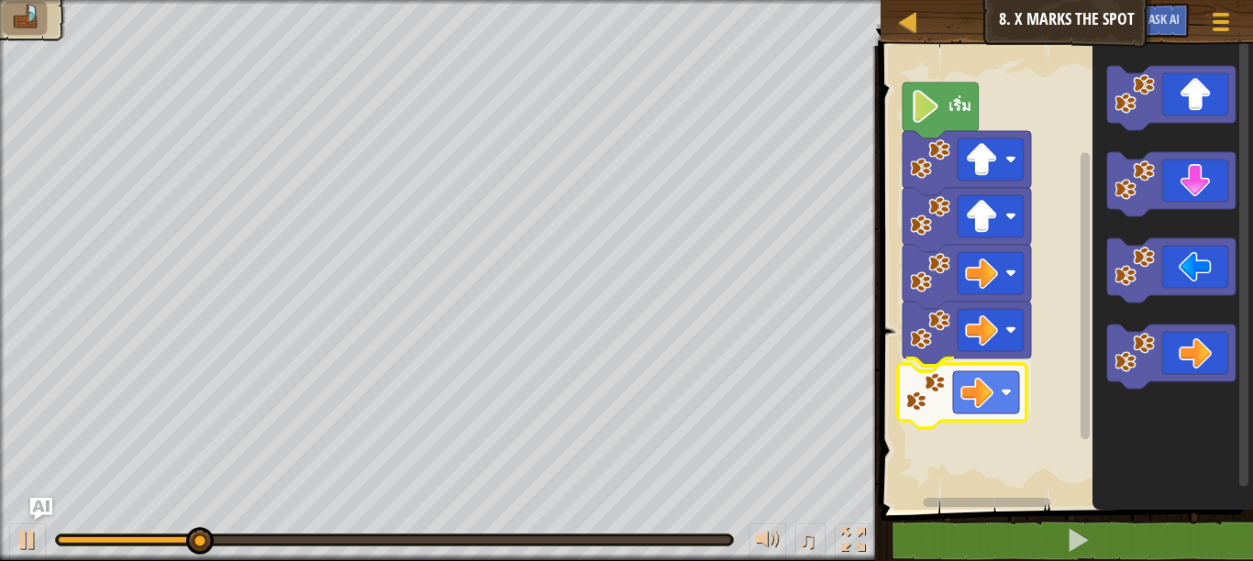
click at [941, 400] on div "เริ่ม" at bounding box center [1064, 273] width 378 height 473
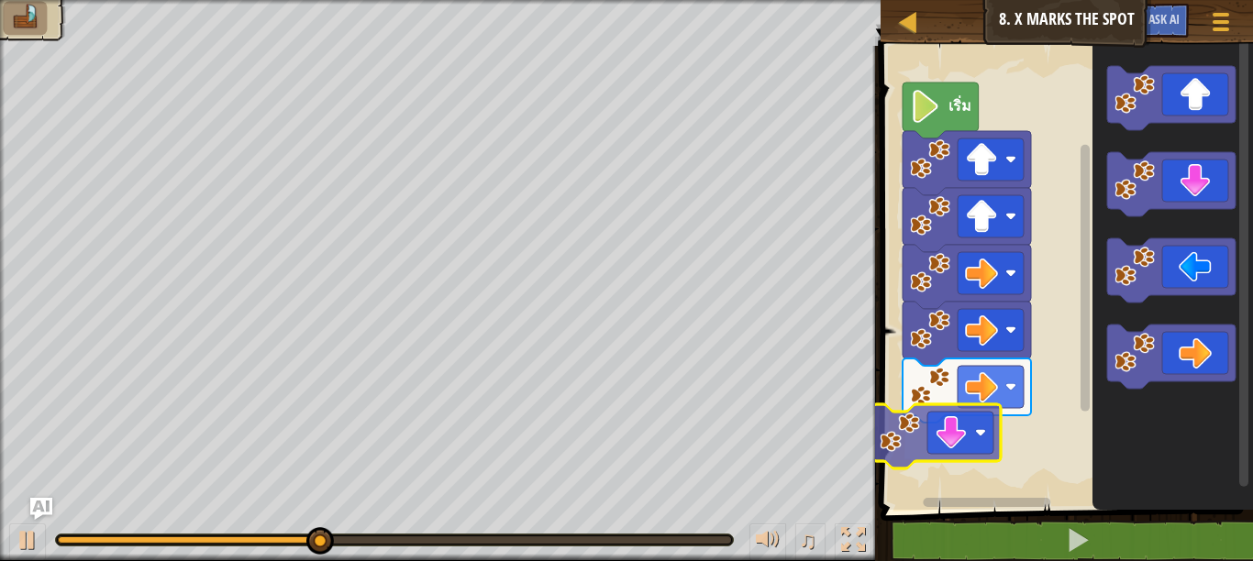
click at [931, 428] on div "เริ่ม" at bounding box center [1064, 273] width 378 height 473
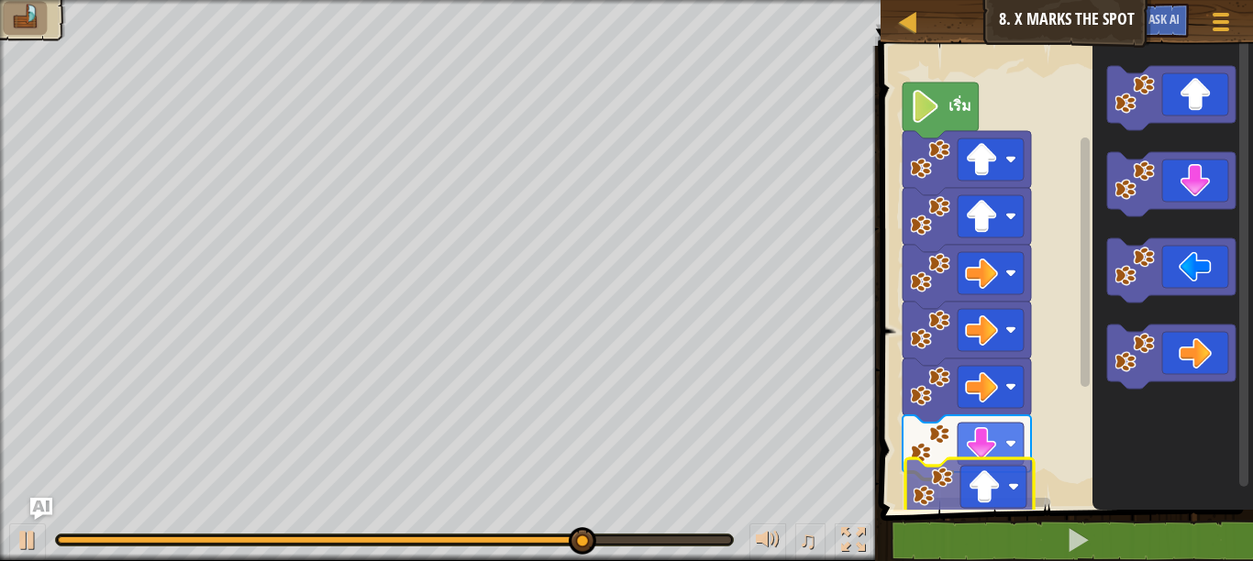
click at [1010, 509] on div "เริ่ม" at bounding box center [1064, 273] width 378 height 473
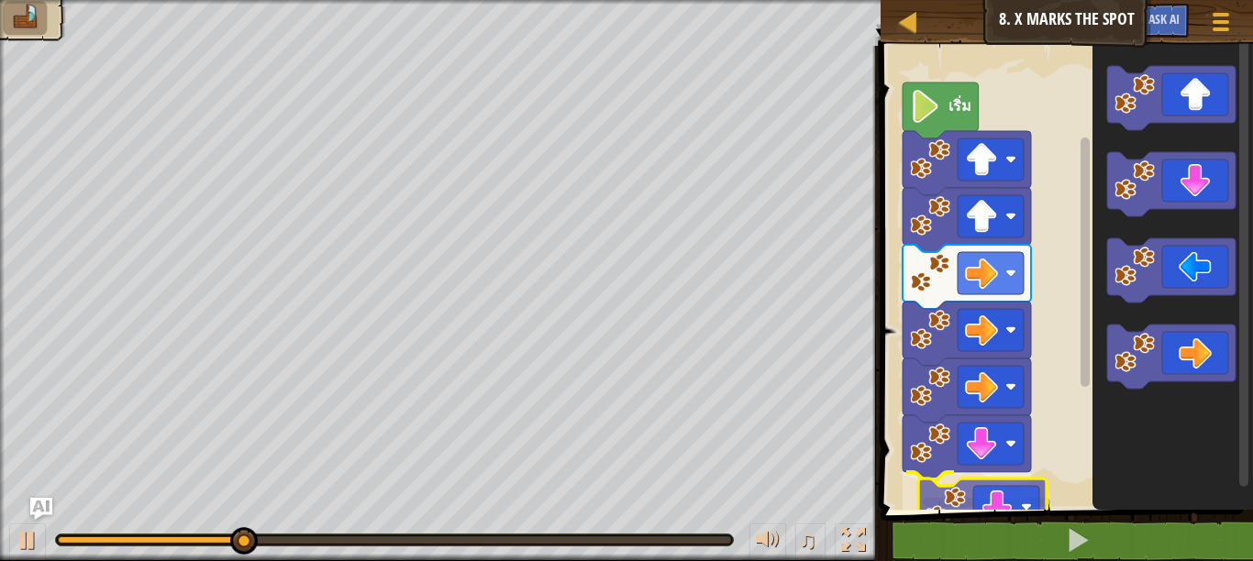
click at [975, 492] on div "เริ่ม" at bounding box center [1064, 273] width 378 height 473
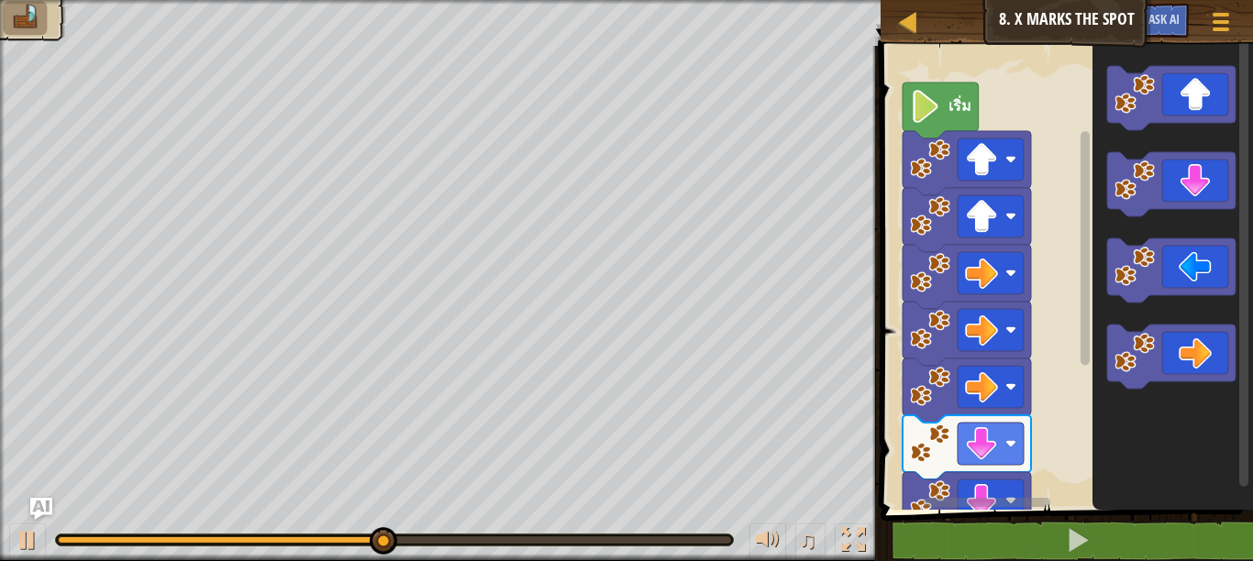
click at [967, 0] on html "แผนที่ จูเนียร์ 8. X Marks the Spot เมนูเกม Ask AI 1 הההההההההההההההההההההההההה…" at bounding box center [626, 0] width 1253 height 0
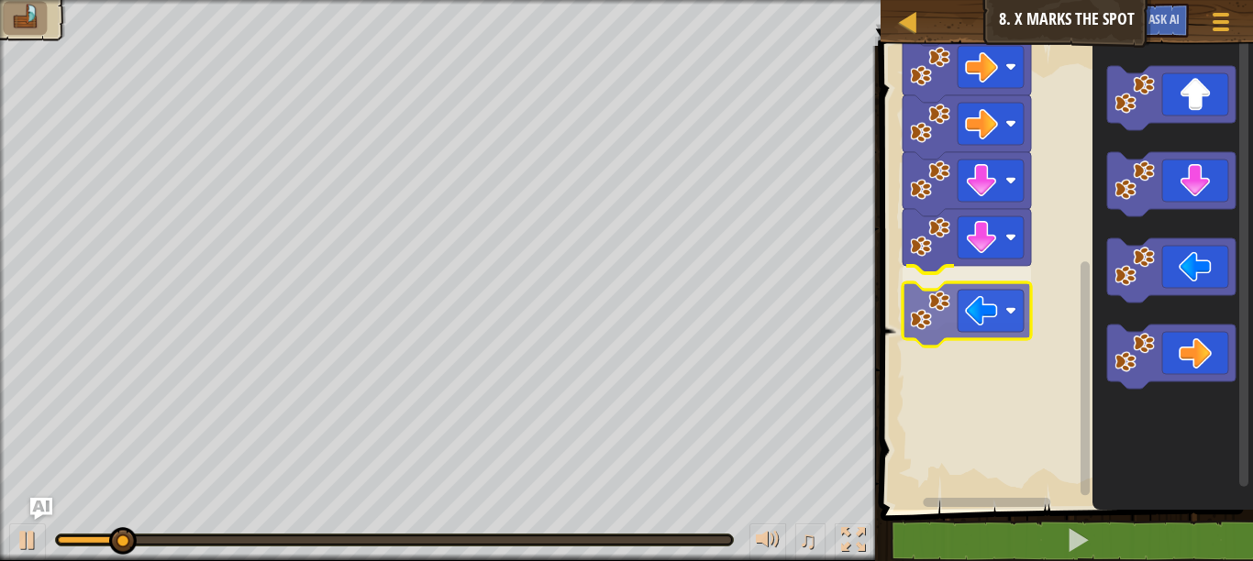
click at [994, 323] on div "เริ่ม" at bounding box center [1064, 273] width 378 height 473
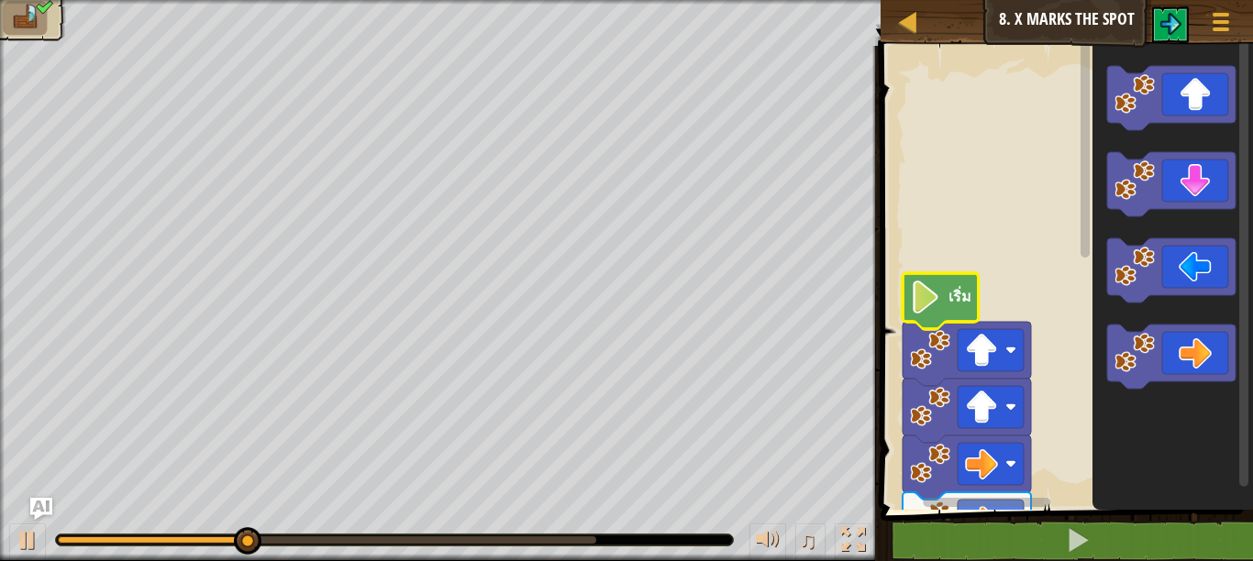
click at [956, 310] on icon "พื้นที่ทำงาน Blockly" at bounding box center [941, 301] width 76 height 56
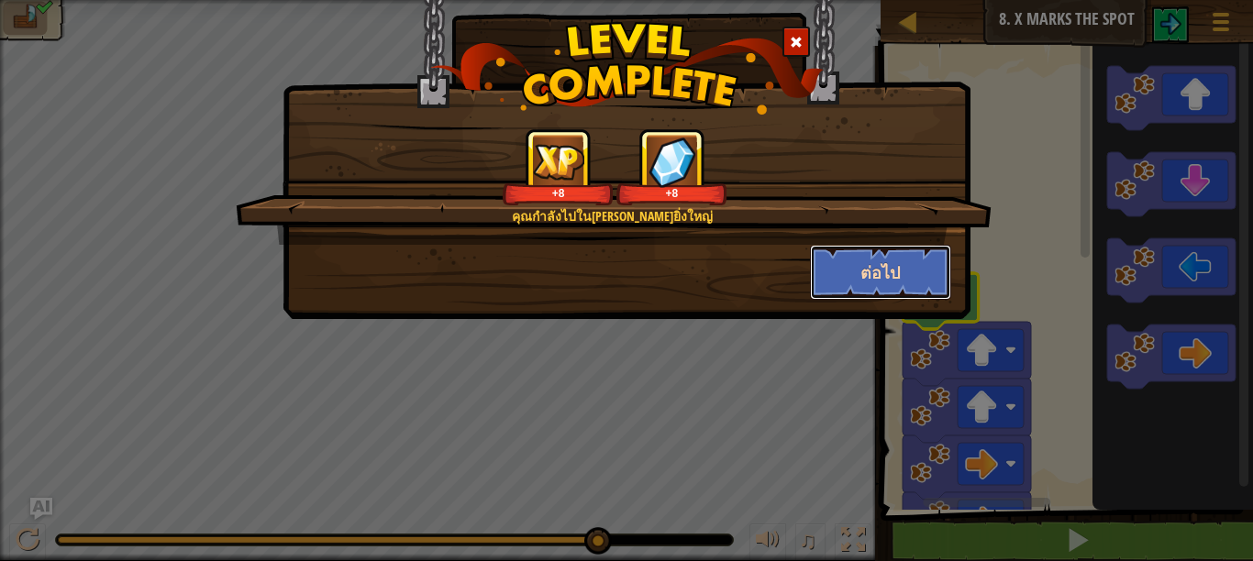
click at [880, 281] on button "ต่อไป" at bounding box center [881, 272] width 142 height 55
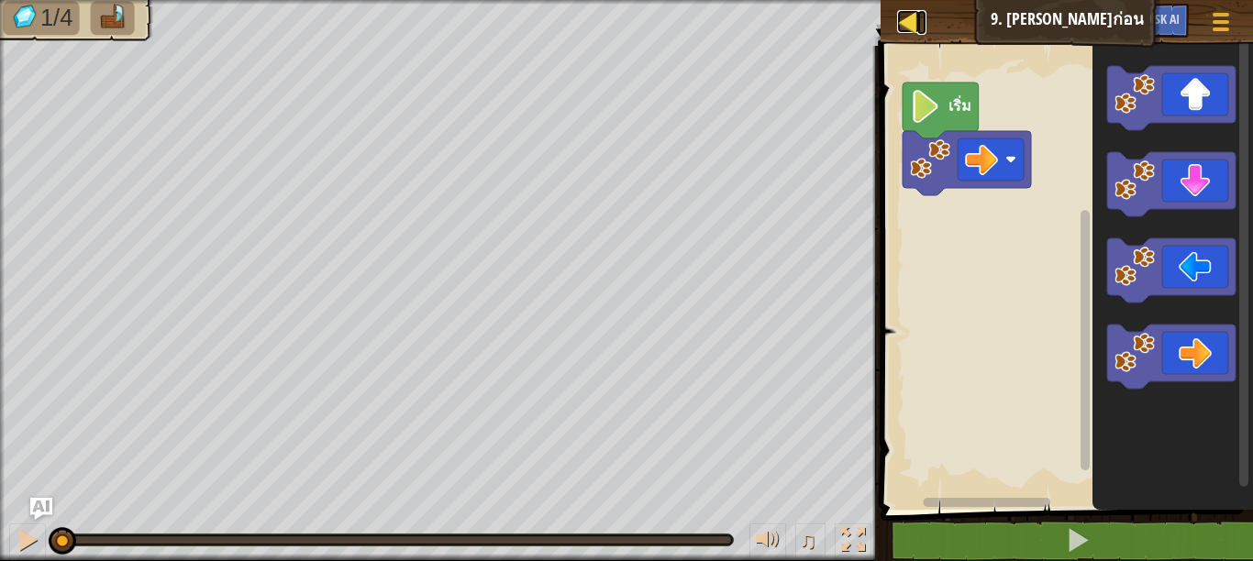
click at [909, 19] on div at bounding box center [908, 21] width 23 height 23
select select "th"
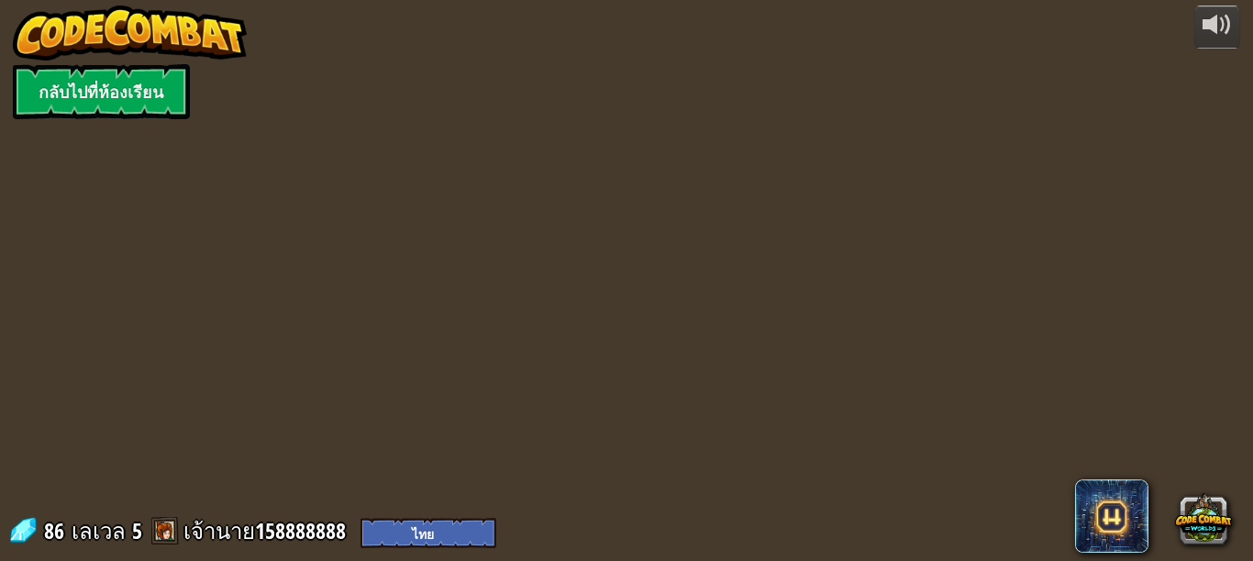
select select "th"
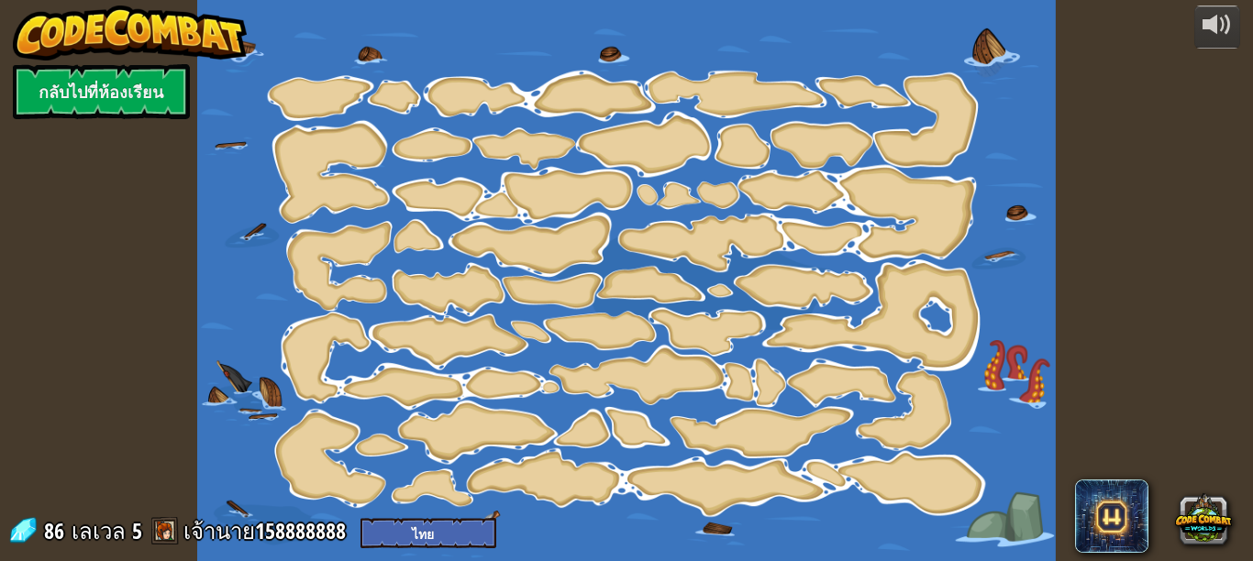
select select "th"
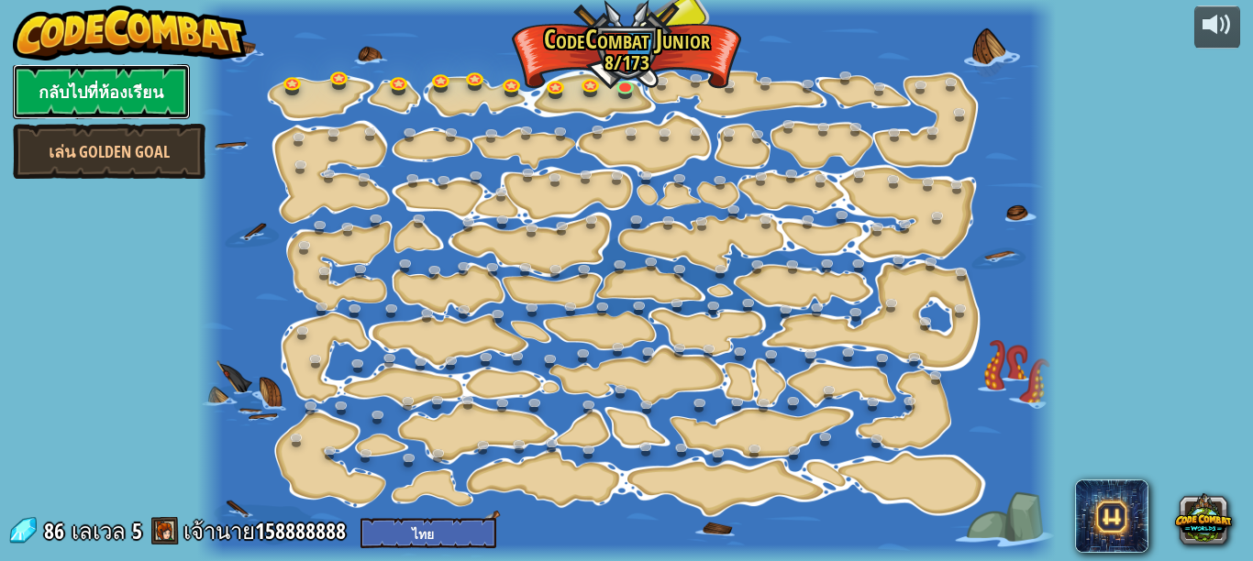
click at [123, 88] on link "กลับไปที่ห้องเรียน" at bounding box center [101, 91] width 177 height 55
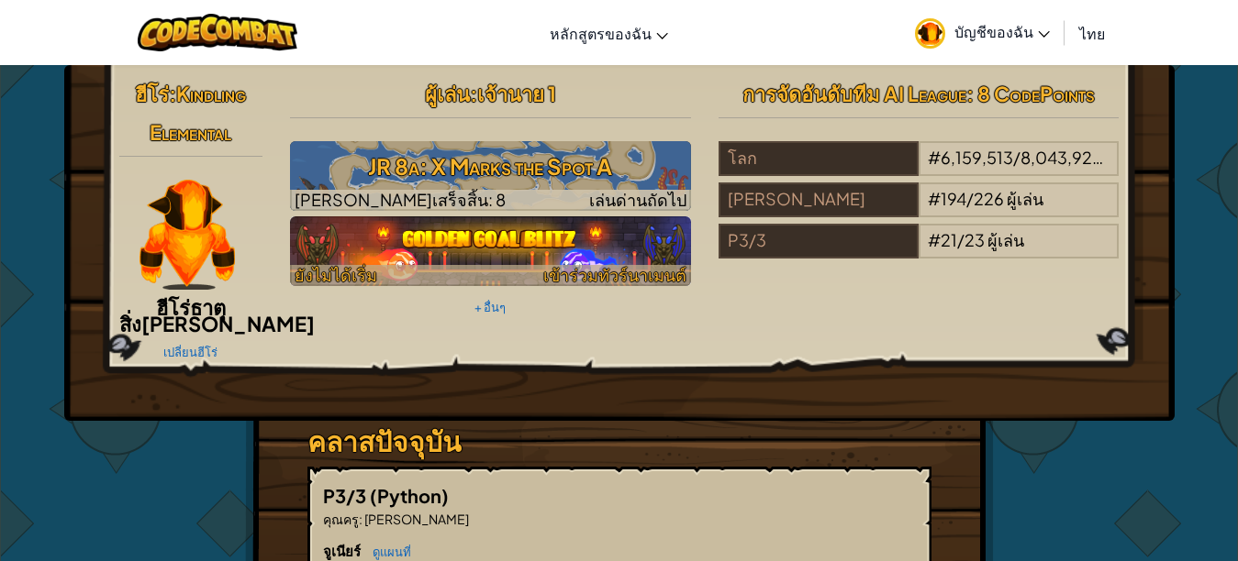
click at [556, 233] on img at bounding box center [490, 252] width 401 height 70
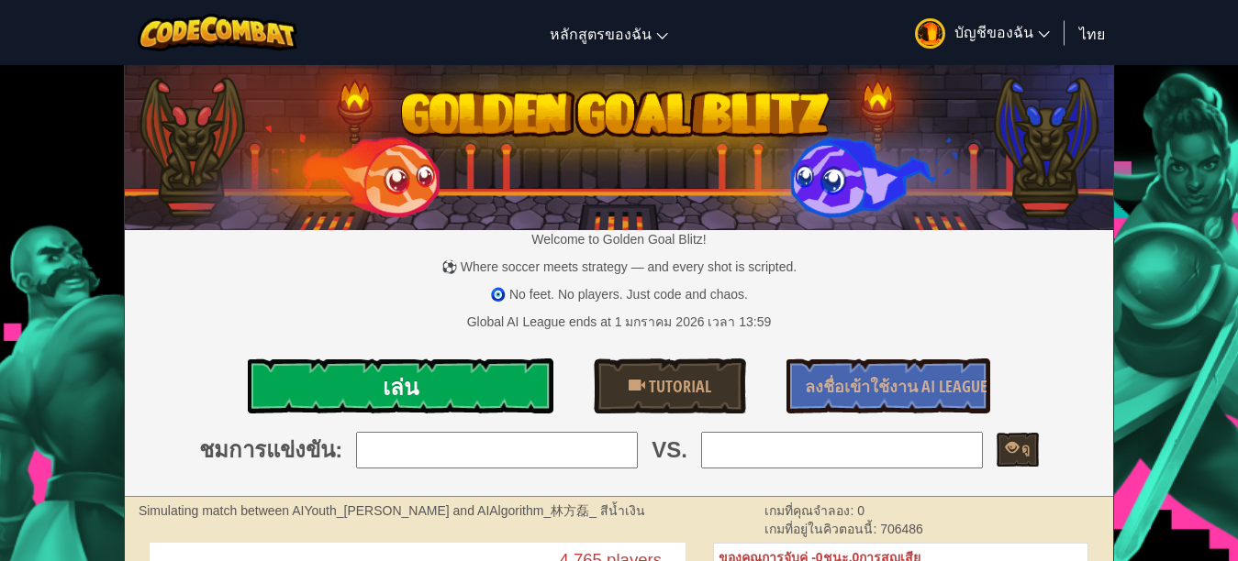
click at [472, 395] on link "เล่น" at bounding box center [400, 386] width 305 height 55
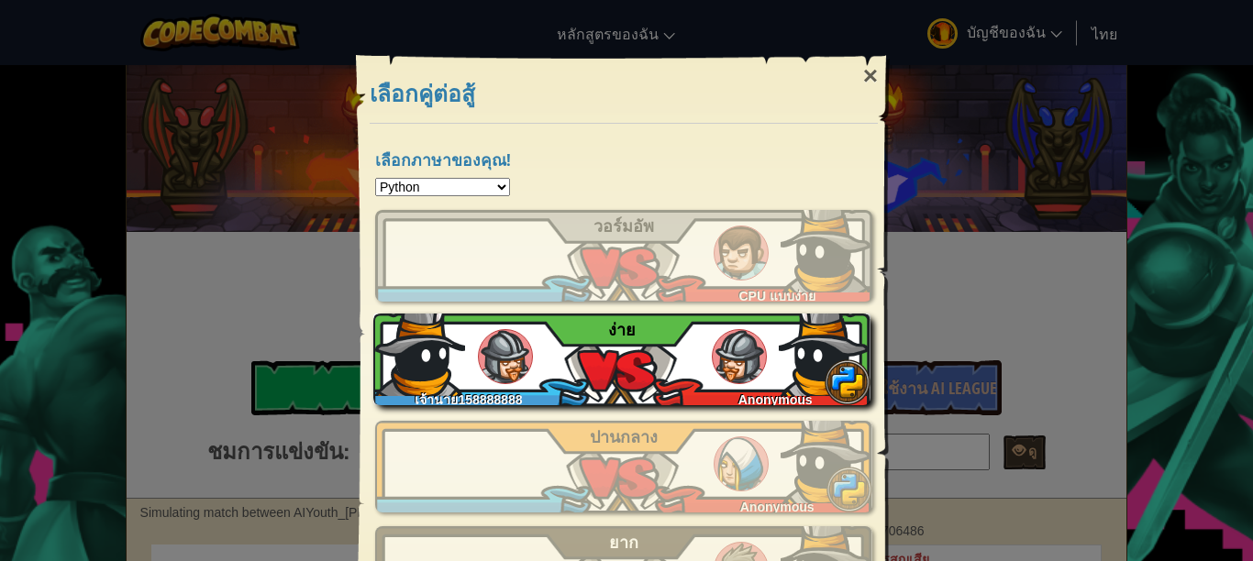
click at [692, 355] on div "เจ้านาย158888888 Anonymous ง่าย" at bounding box center [621, 360] width 497 height 92
